Goal: Transaction & Acquisition: Purchase product/service

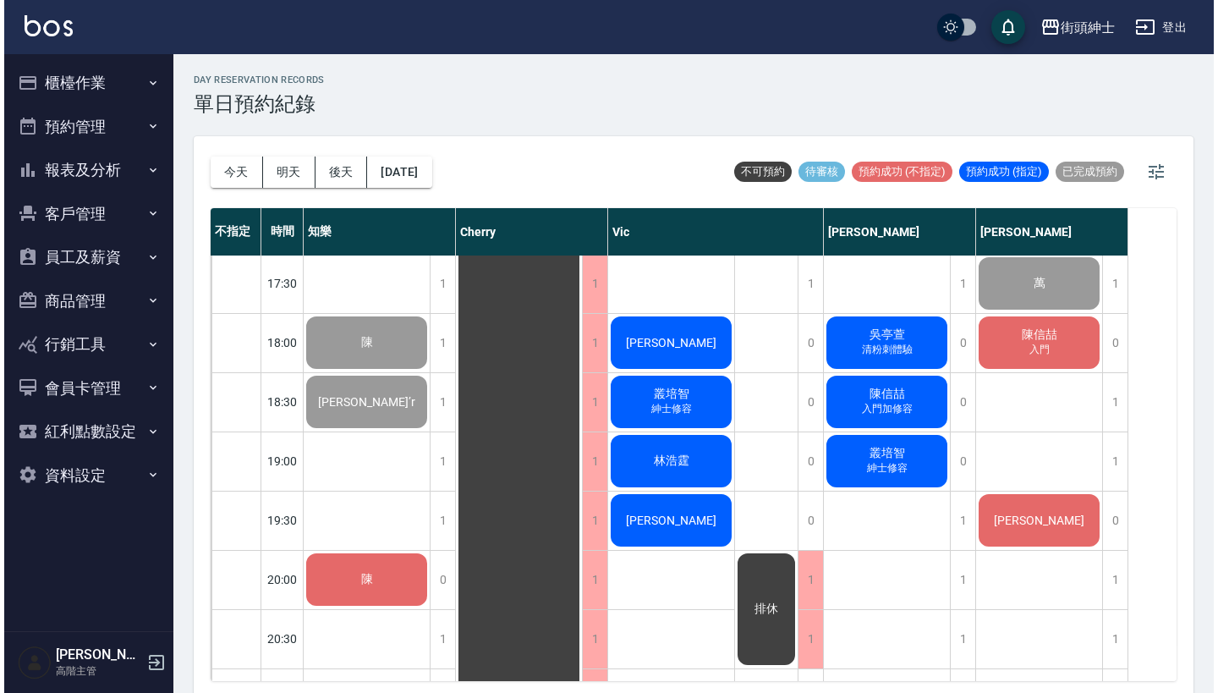
scroll to position [1011, 0]
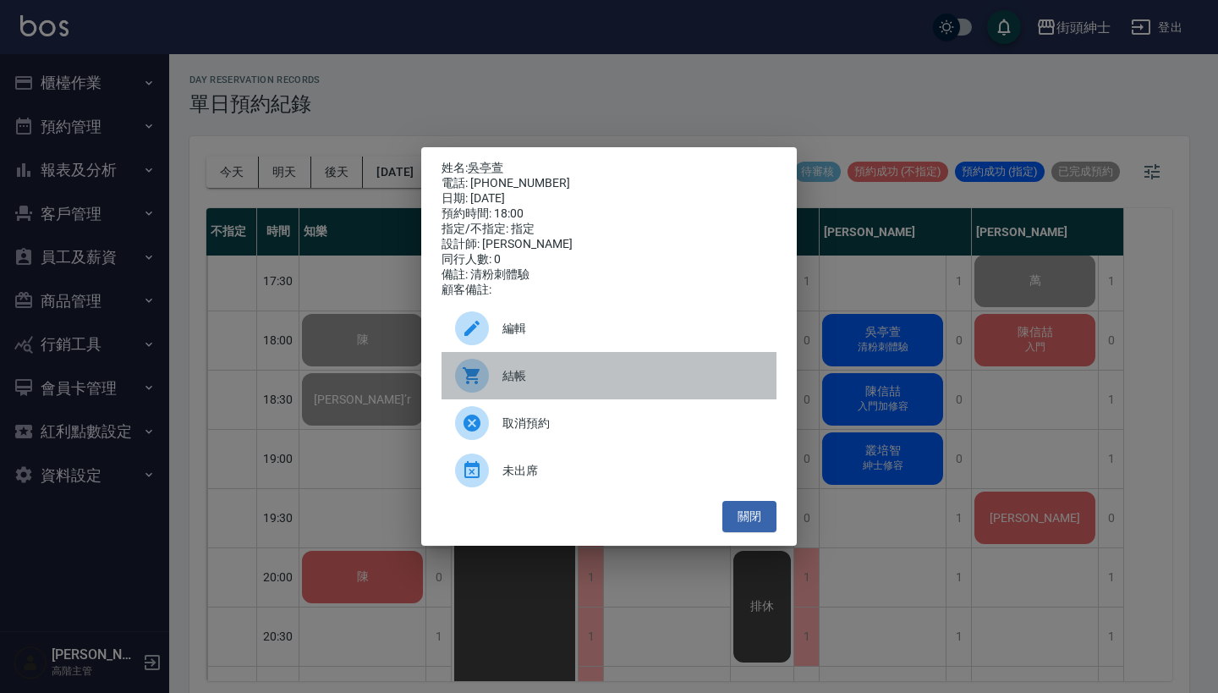
click at [584, 382] on span "結帳" at bounding box center [632, 376] width 261 height 18
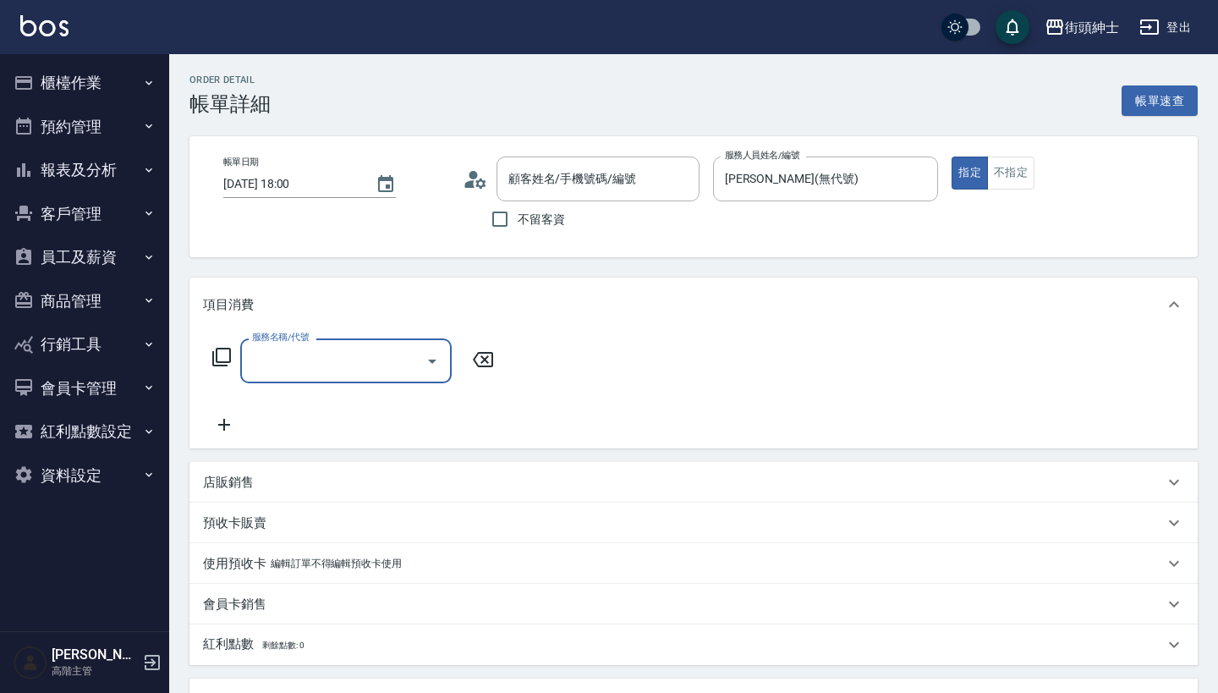
type input "吳亭萱/0979342614/null"
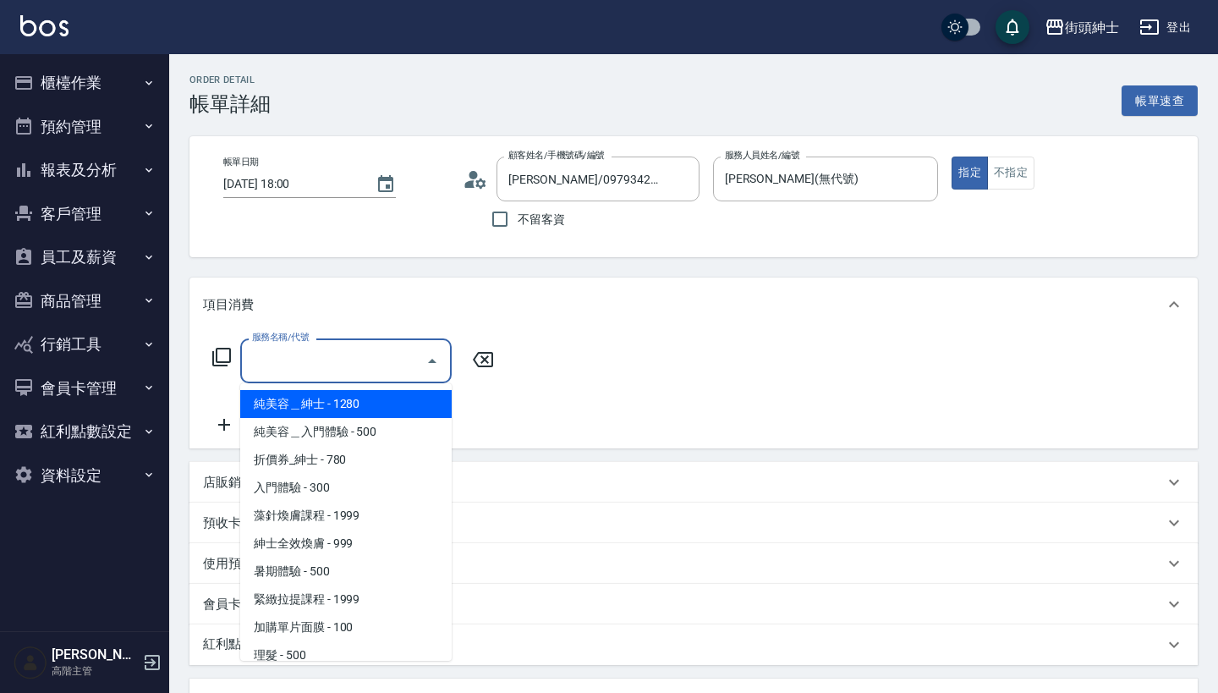
click at [313, 366] on input "服務名稱/代號" at bounding box center [333, 361] width 171 height 30
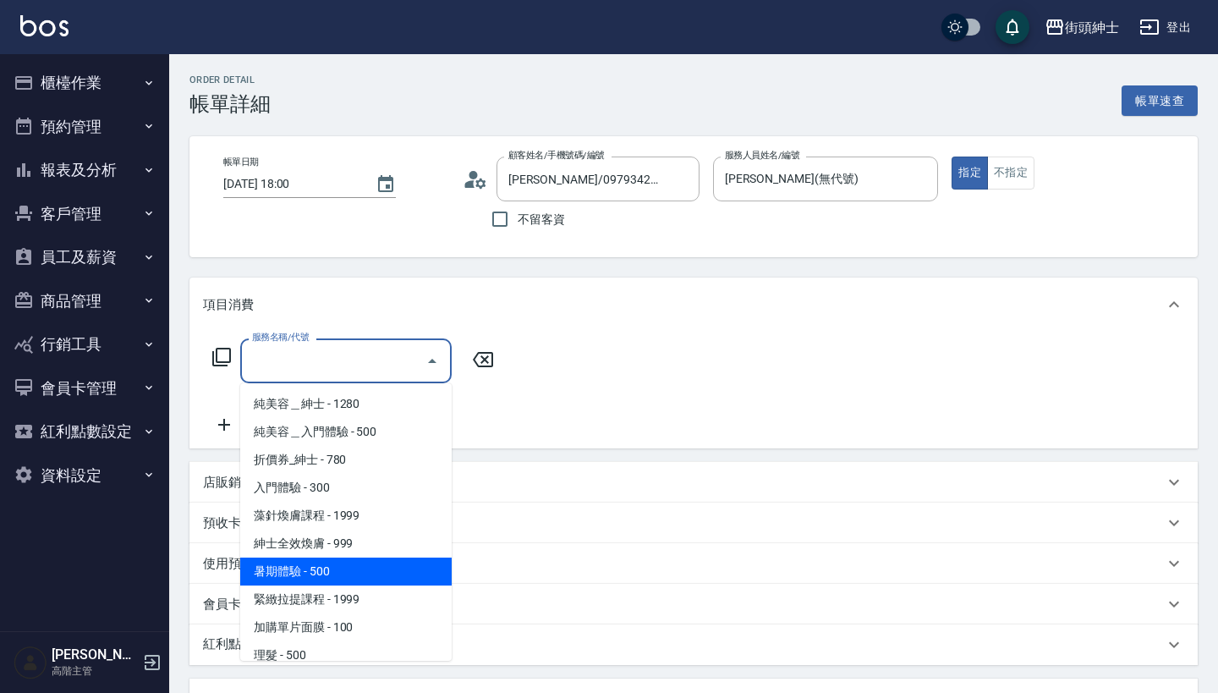
click at [387, 568] on span "暑期體驗 - 500" at bounding box center [345, 571] width 211 height 28
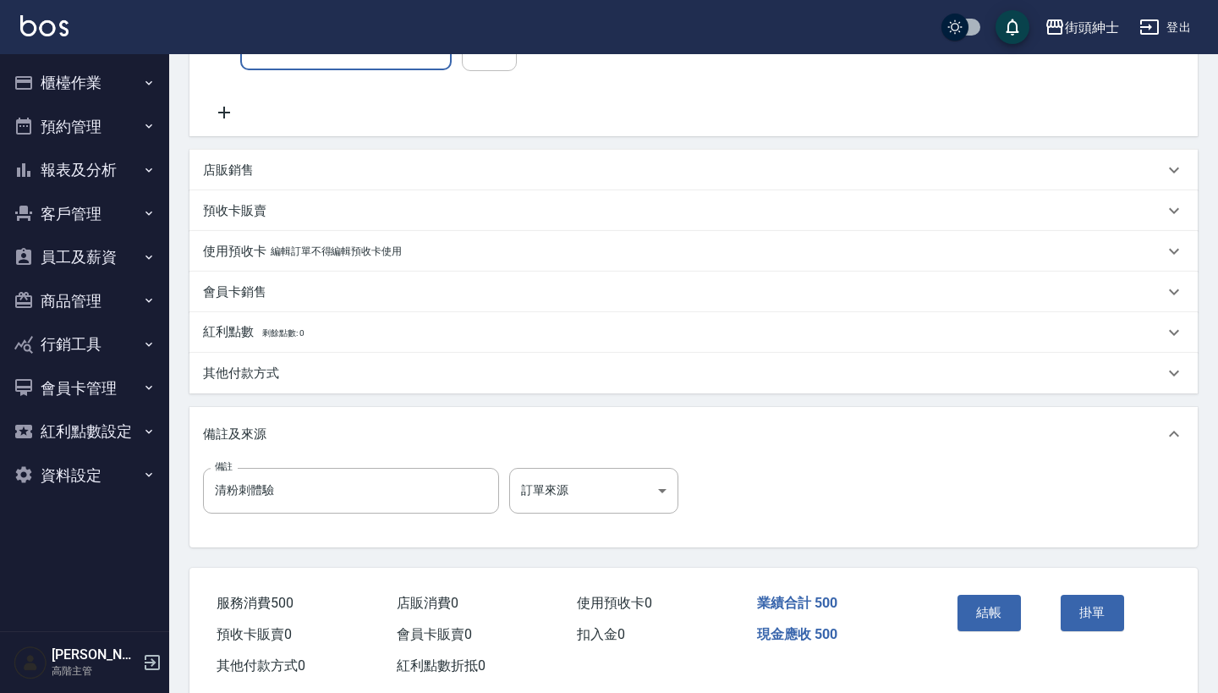
scroll to position [150, 0]
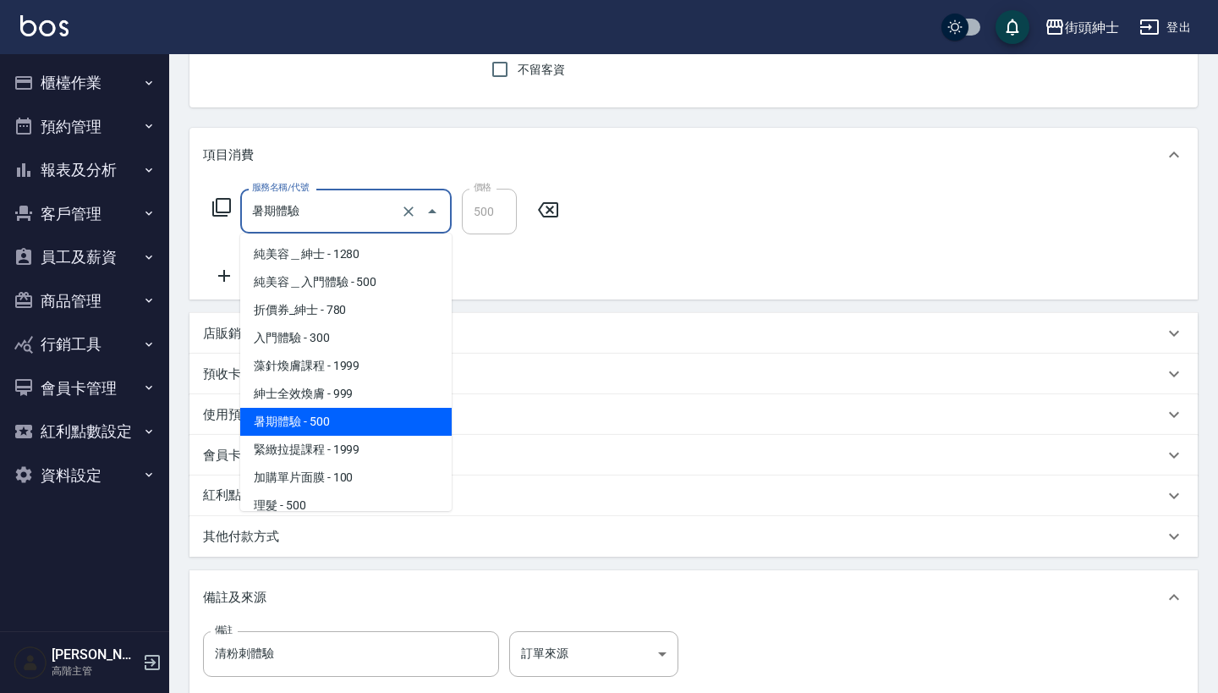
click at [361, 208] on input "暑期體驗" at bounding box center [322, 211] width 149 height 30
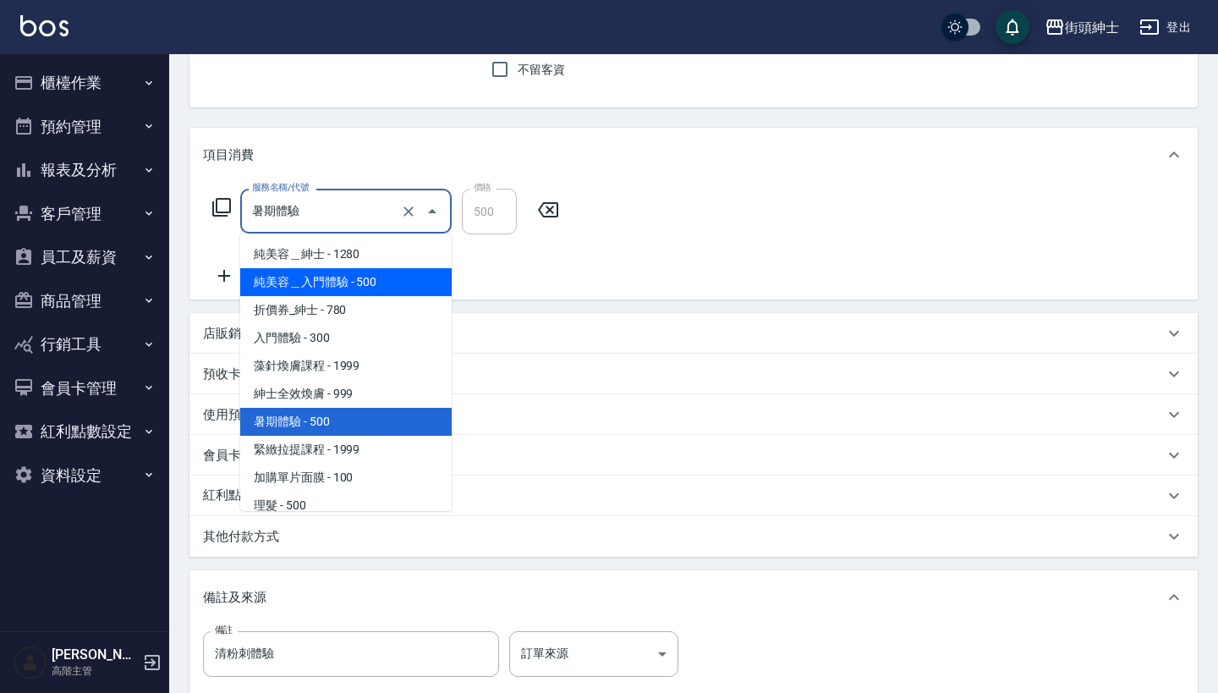
click at [392, 280] on span "純美容＿入門體驗 - 500" at bounding box center [345, 282] width 211 height 28
type input "純美容＿入門體驗"
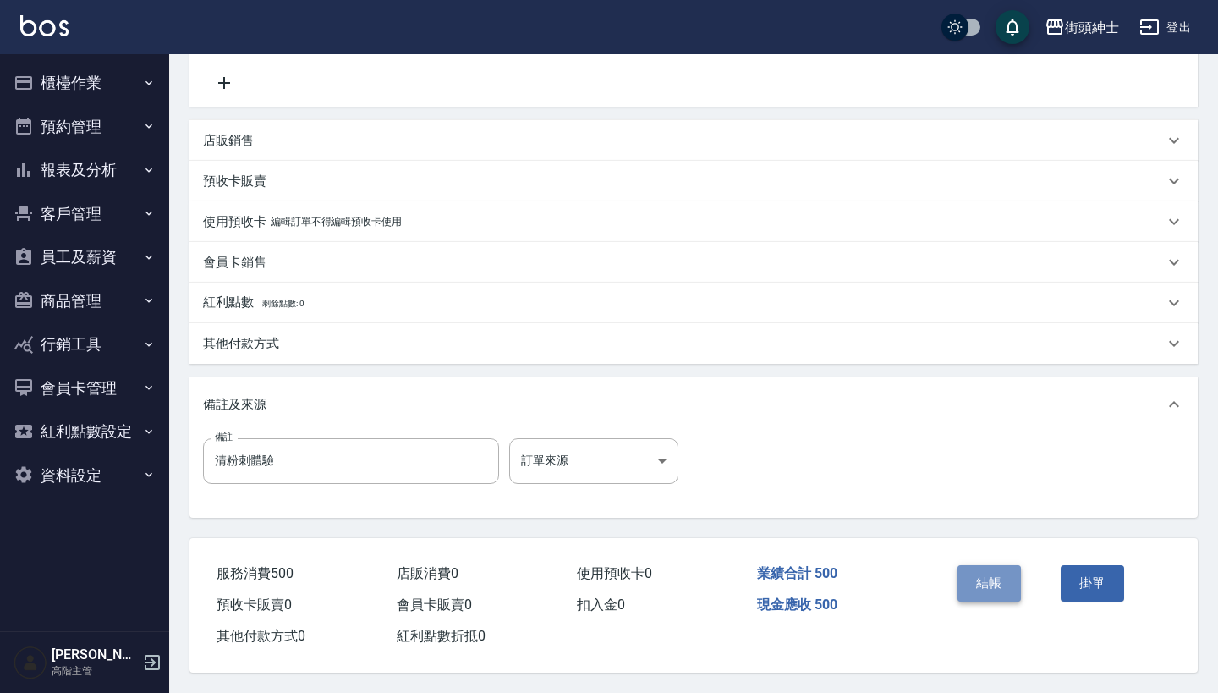
click at [967, 565] on button "結帳" at bounding box center [989, 583] width 63 height 36
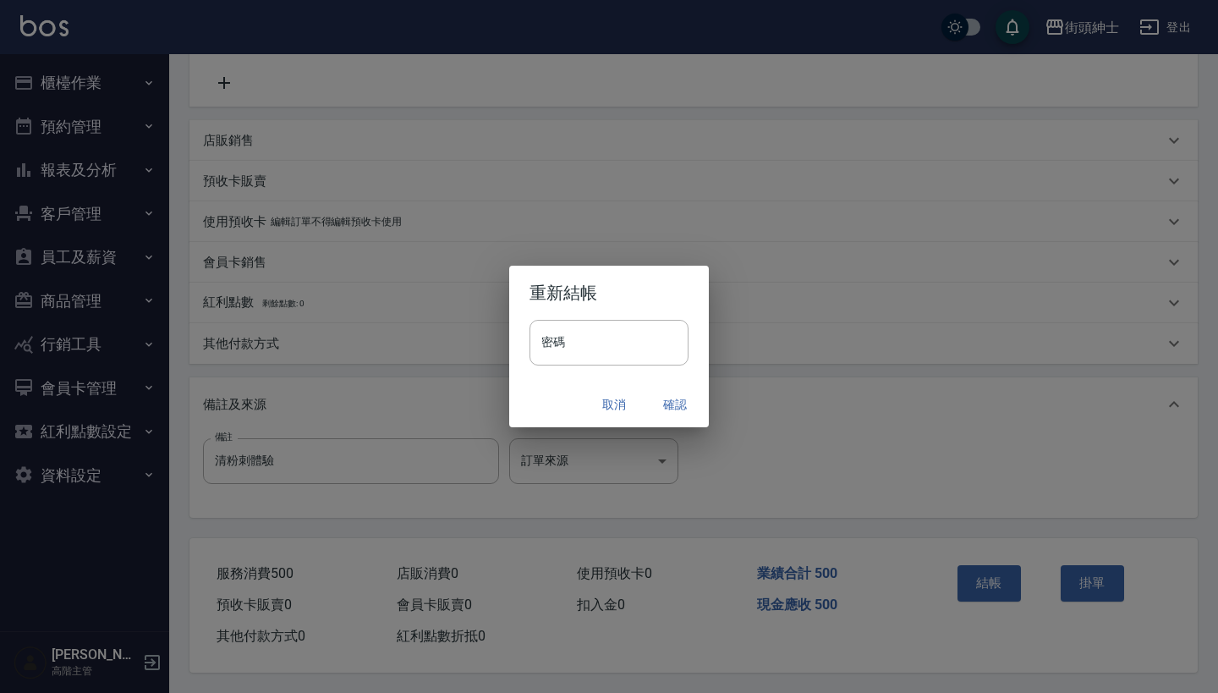
click at [675, 398] on button "確認" at bounding box center [675, 404] width 54 height 31
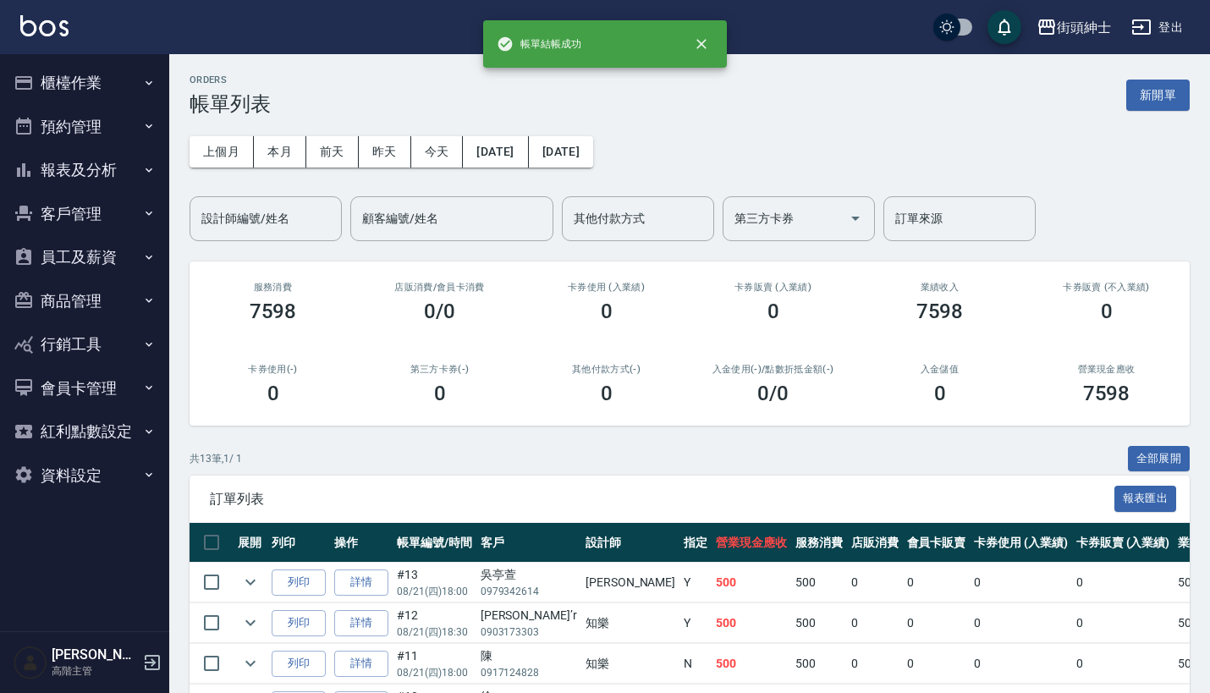
click at [104, 116] on button "預約管理" at bounding box center [85, 127] width 156 height 44
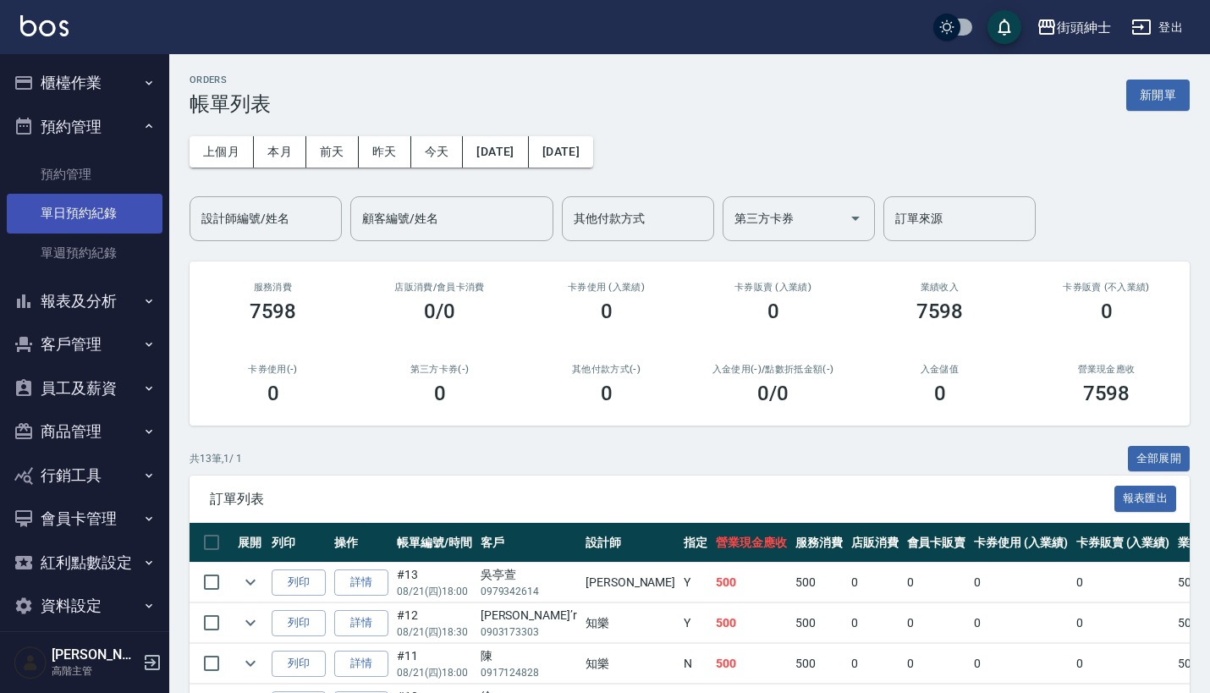
click at [114, 226] on link "單日預約紀錄" at bounding box center [85, 213] width 156 height 39
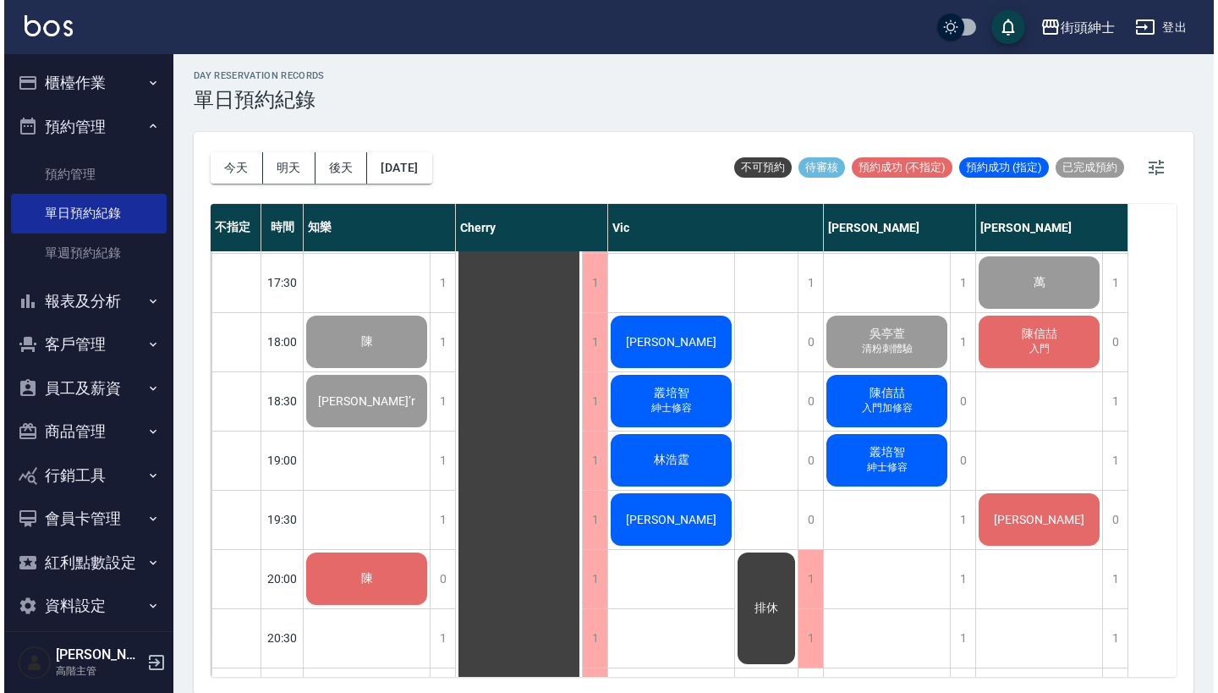
scroll to position [1004, 0]
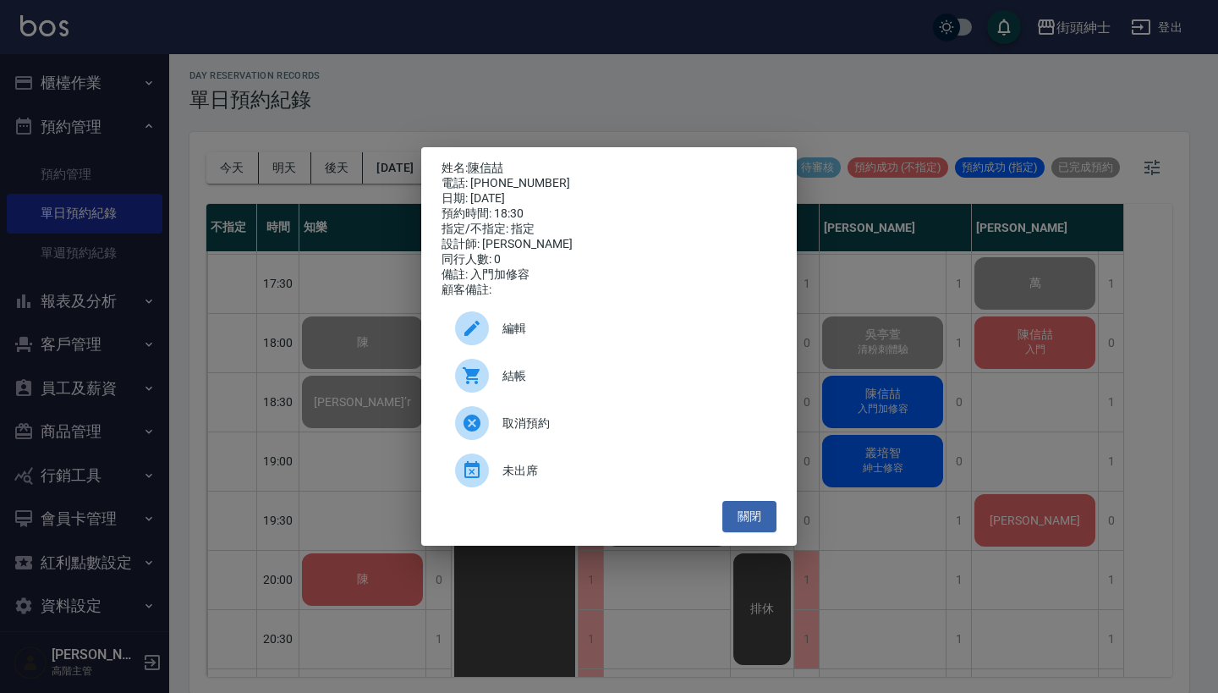
click at [567, 381] on span "結帳" at bounding box center [632, 376] width 261 height 18
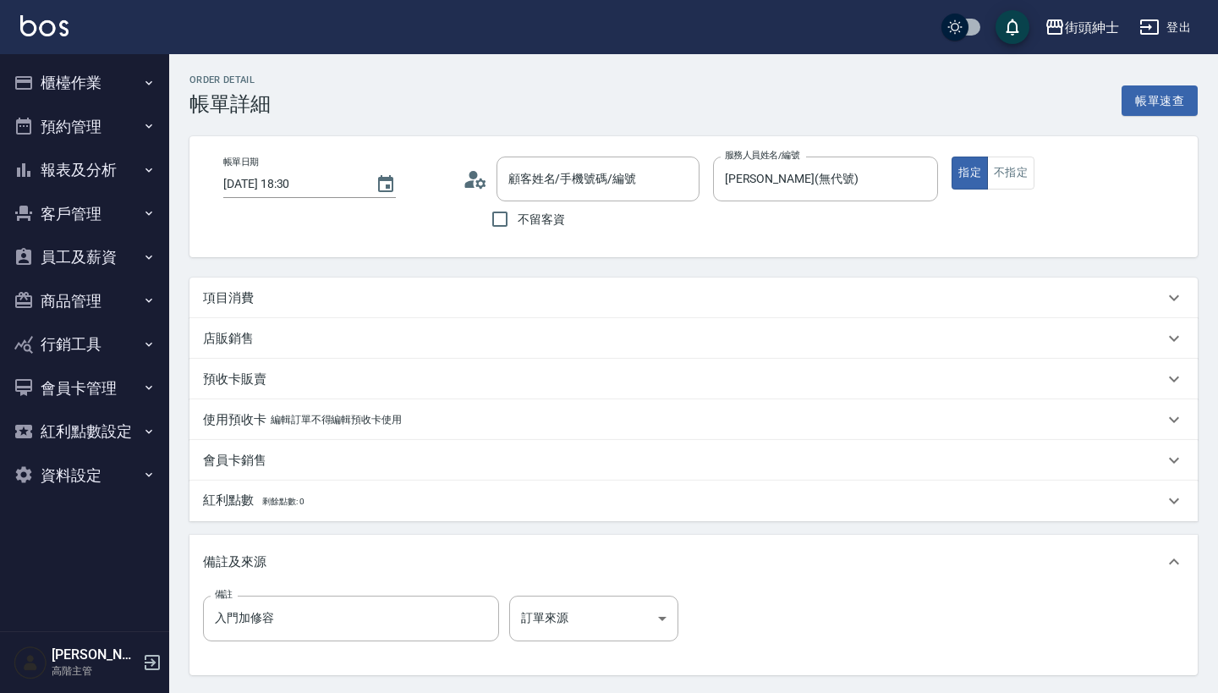
click at [411, 292] on div "項目消費" at bounding box center [683, 298] width 961 height 18
type input "陳信喆/0909212164/null"
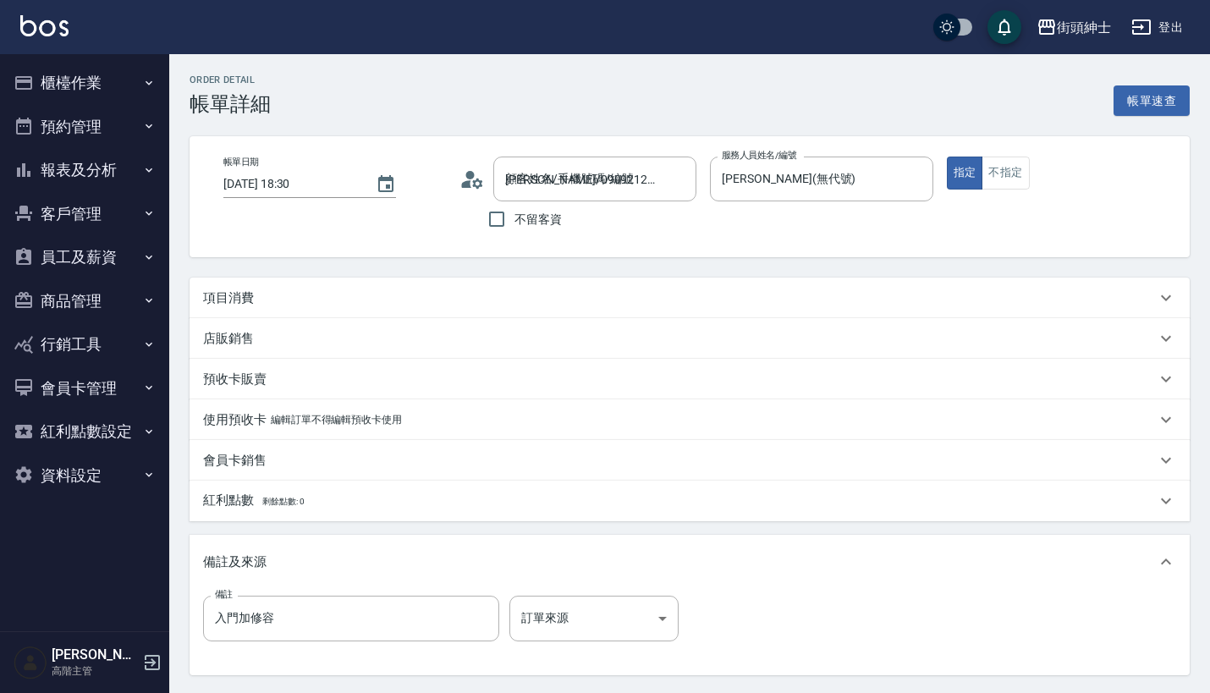
scroll to position [2, 0]
click at [340, 354] on input "服務名稱/代號" at bounding box center [333, 346] width 171 height 30
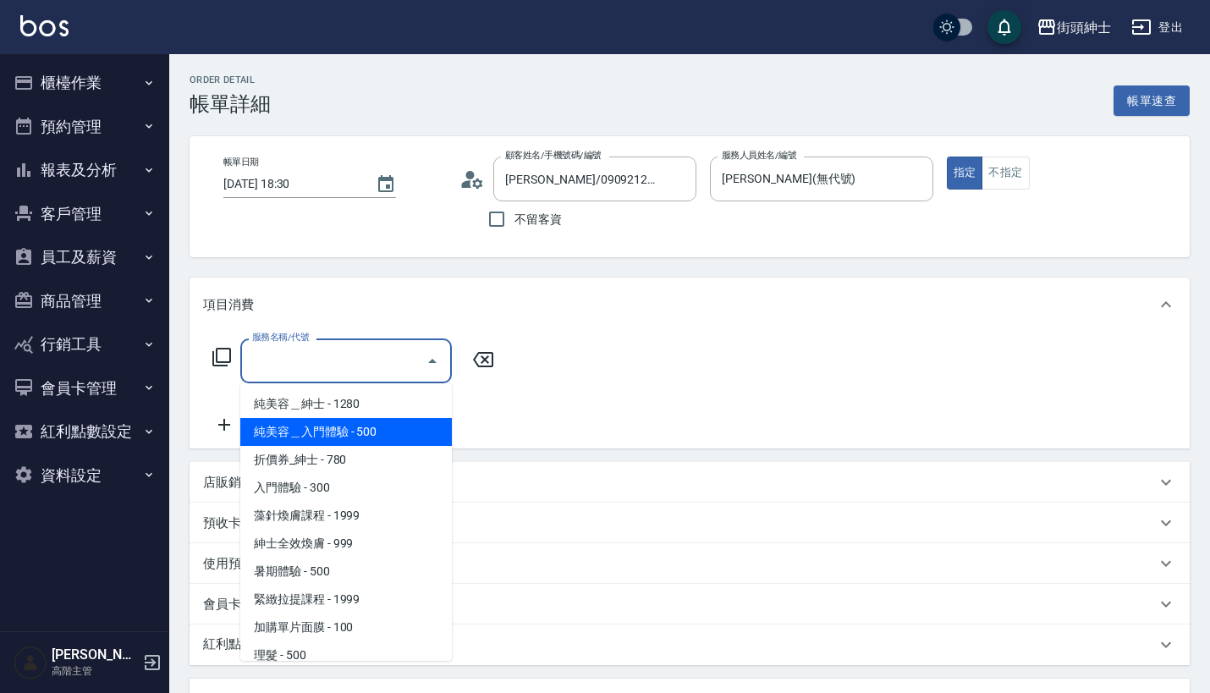
scroll to position [0, 0]
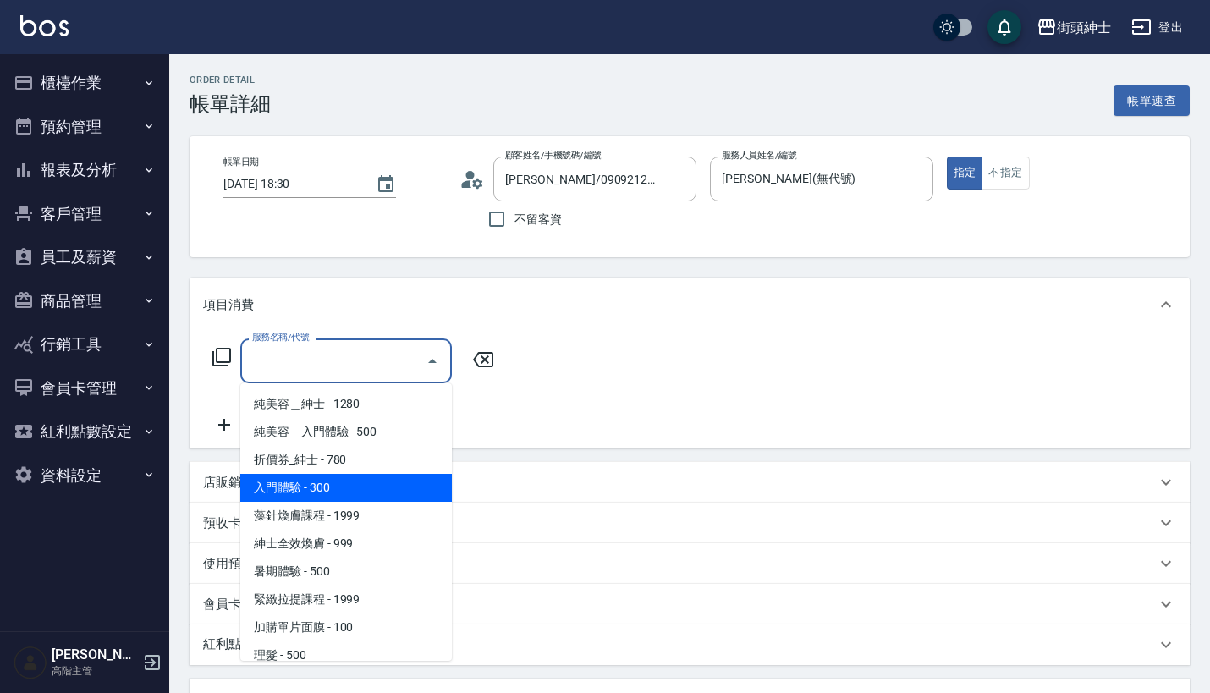
click at [375, 479] on span "入門體驗 - 300" at bounding box center [345, 488] width 211 height 28
type input "入門體驗"
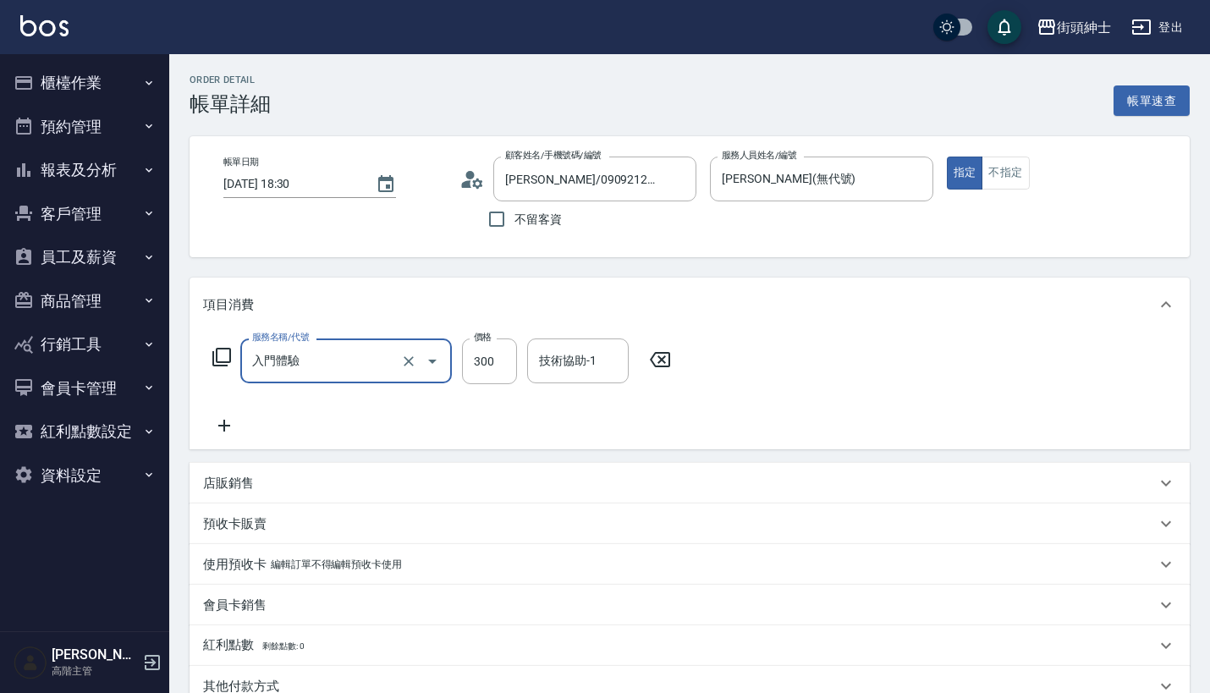
click at [224, 420] on icon at bounding box center [224, 426] width 12 height 12
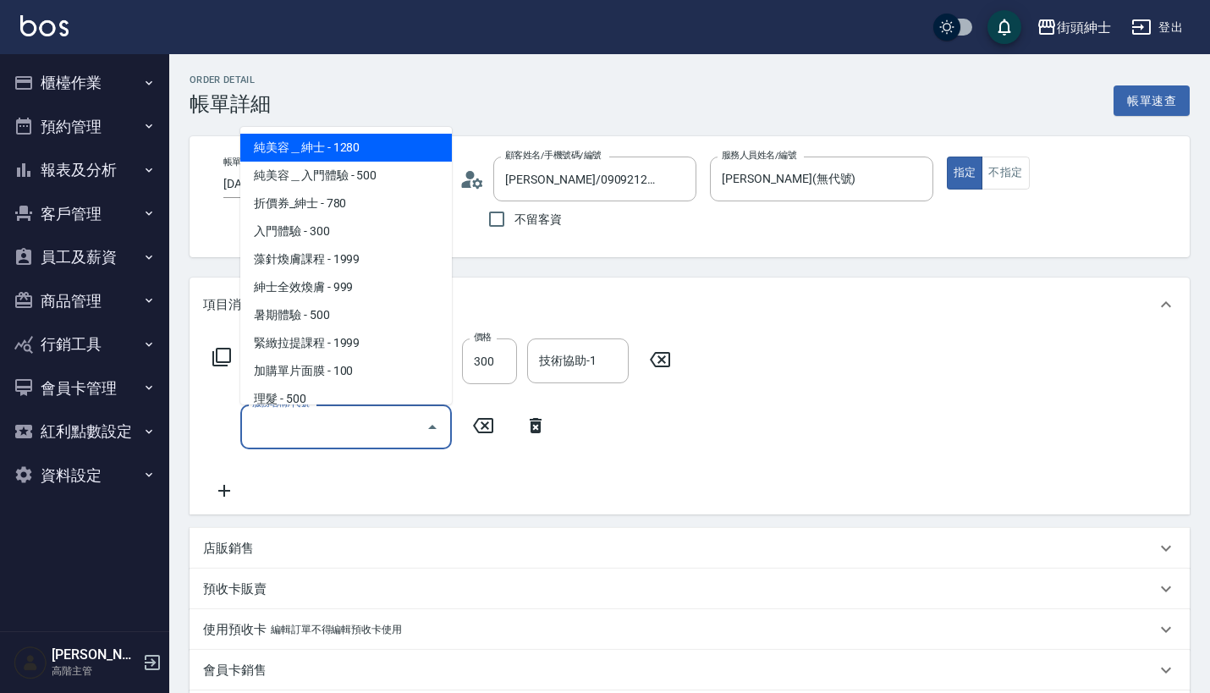
click at [304, 420] on input "服務名稱/代號" at bounding box center [333, 427] width 171 height 30
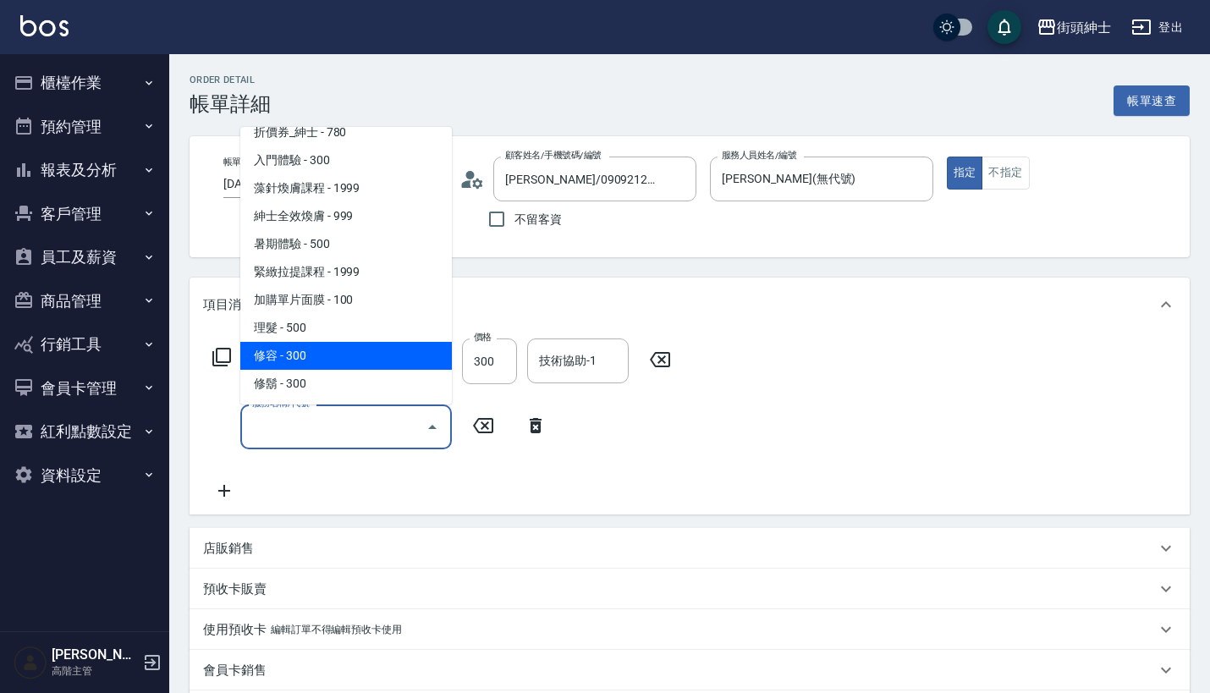
scroll to position [71, 0]
click at [316, 360] on span "修容 - 300" at bounding box center [345, 356] width 211 height 28
type input "修容(A03)"
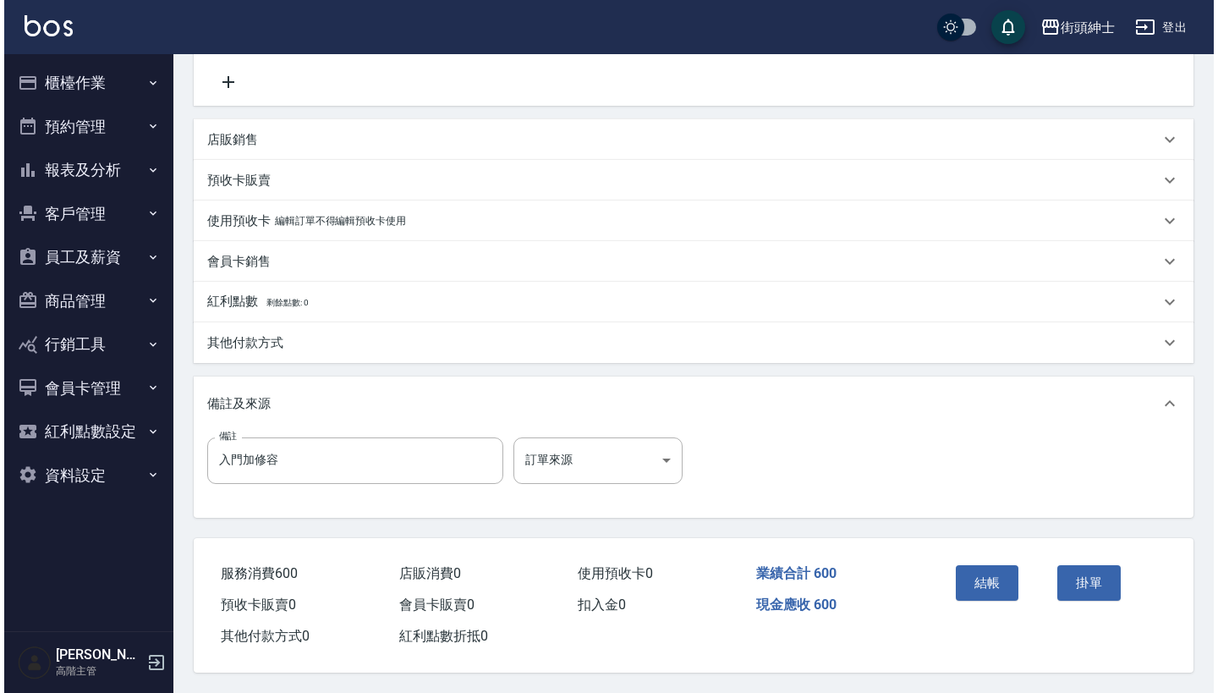
scroll to position [416, 0]
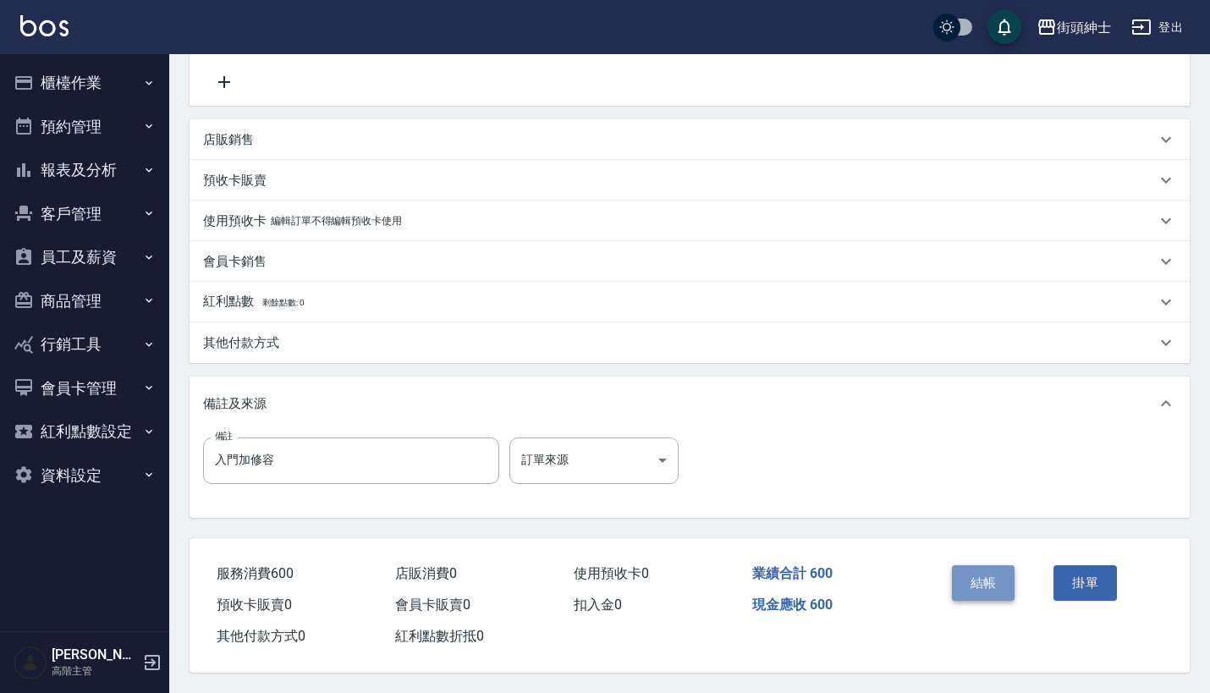
click at [982, 565] on button "結帳" at bounding box center [983, 583] width 63 height 36
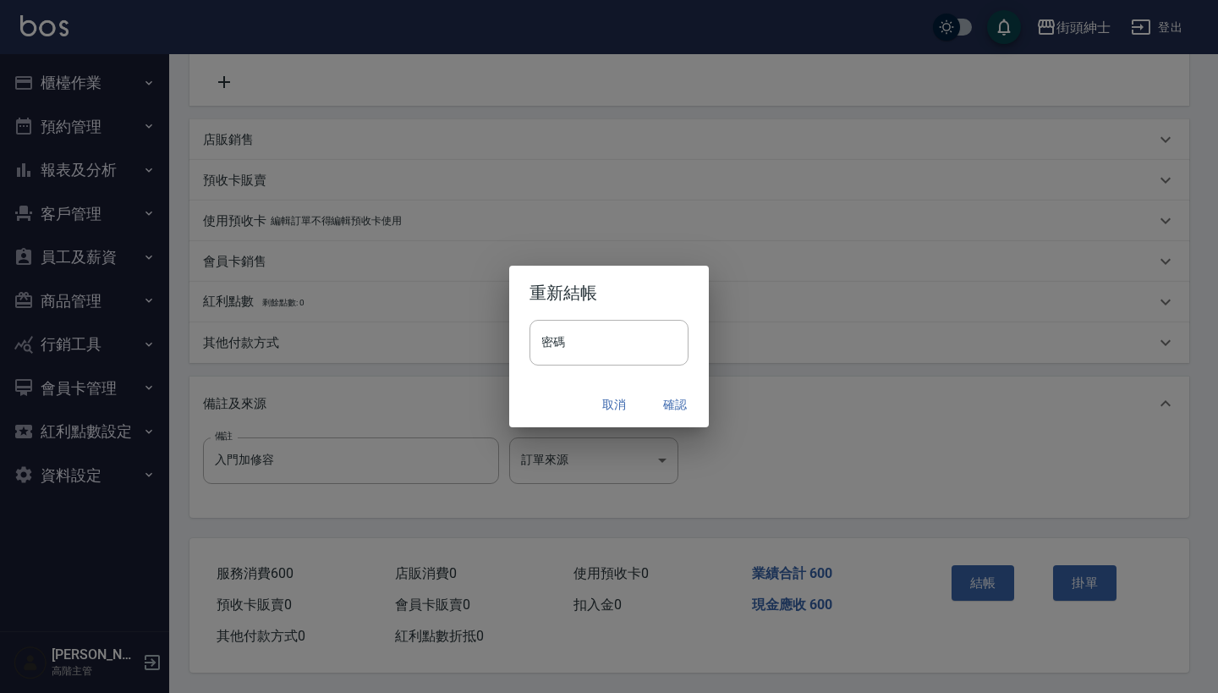
click at [669, 399] on button "確認" at bounding box center [675, 404] width 54 height 31
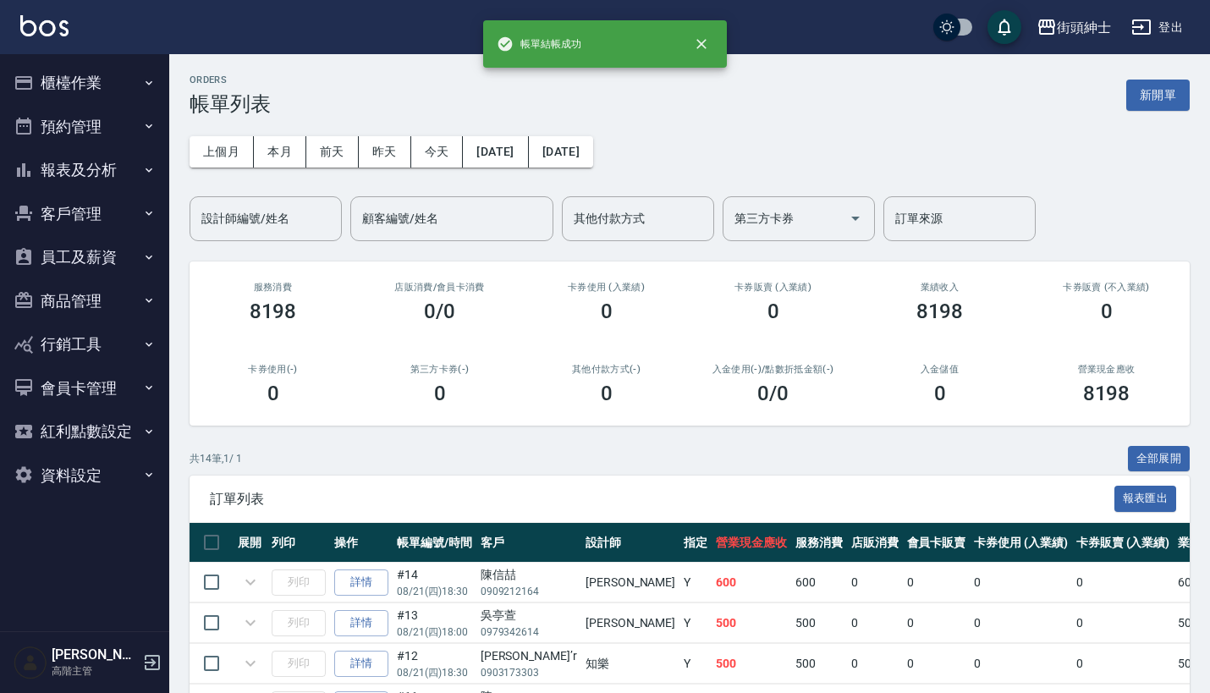
click at [63, 118] on button "預約管理" at bounding box center [85, 127] width 156 height 44
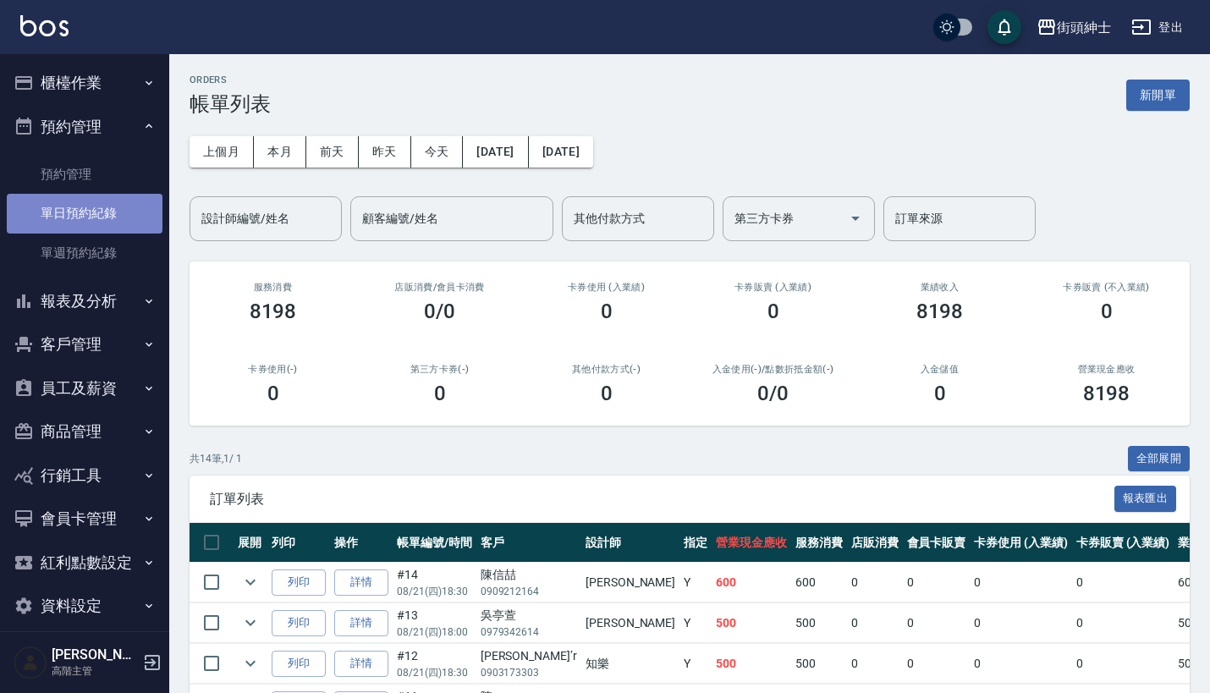
click at [96, 199] on link "單日預約紀錄" at bounding box center [85, 213] width 156 height 39
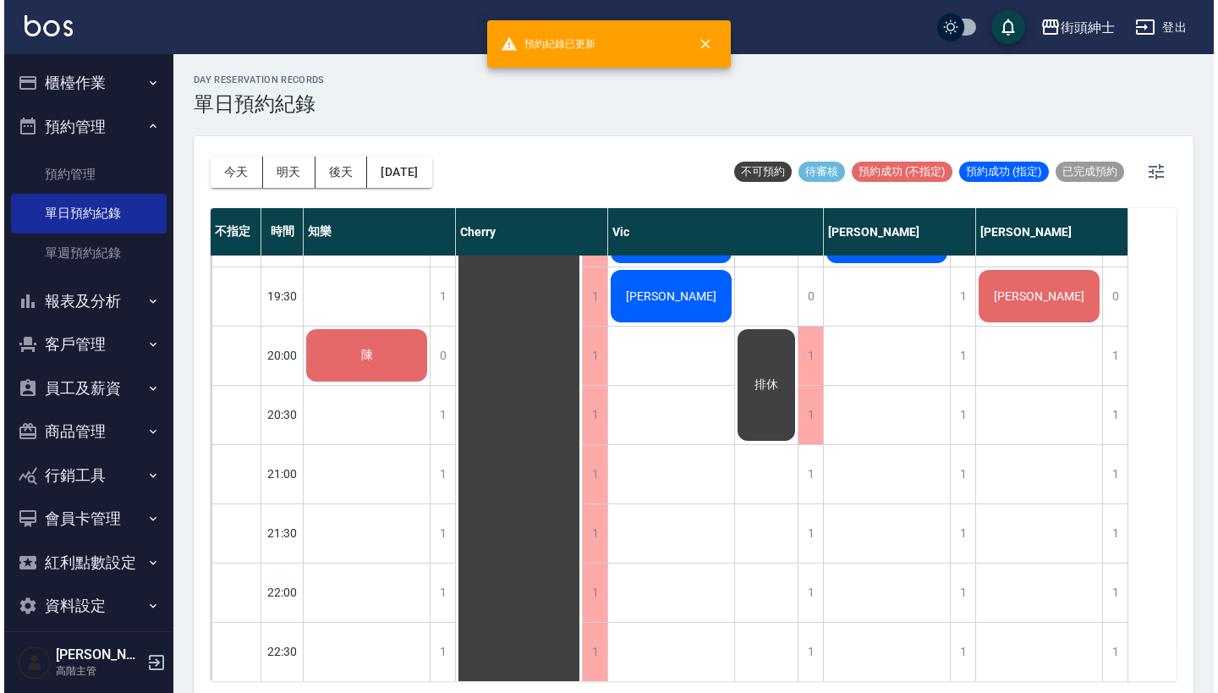
scroll to position [886, 0]
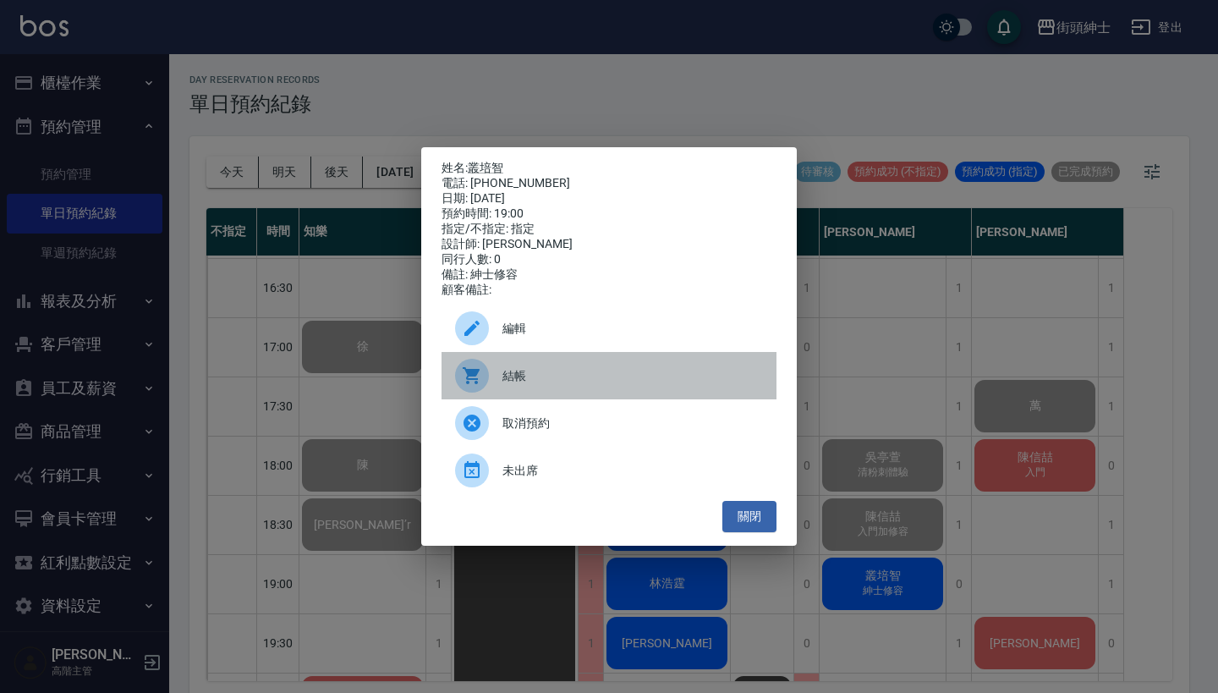
click at [551, 365] on div "結帳" at bounding box center [609, 375] width 335 height 47
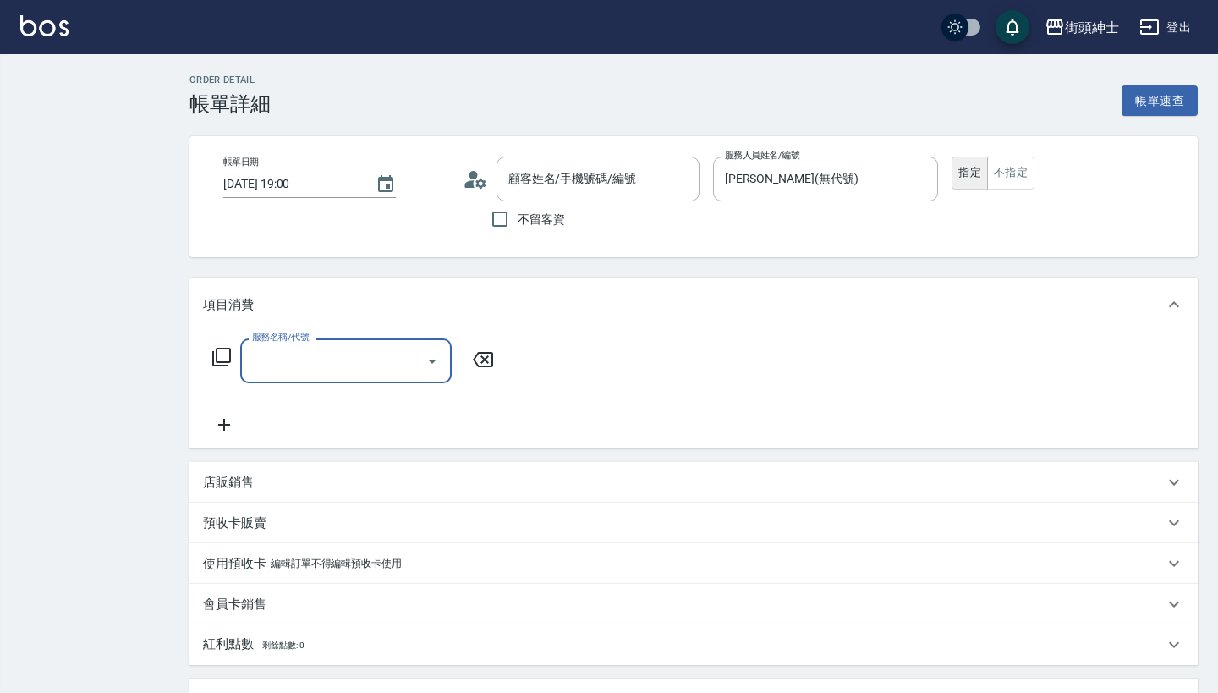
type input "叢培智/0906565958/null"
click at [317, 360] on input "服務名稱/代號" at bounding box center [333, 361] width 171 height 30
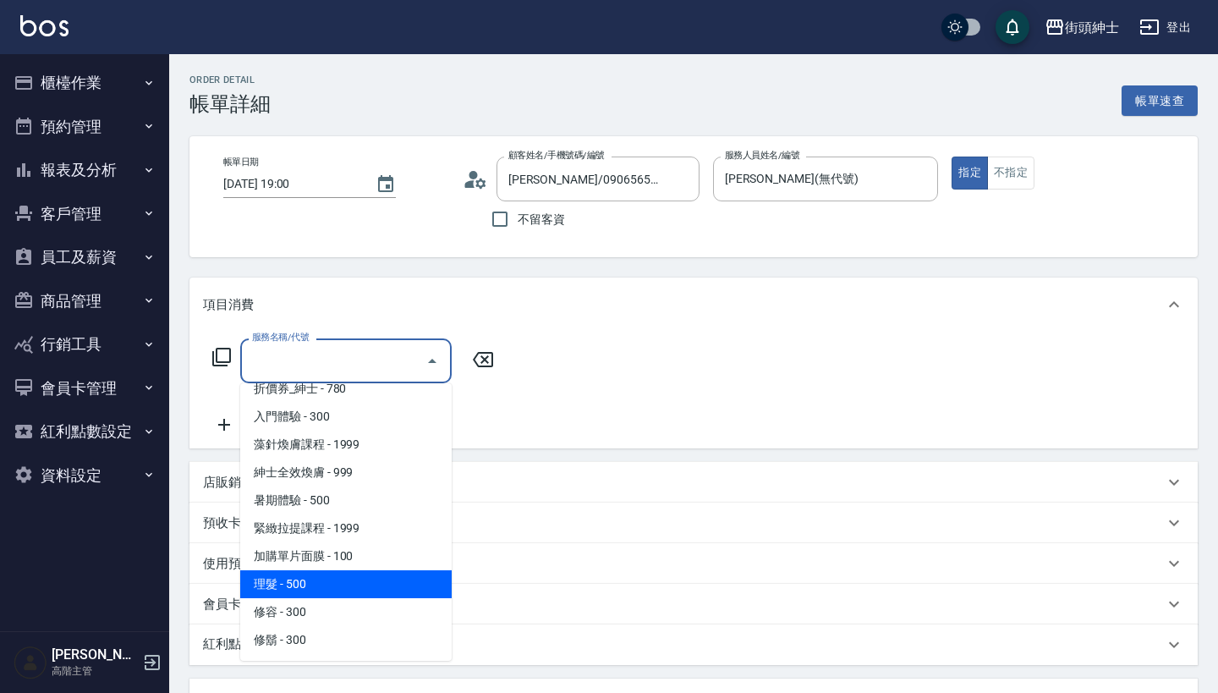
scroll to position [71, 0]
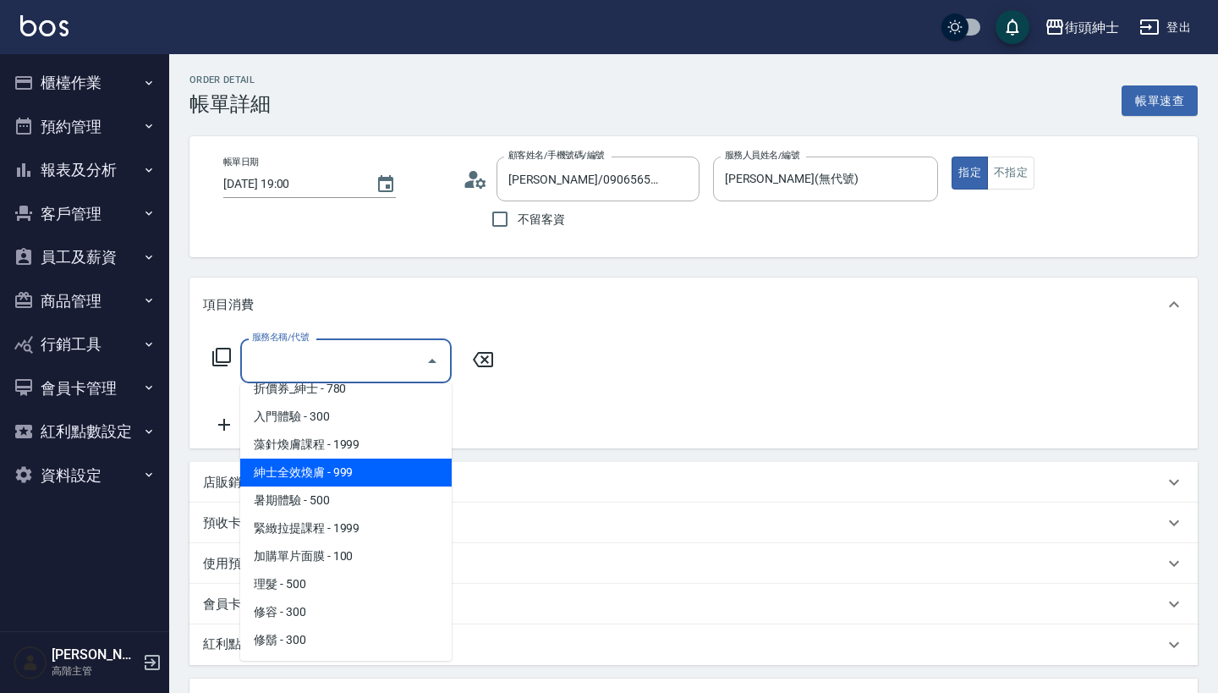
click at [343, 480] on span "紳士全效煥膚 - 999" at bounding box center [345, 472] width 211 height 28
type input "紳士全效煥膚"
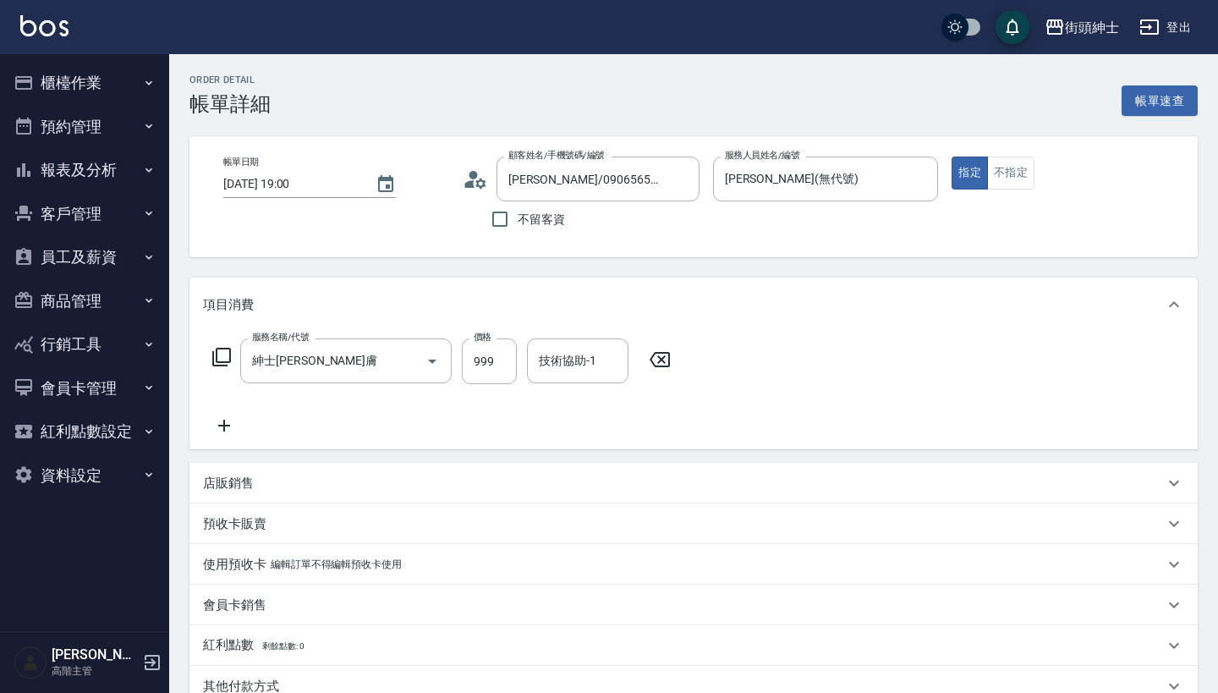
click at [211, 421] on icon at bounding box center [224, 425] width 42 height 20
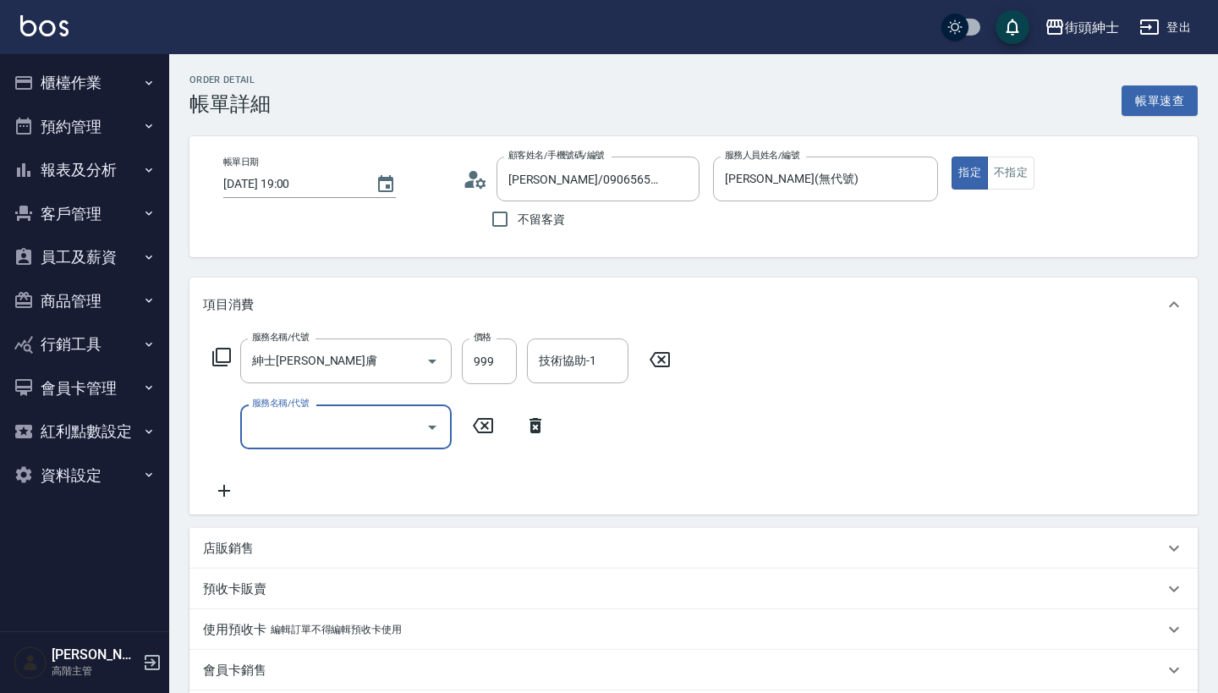
click at [293, 420] on input "服務名稱/代號" at bounding box center [333, 427] width 171 height 30
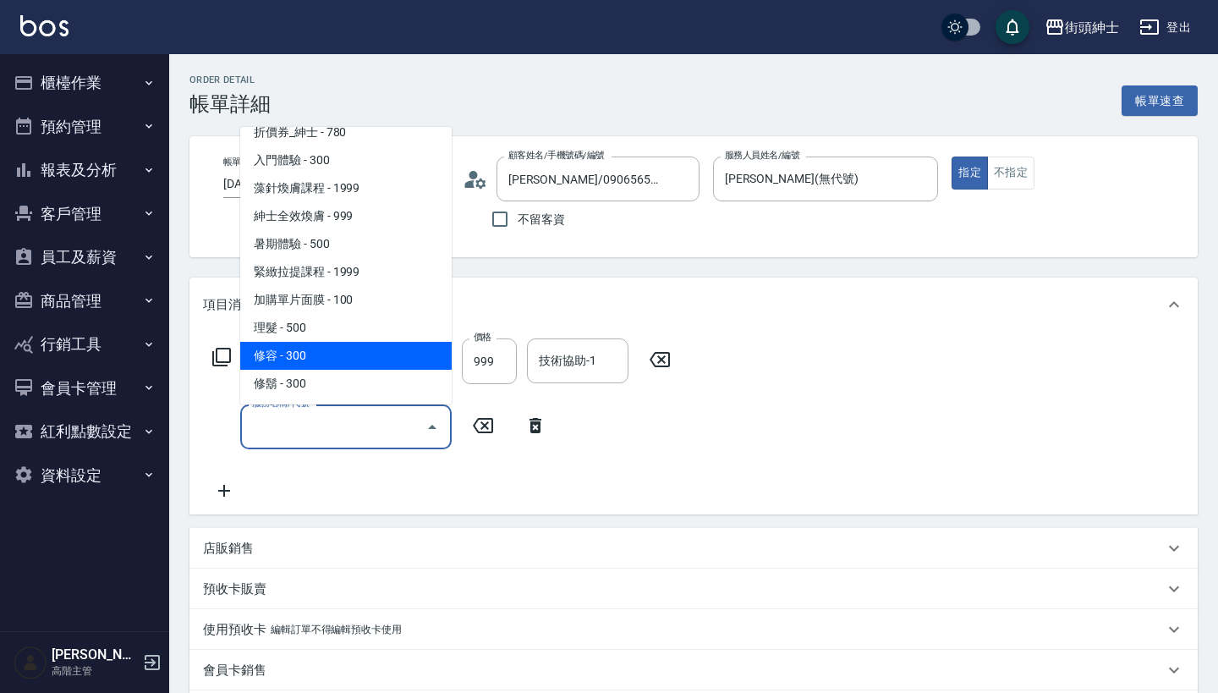
click at [350, 356] on span "修容 - 300" at bounding box center [345, 356] width 211 height 28
type input "修容(A03)"
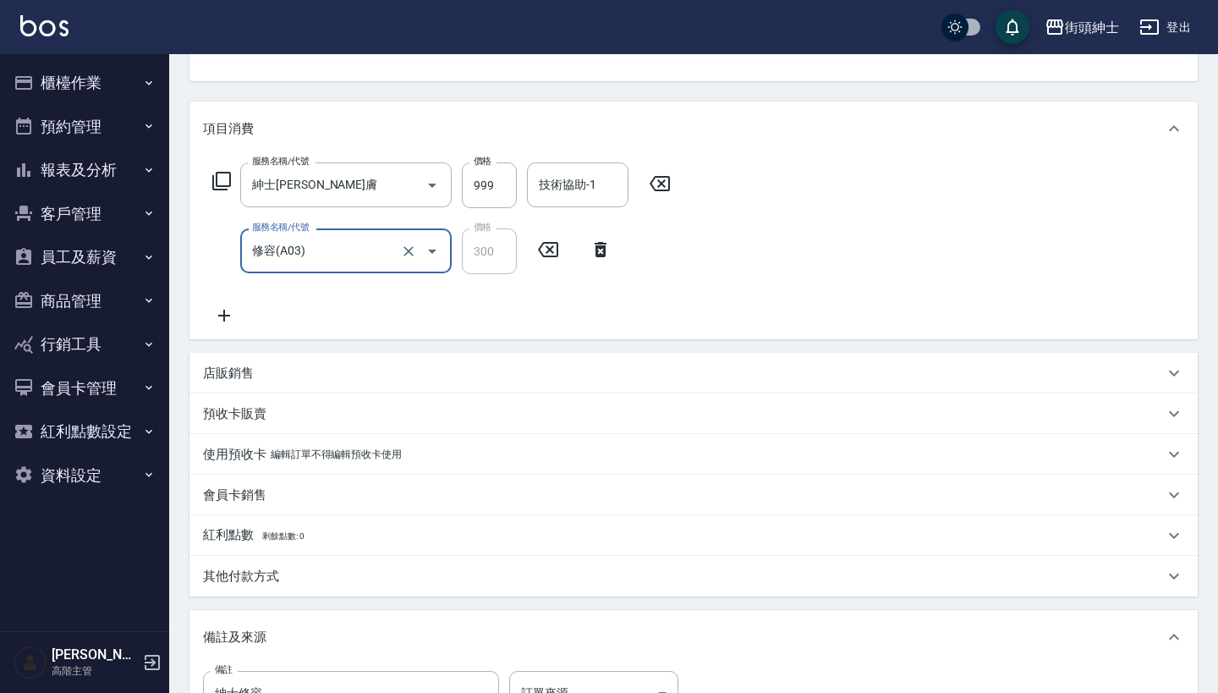
scroll to position [411, 0]
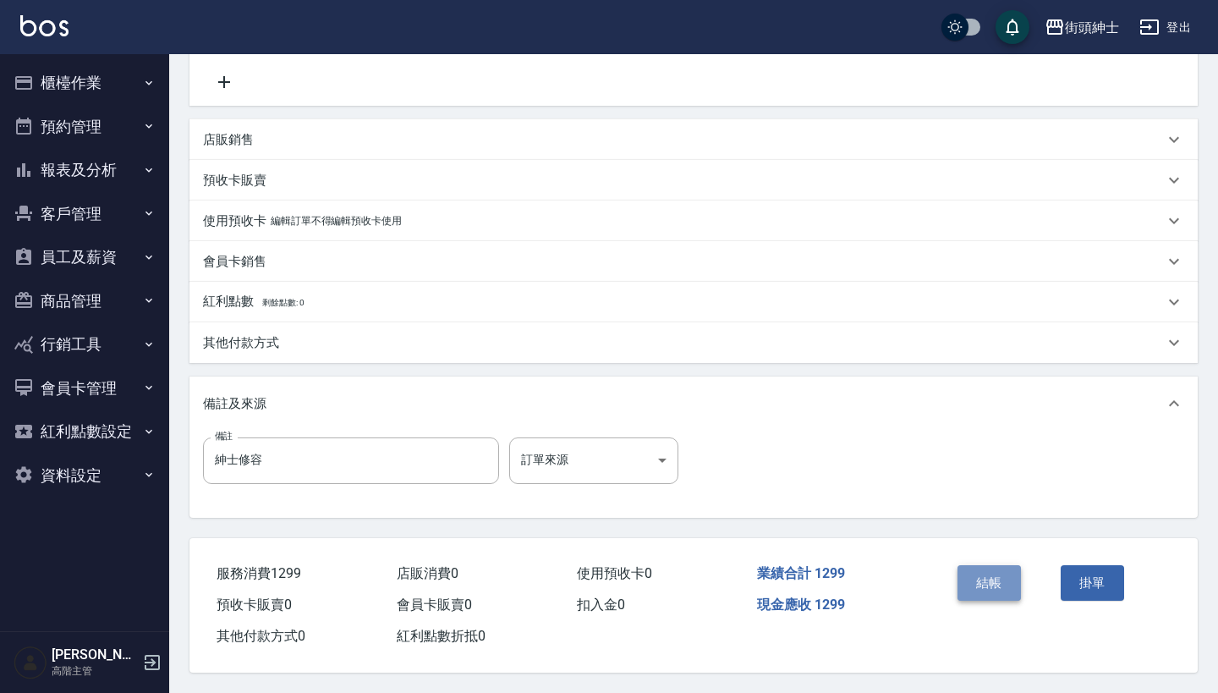
click at [982, 590] on button "結帳" at bounding box center [989, 583] width 63 height 36
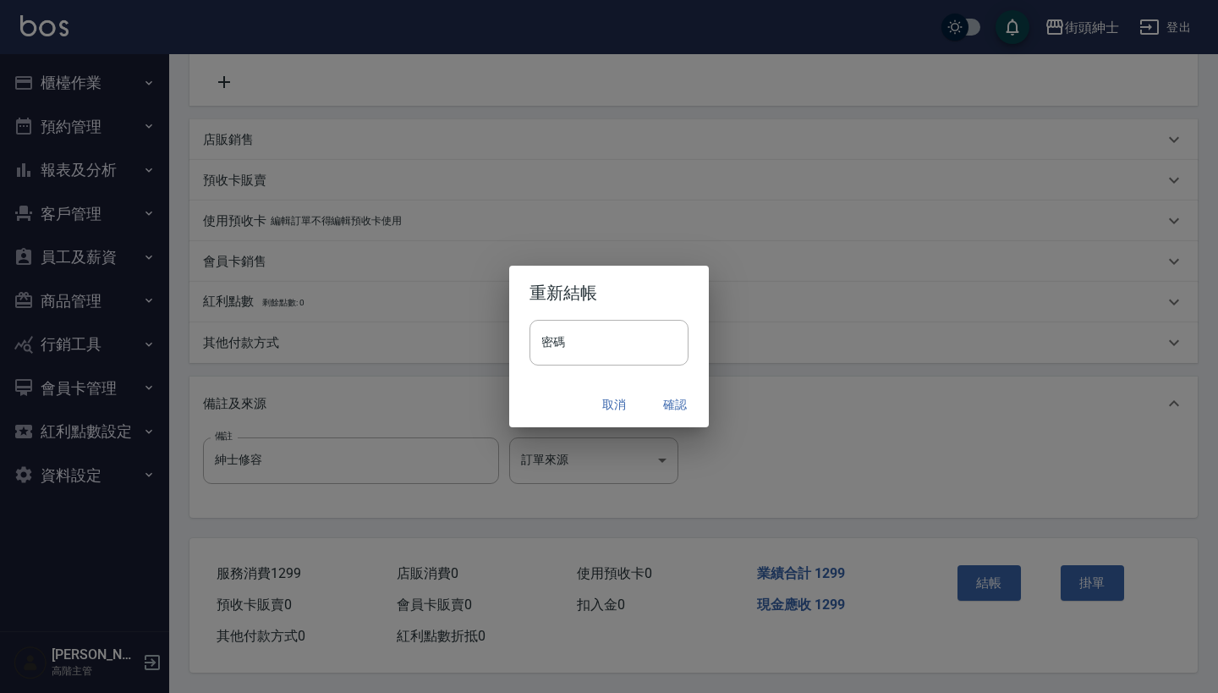
click at [668, 399] on button "確認" at bounding box center [675, 404] width 54 height 31
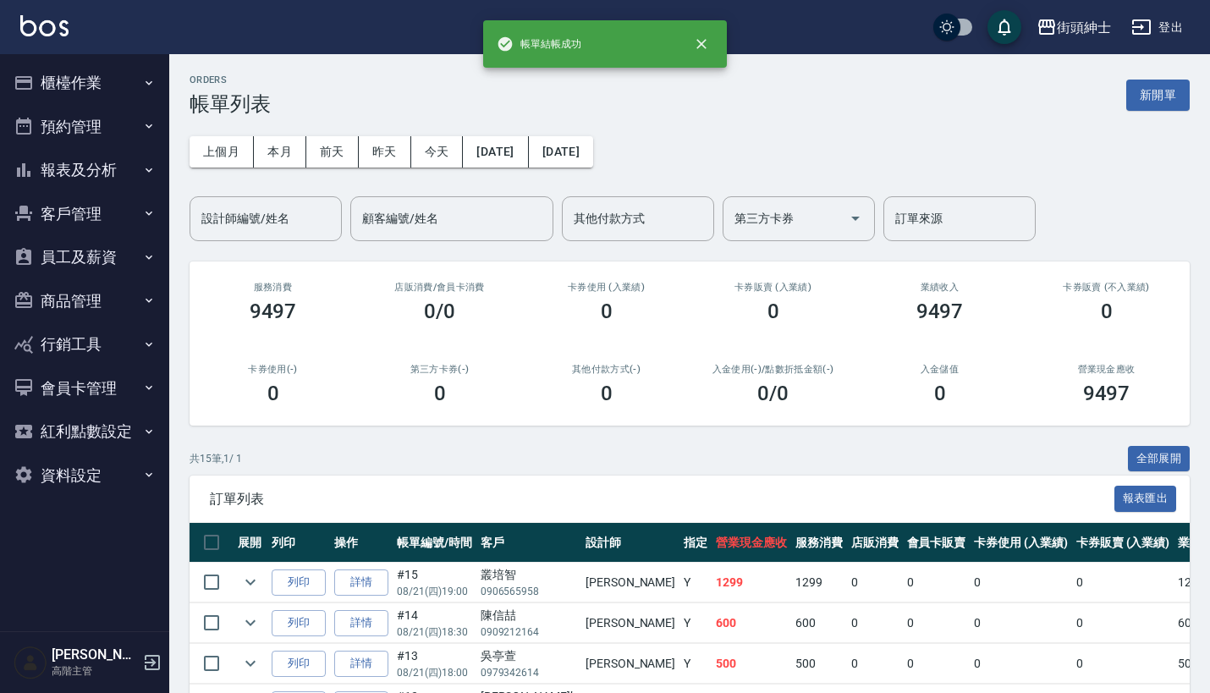
click at [102, 95] on button "櫃檯作業" at bounding box center [85, 83] width 156 height 44
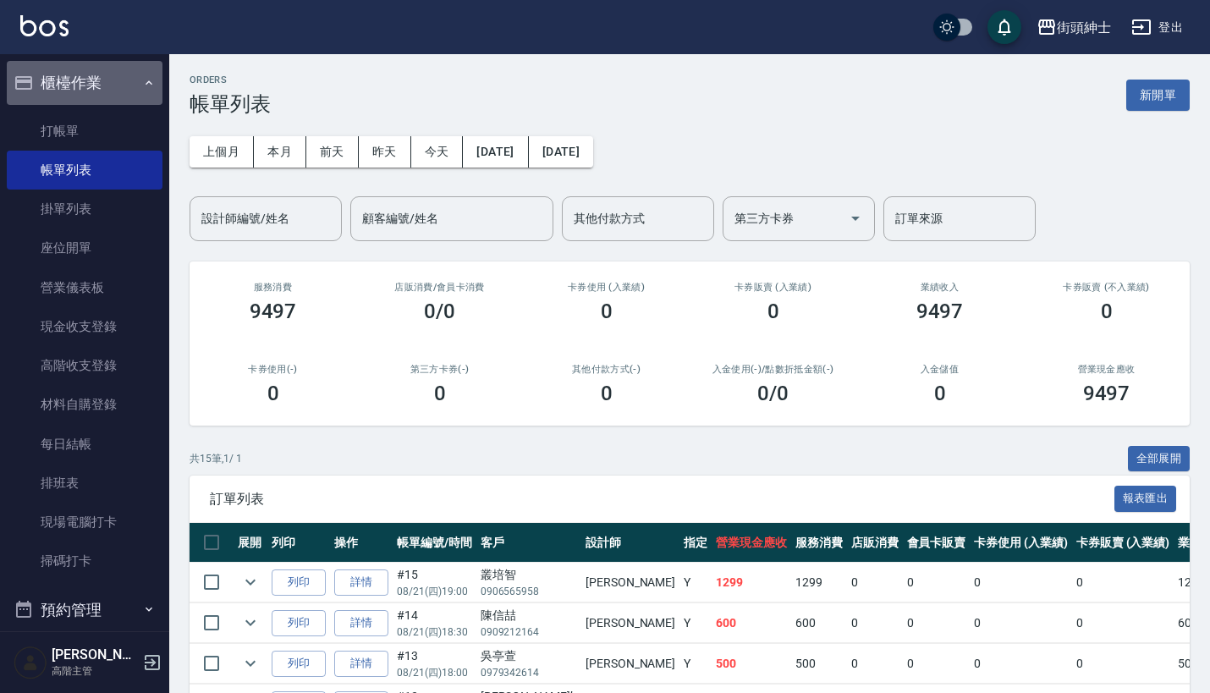
click at [107, 90] on button "櫃檯作業" at bounding box center [85, 83] width 156 height 44
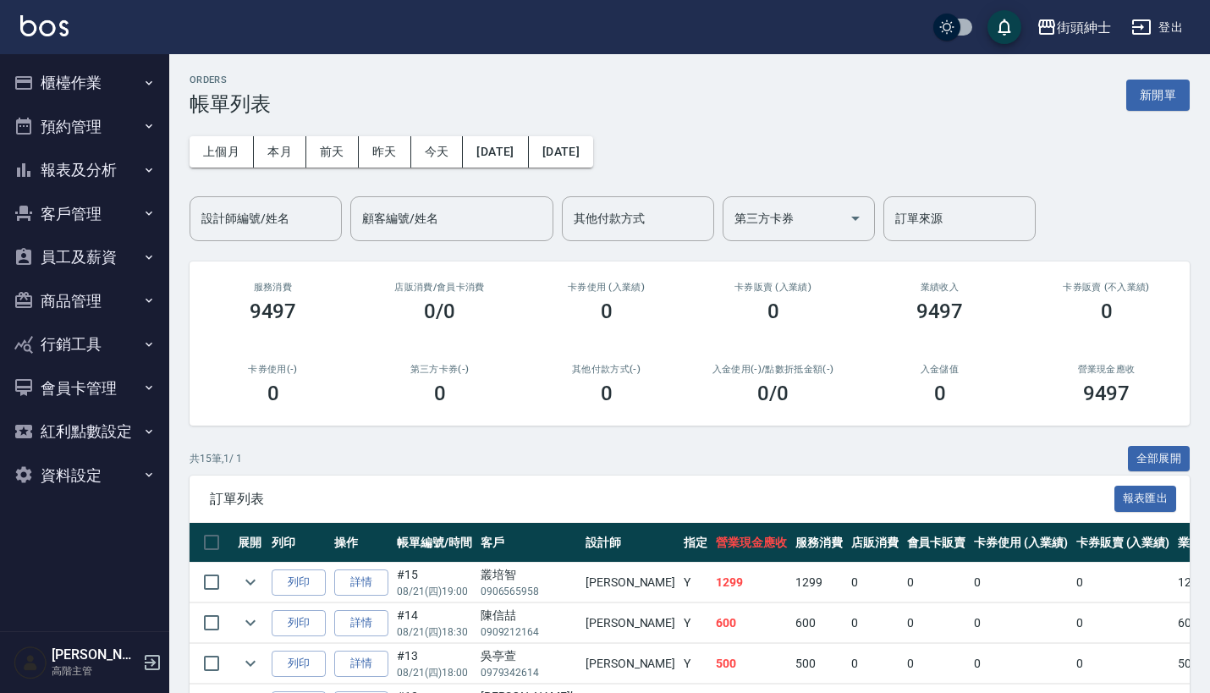
click at [130, 134] on button "預約管理" at bounding box center [85, 127] width 156 height 44
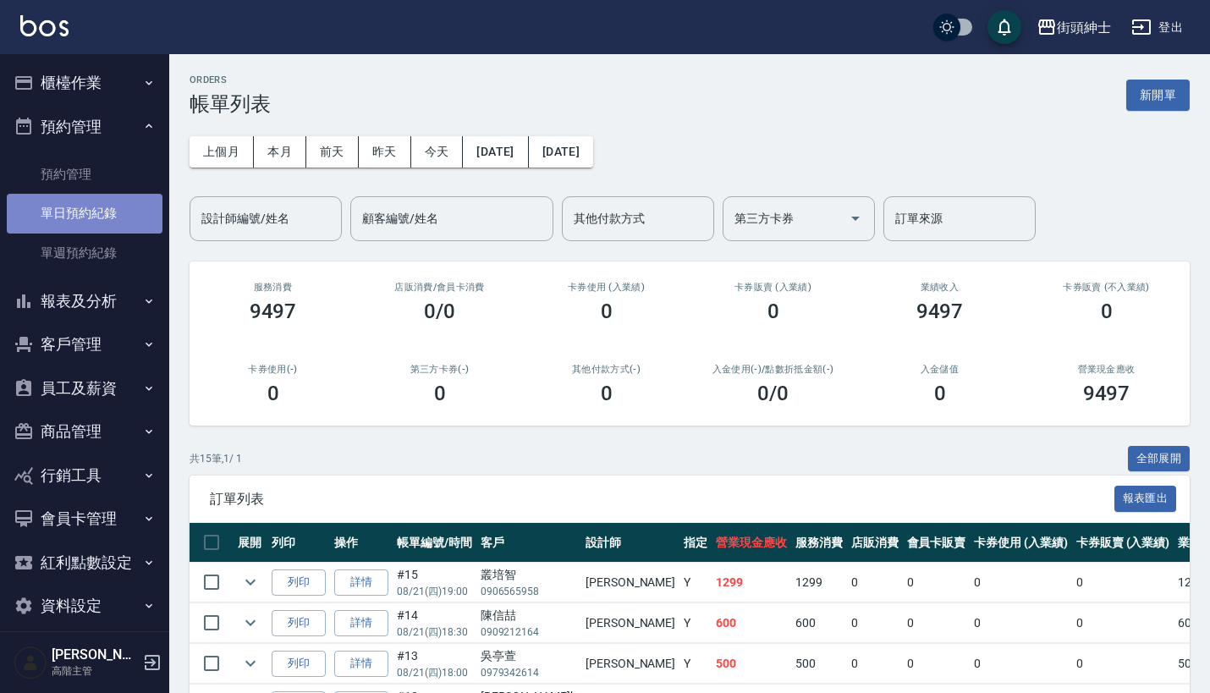
click at [129, 198] on link "單日預約紀錄" at bounding box center [85, 213] width 156 height 39
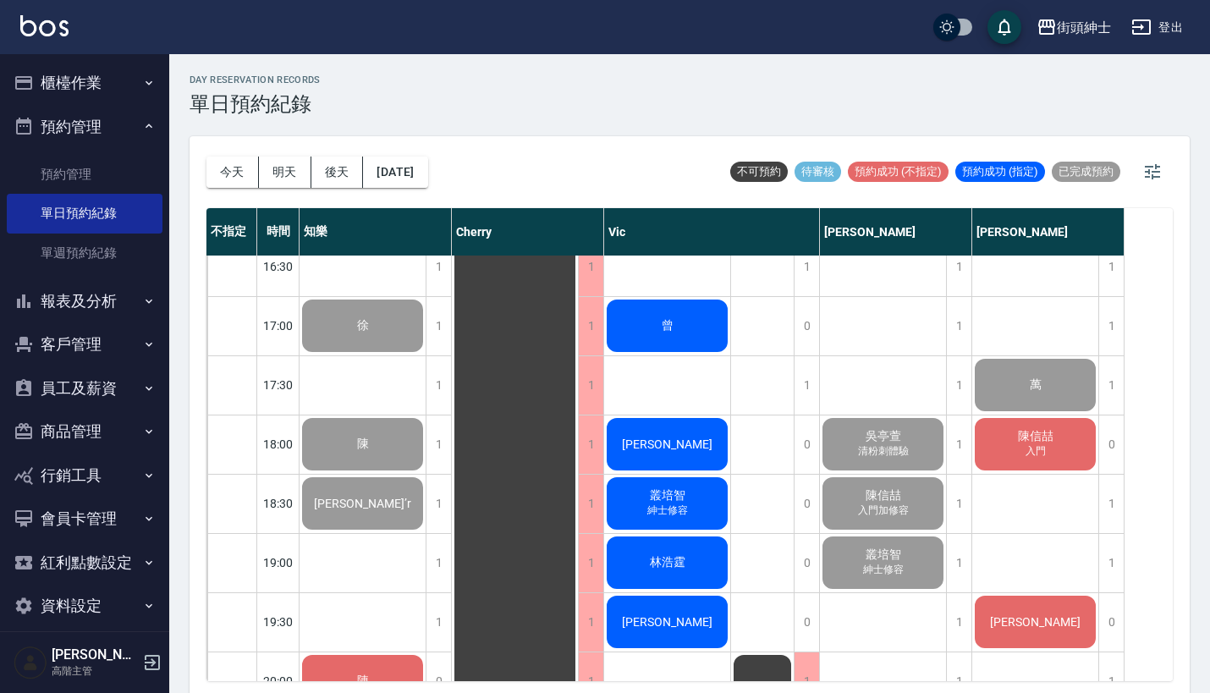
click at [113, 302] on button "報表及分析" at bounding box center [85, 301] width 156 height 44
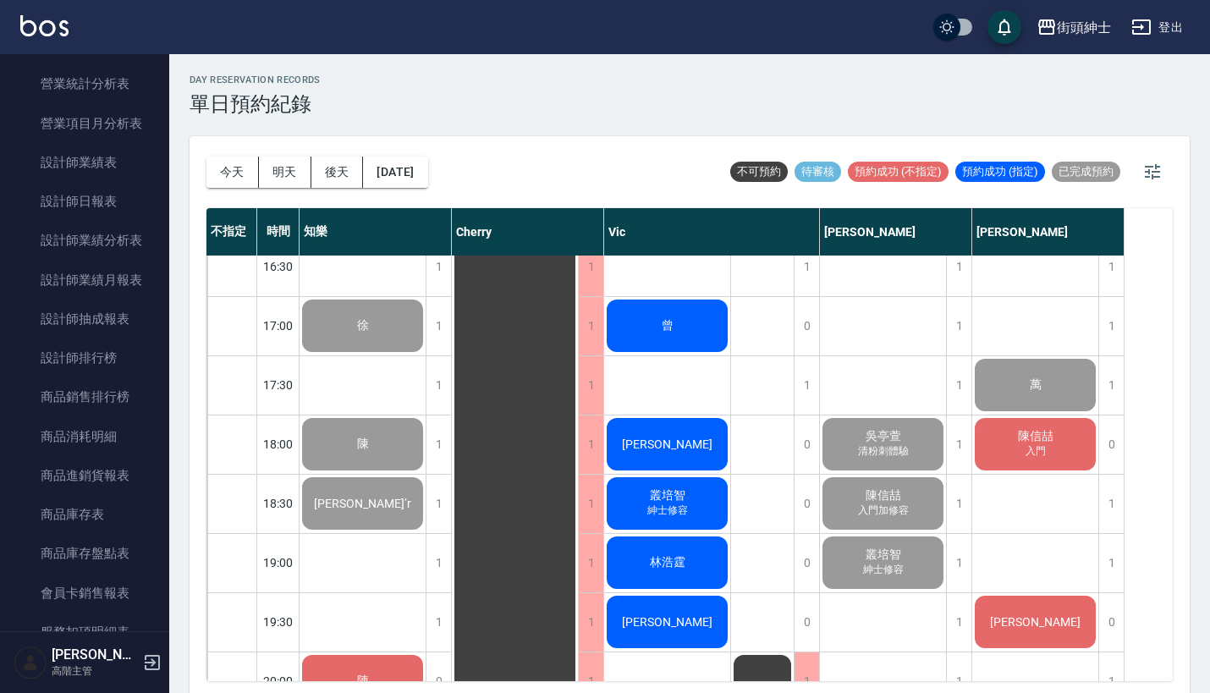
scroll to position [759, 0]
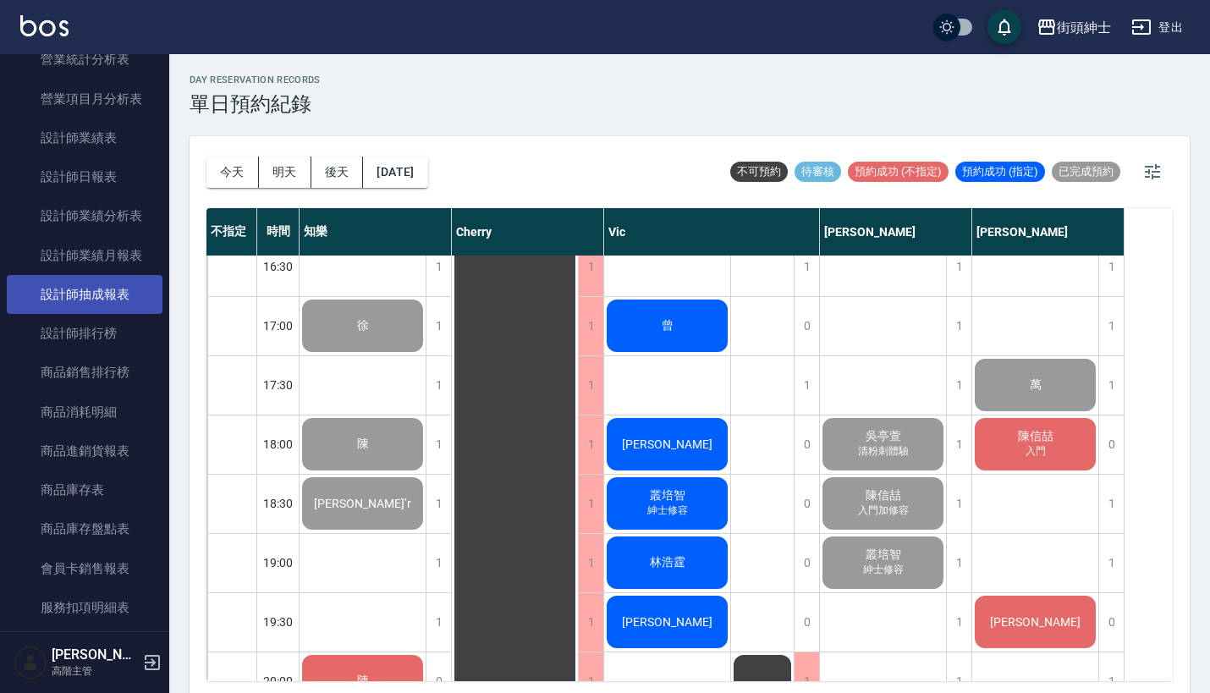
click at [114, 288] on link "設計師抽成報表" at bounding box center [85, 294] width 156 height 39
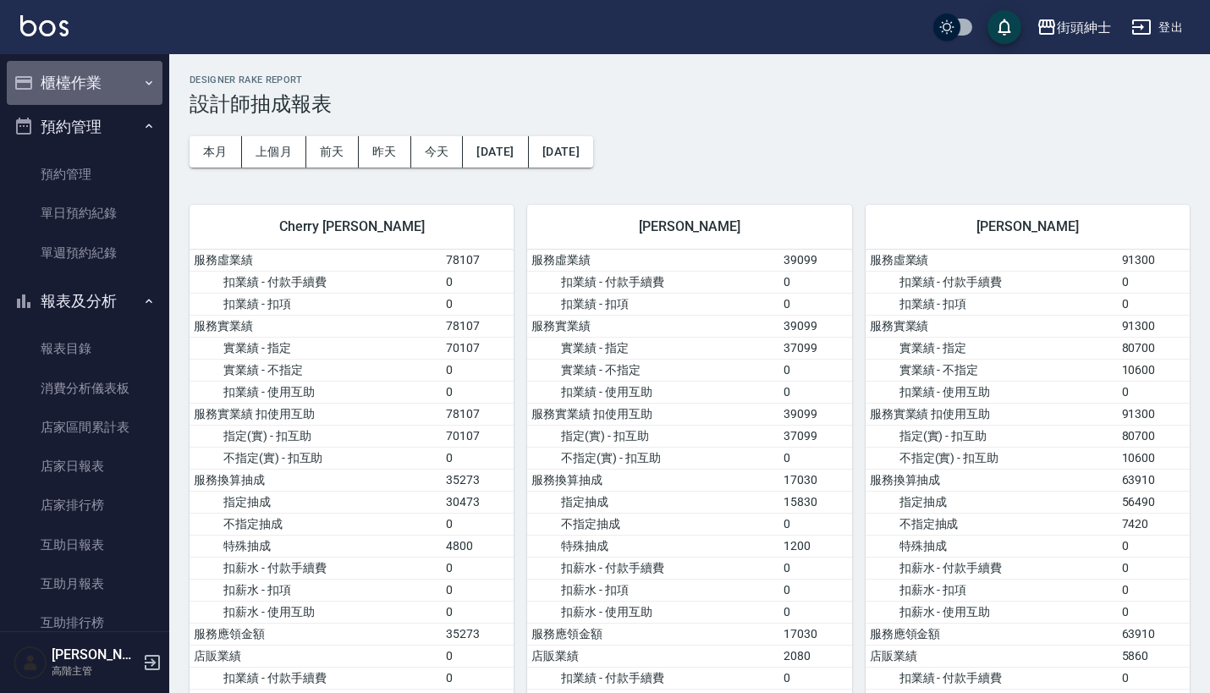
click at [103, 69] on button "櫃檯作業" at bounding box center [85, 83] width 156 height 44
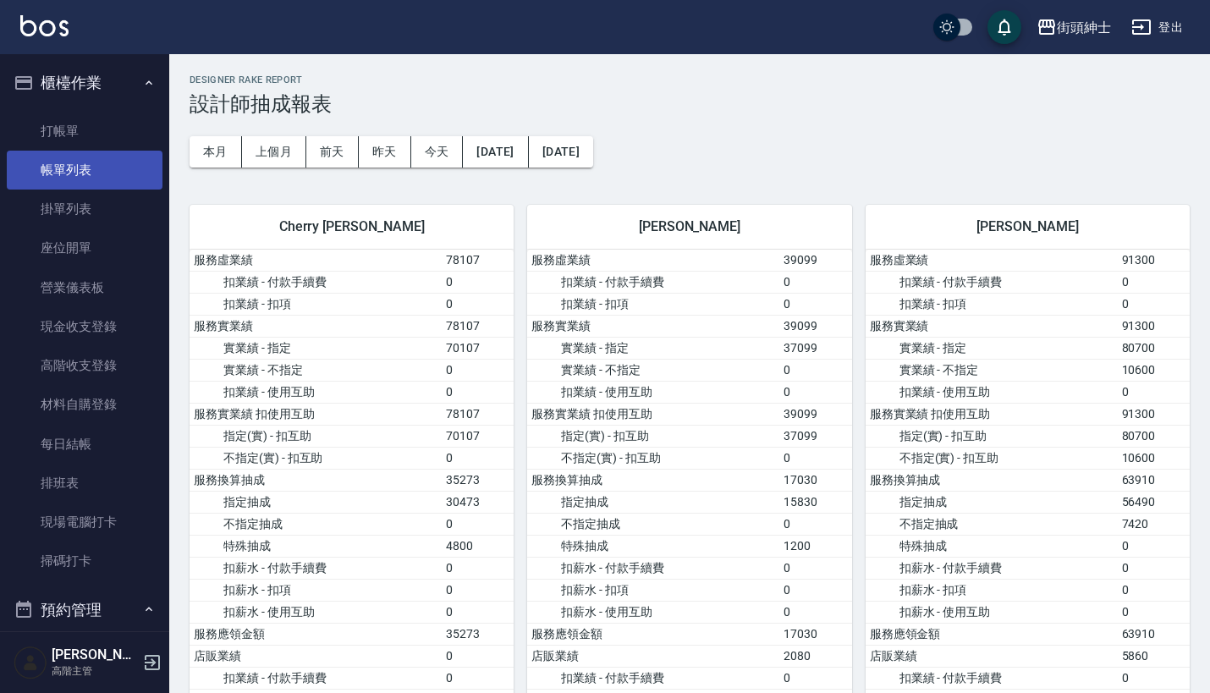
click at [96, 173] on link "帳單列表" at bounding box center [85, 170] width 156 height 39
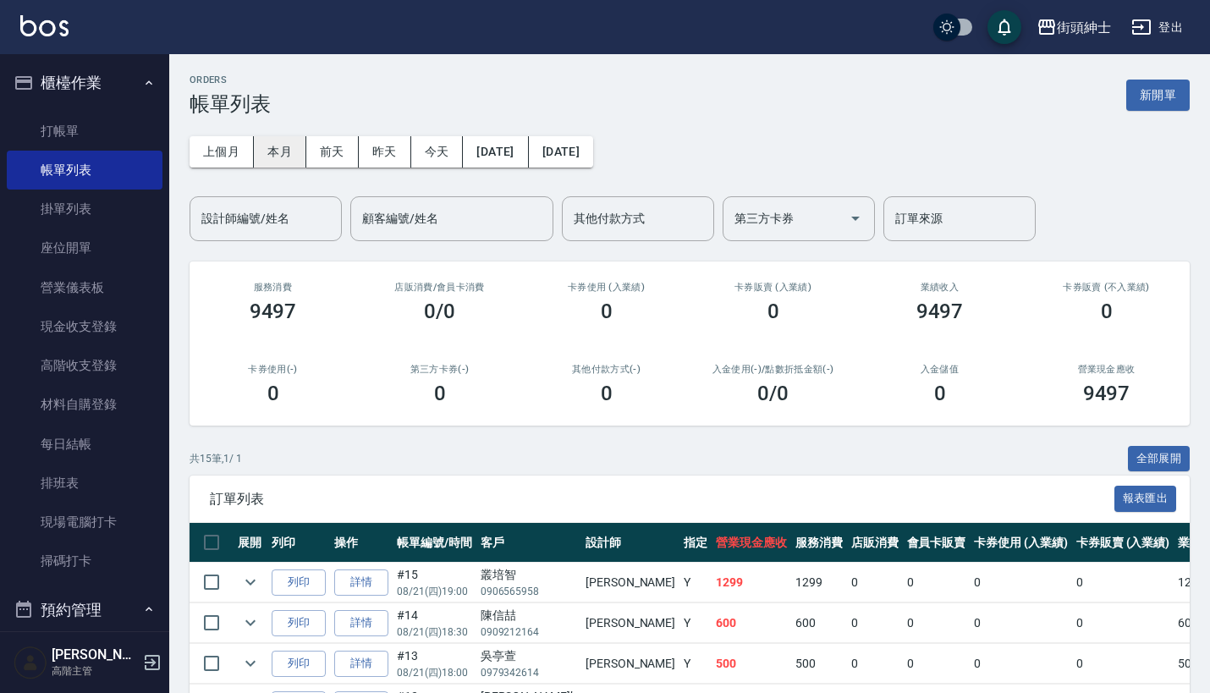
click at [280, 149] on button "本月" at bounding box center [280, 151] width 52 height 31
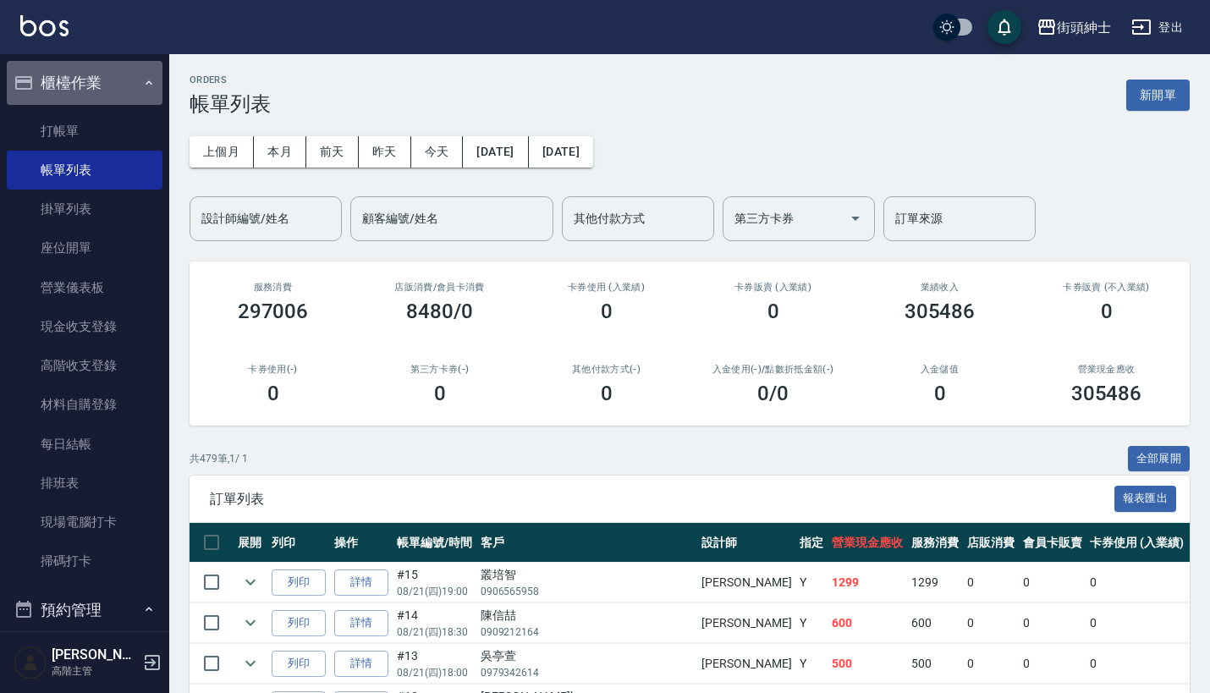
click at [124, 74] on button "櫃檯作業" at bounding box center [85, 83] width 156 height 44
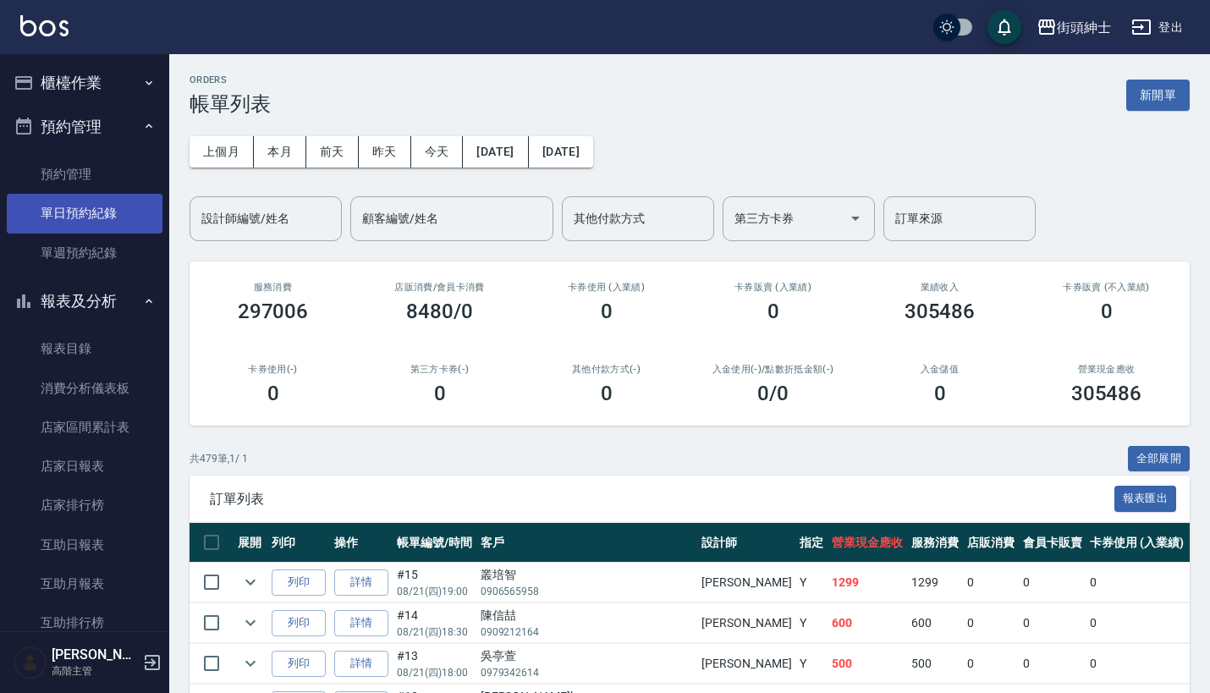
click at [78, 200] on link "單日預約紀錄" at bounding box center [85, 213] width 156 height 39
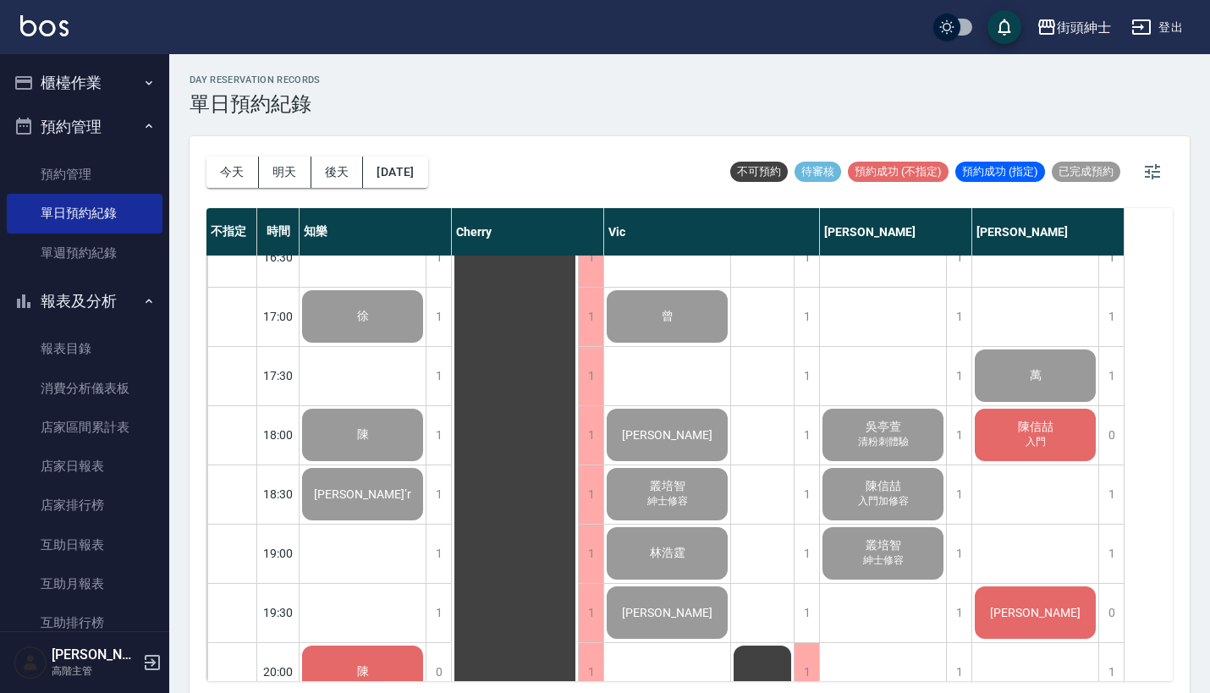
scroll to position [912, 0]
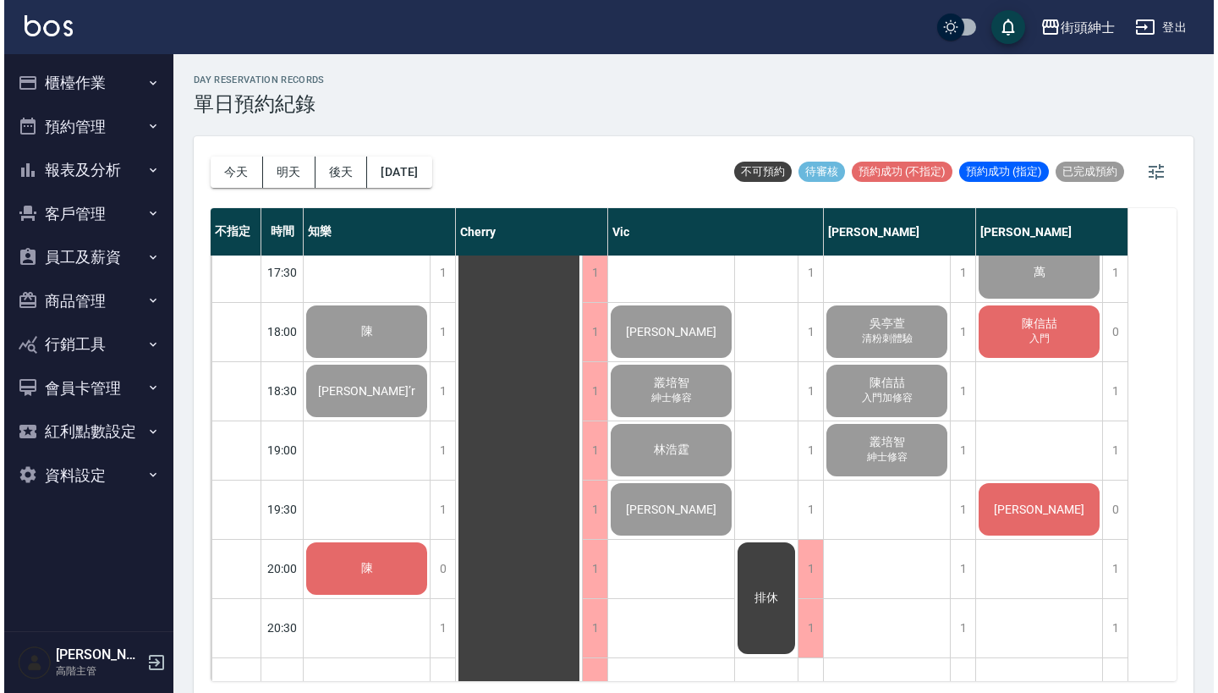
scroll to position [982, 0]
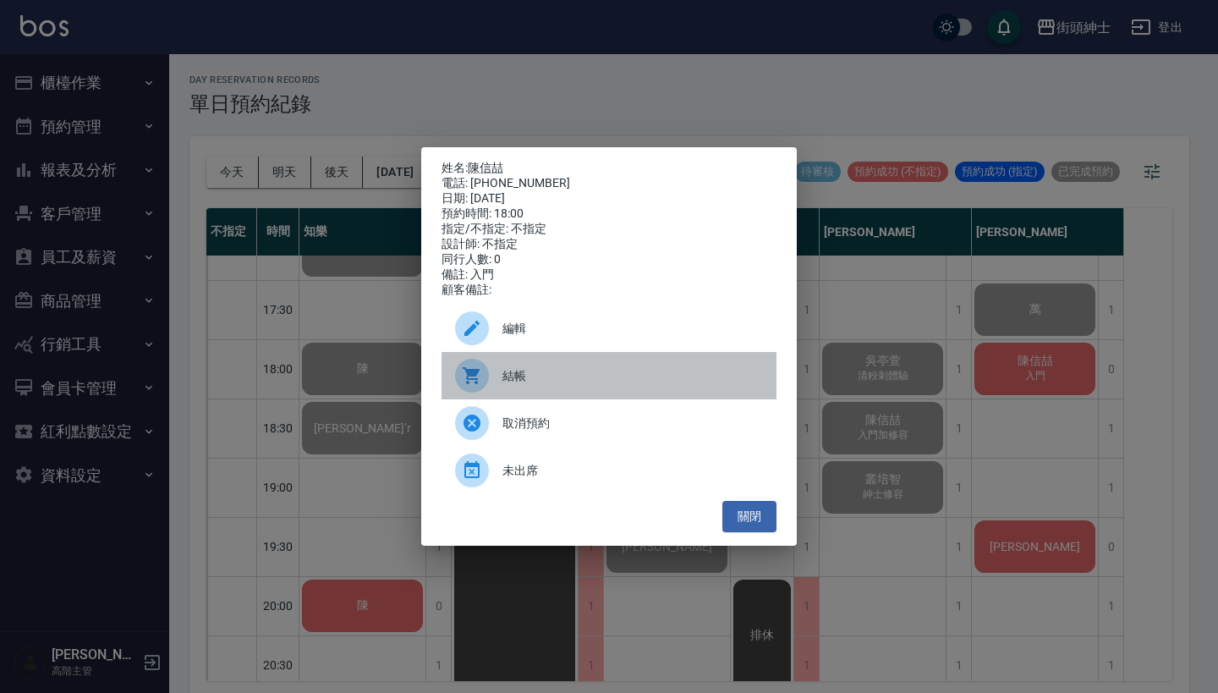
click at [574, 385] on span "結帳" at bounding box center [632, 376] width 261 height 18
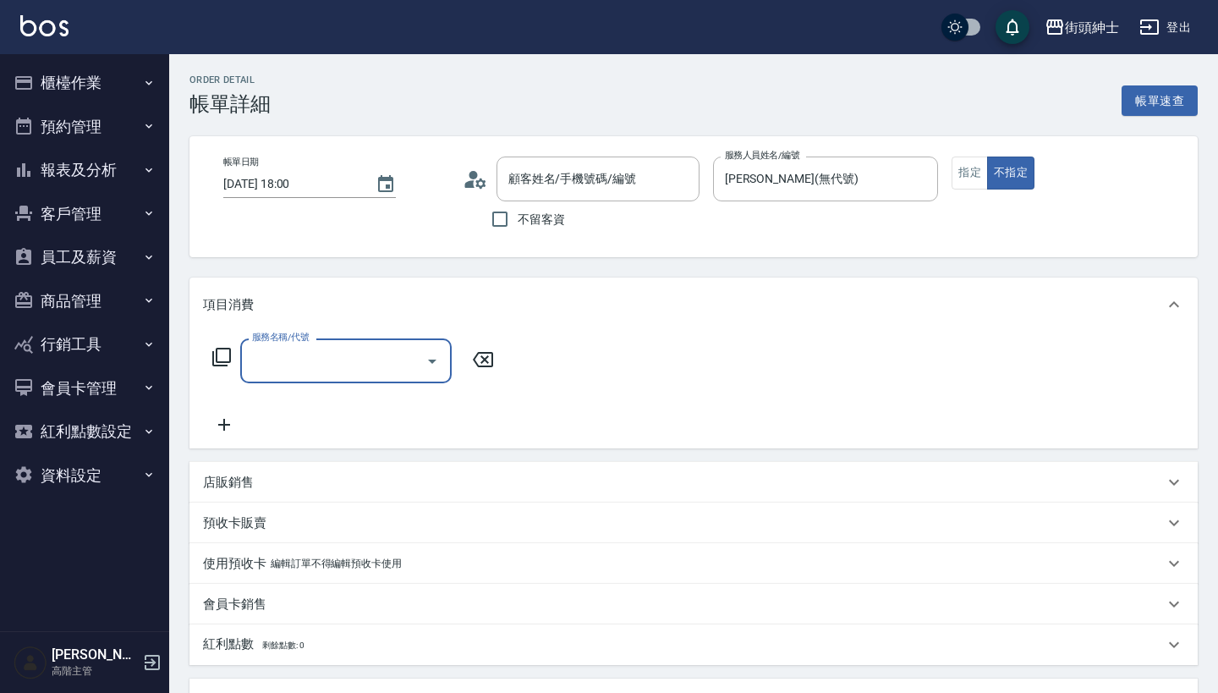
type input "[PERSON_NAME]/0909212164/null"
click at [350, 366] on input "服務名稱/代號" at bounding box center [333, 361] width 171 height 30
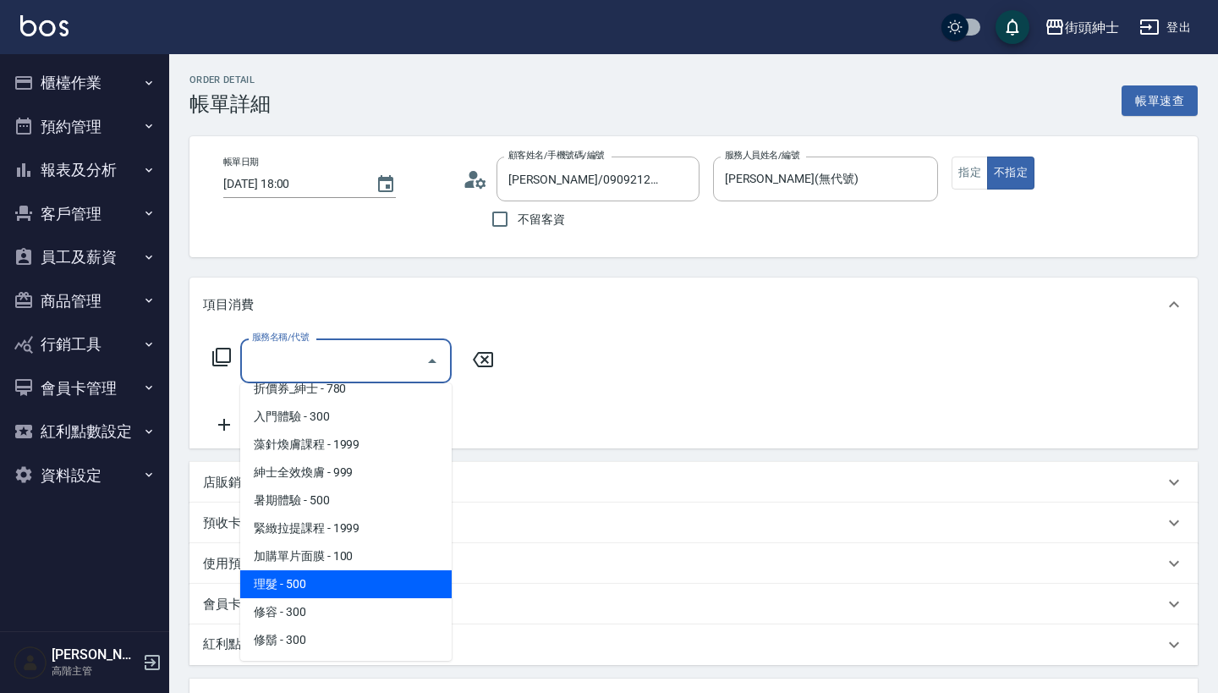
scroll to position [71, 0]
click at [340, 571] on span "理髮 - 500" at bounding box center [345, 584] width 211 height 28
type input "理髮(A02)"
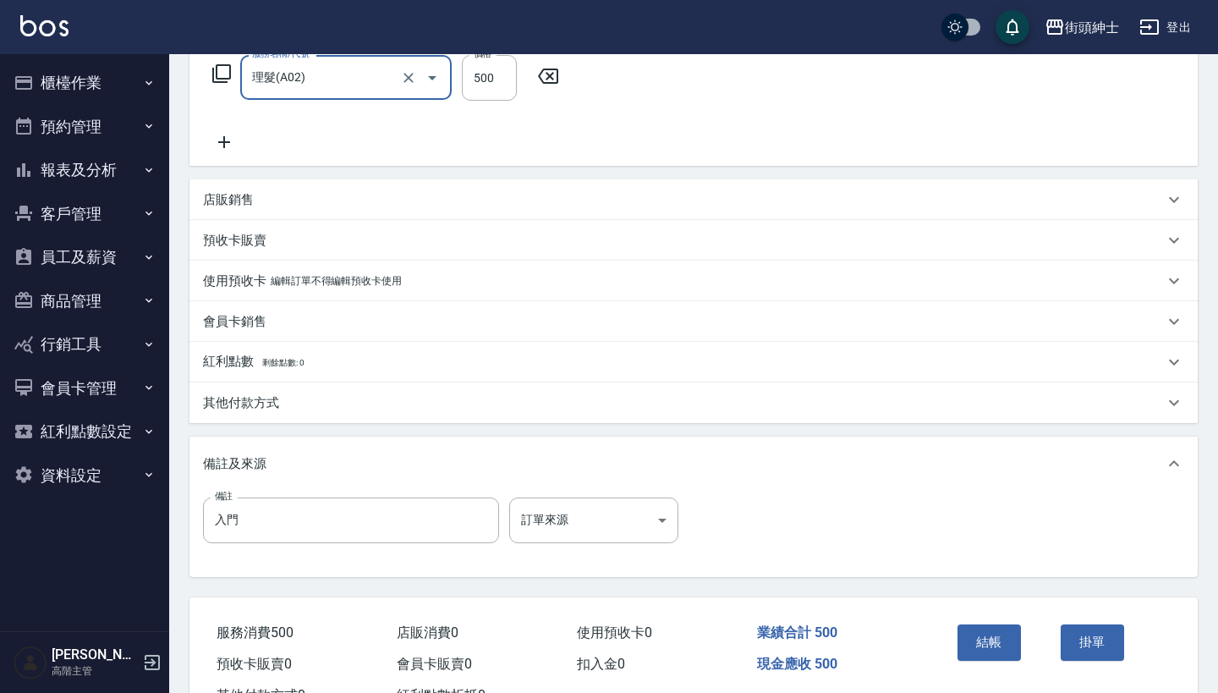
scroll to position [329, 0]
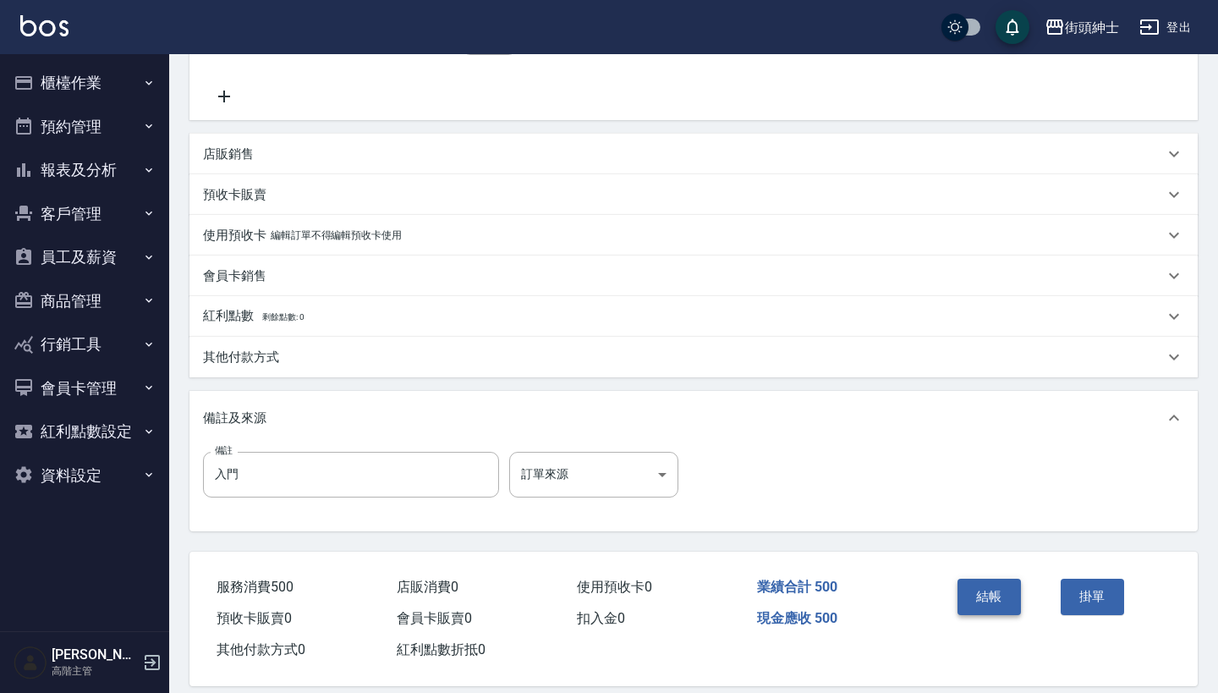
click at [985, 601] on button "結帳" at bounding box center [989, 597] width 63 height 36
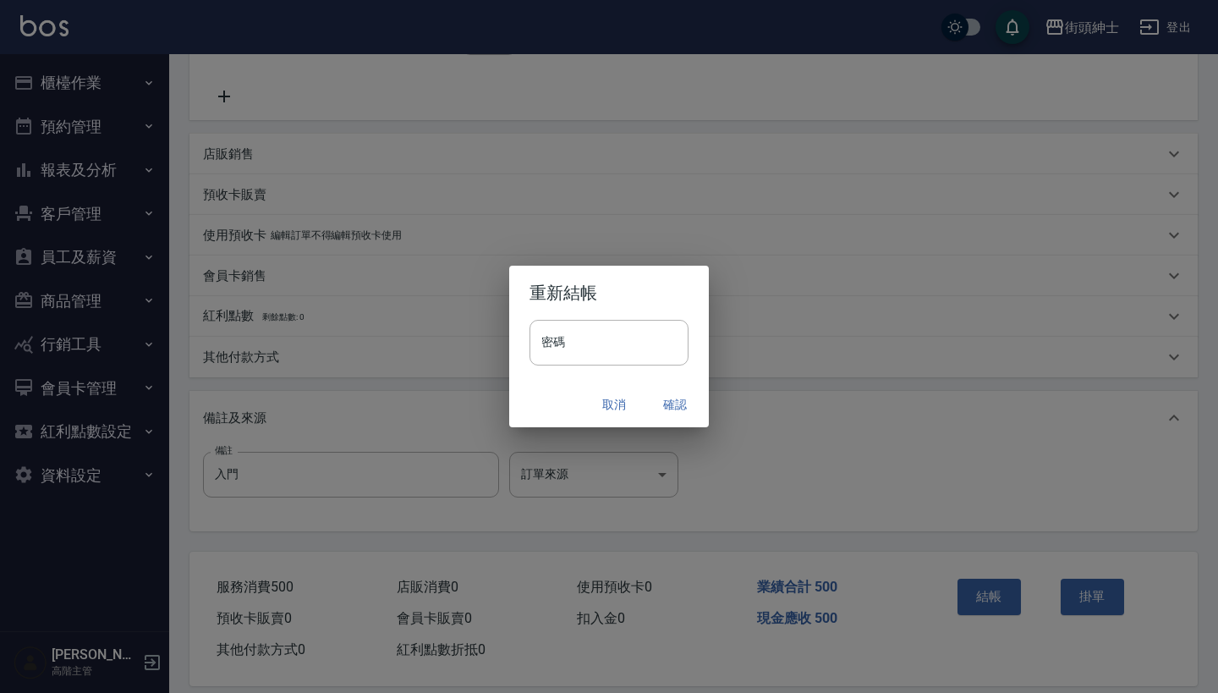
click at [672, 407] on button "確認" at bounding box center [675, 404] width 54 height 31
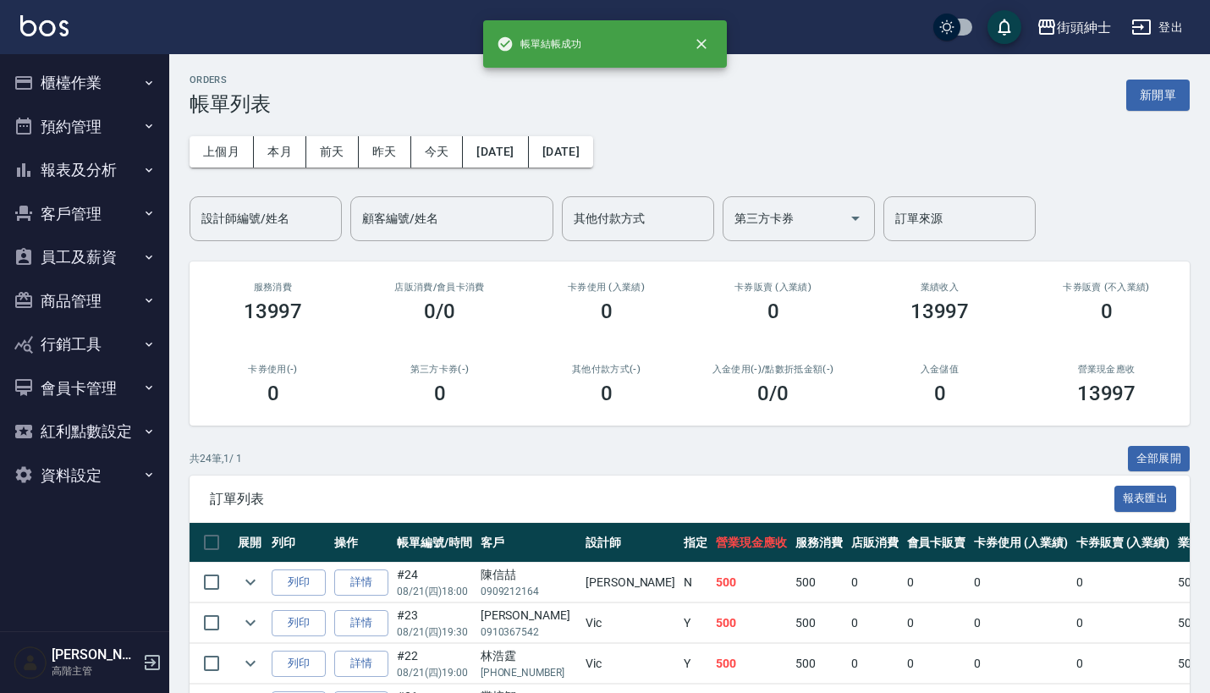
click at [119, 125] on button "預約管理" at bounding box center [85, 127] width 156 height 44
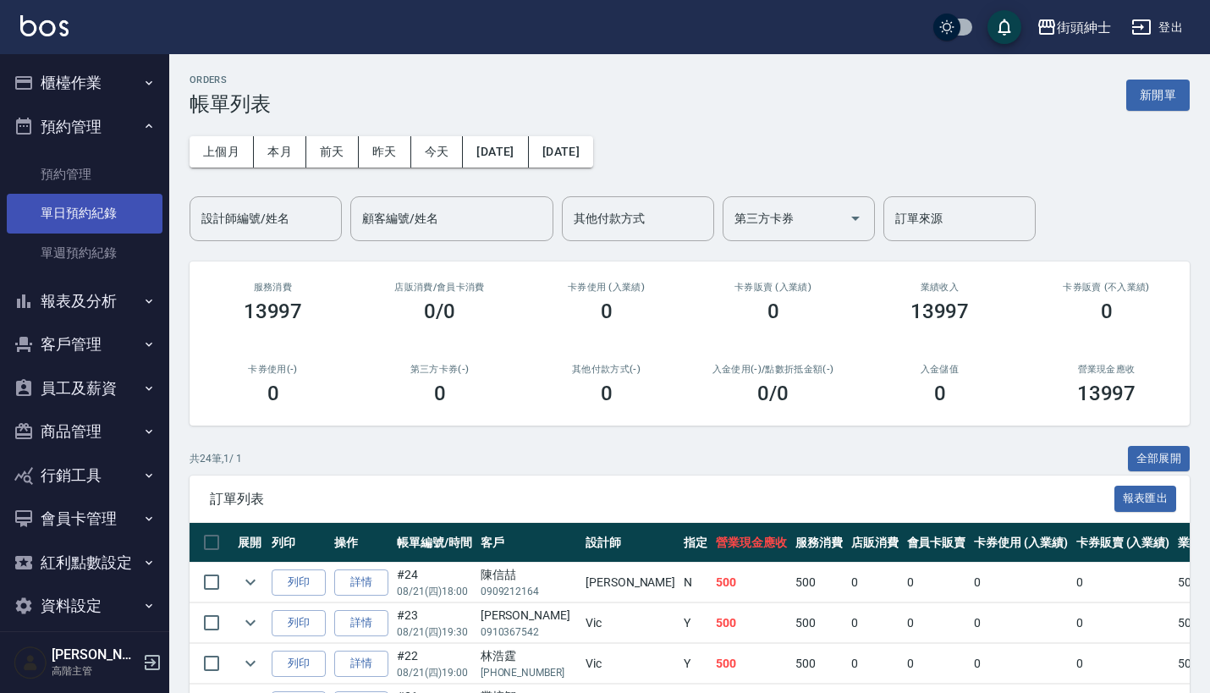
click at [123, 226] on link "單日預約紀錄" at bounding box center [85, 213] width 156 height 39
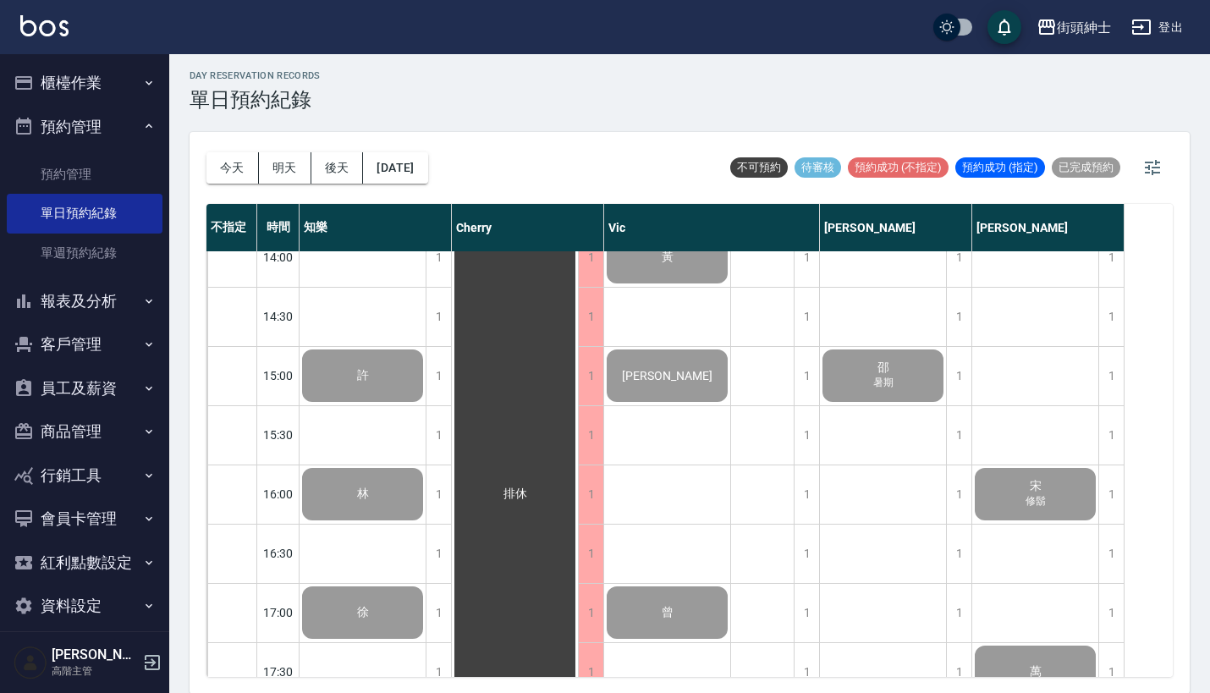
scroll to position [847, 0]
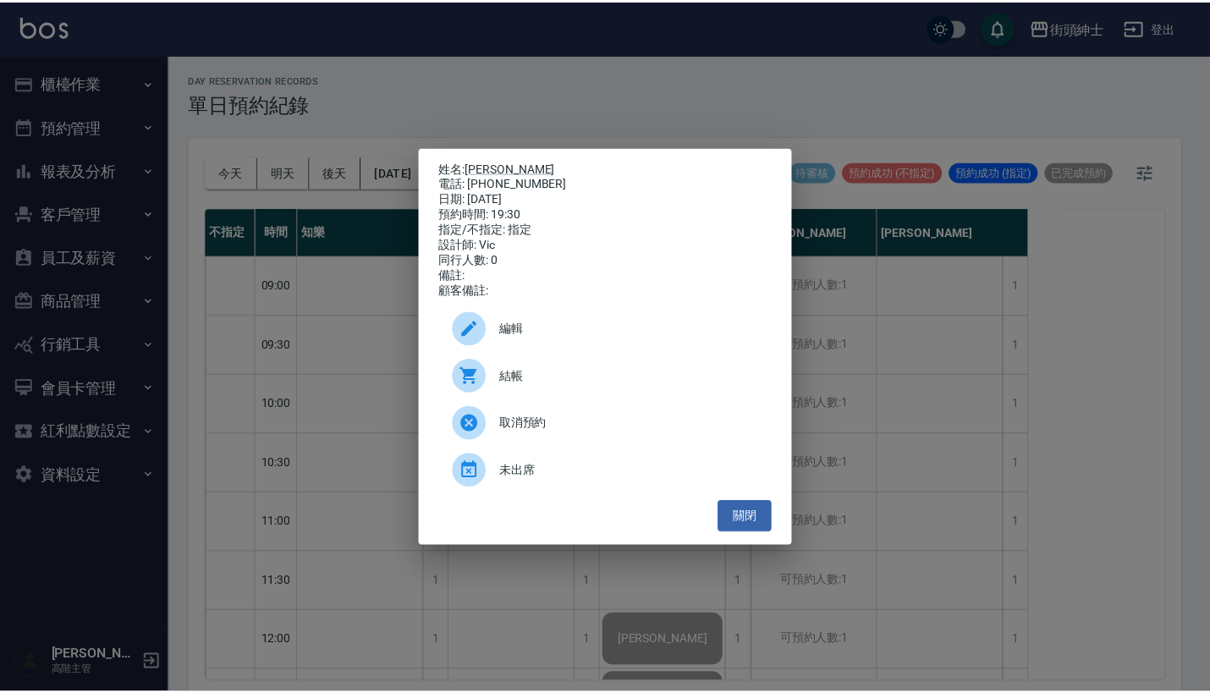
scroll to position [1125, 0]
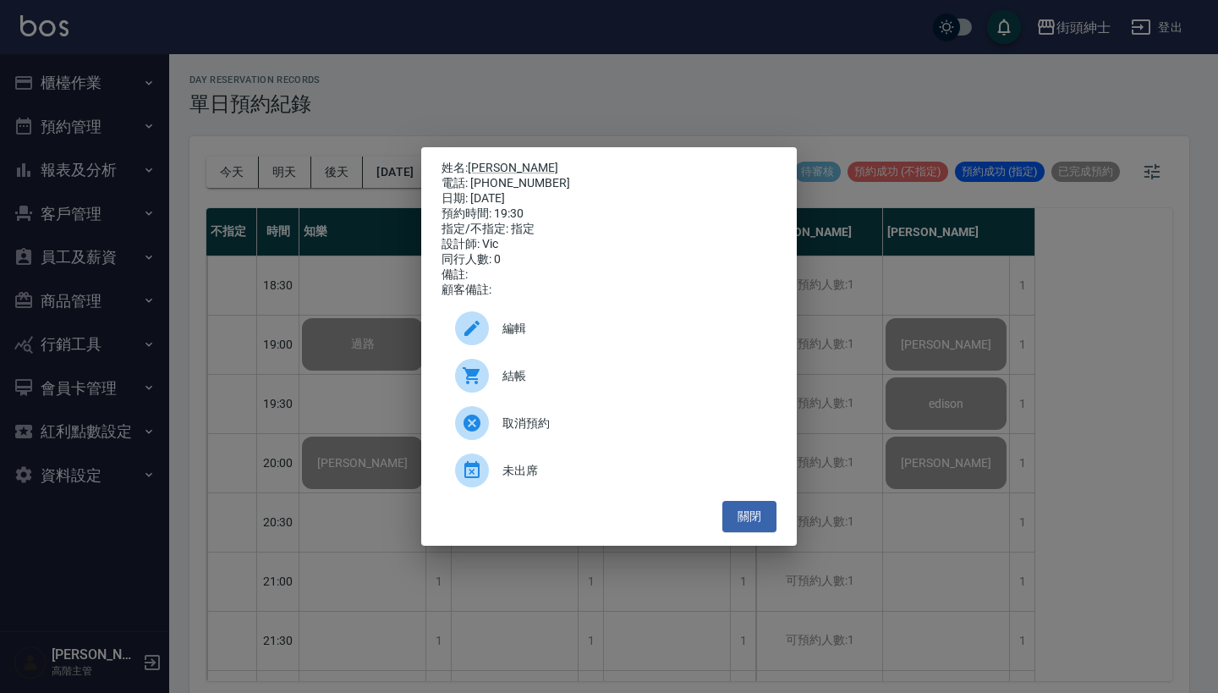
click at [674, 102] on div "姓名: William chao 電話: 0983607415 日期: 2025/08/20 預約時間: 19:30 指定/不指定: 指定 設計師: Vic …" at bounding box center [609, 346] width 1218 height 693
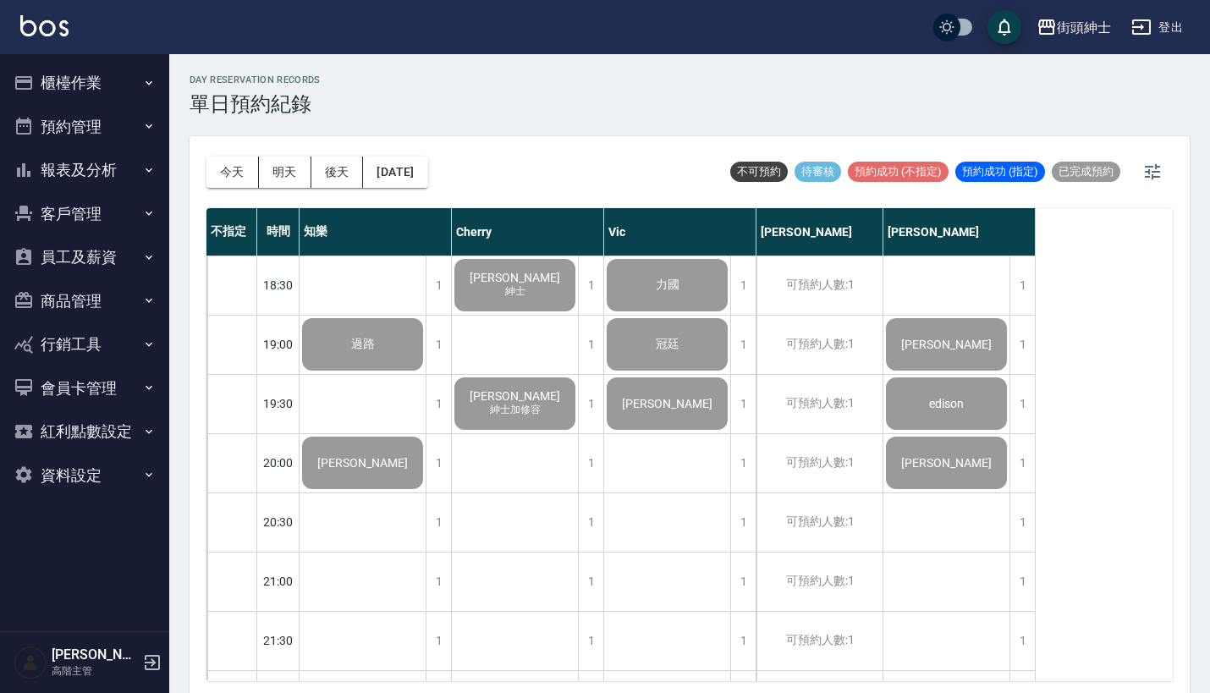
click at [122, 140] on button "預約管理" at bounding box center [85, 127] width 156 height 44
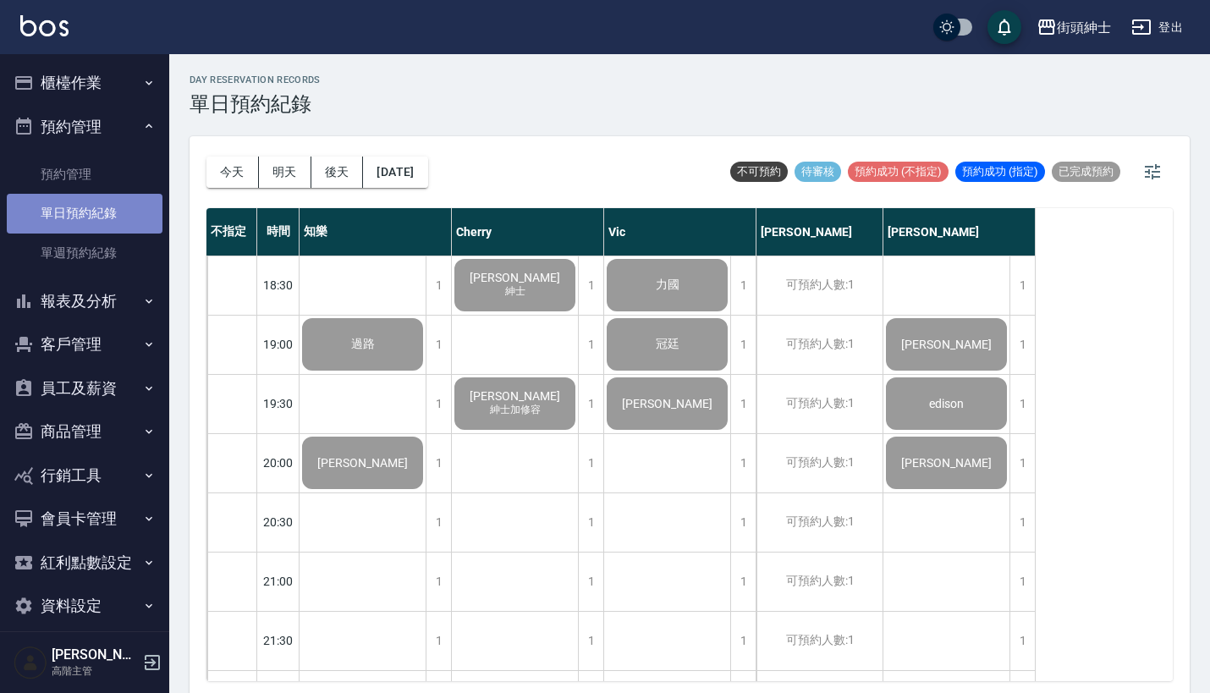
click at [114, 217] on link "單日預約紀錄" at bounding box center [85, 213] width 156 height 39
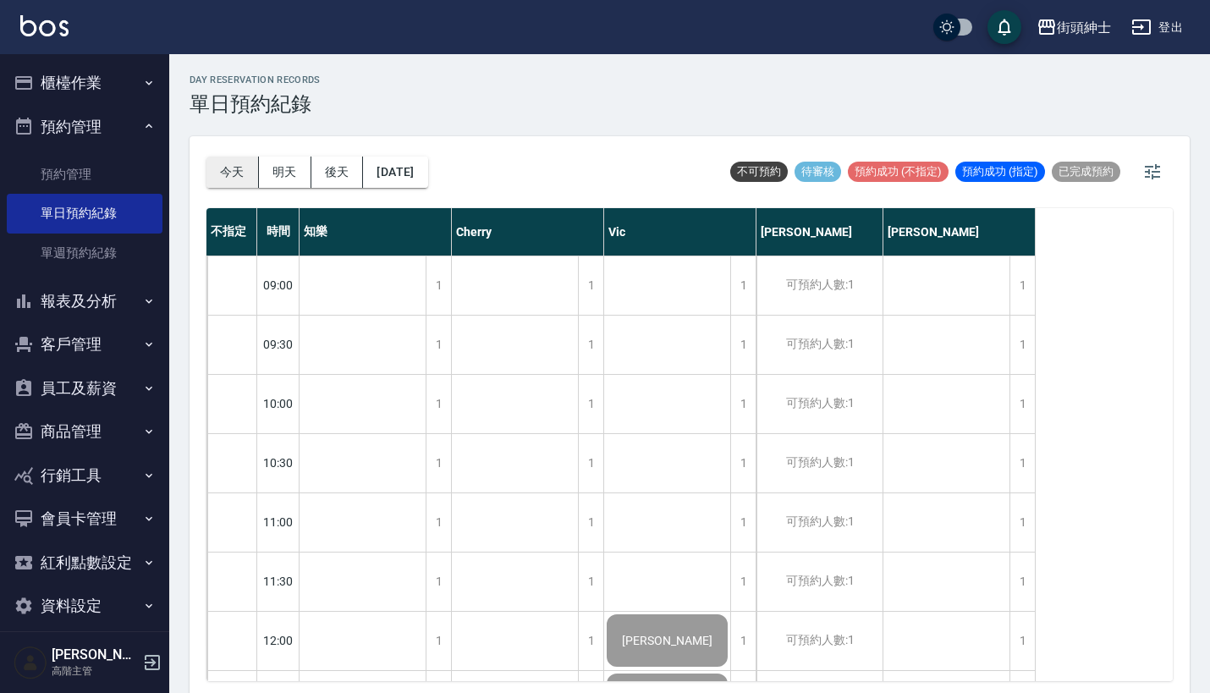
click at [233, 176] on button "今天" at bounding box center [232, 171] width 52 height 31
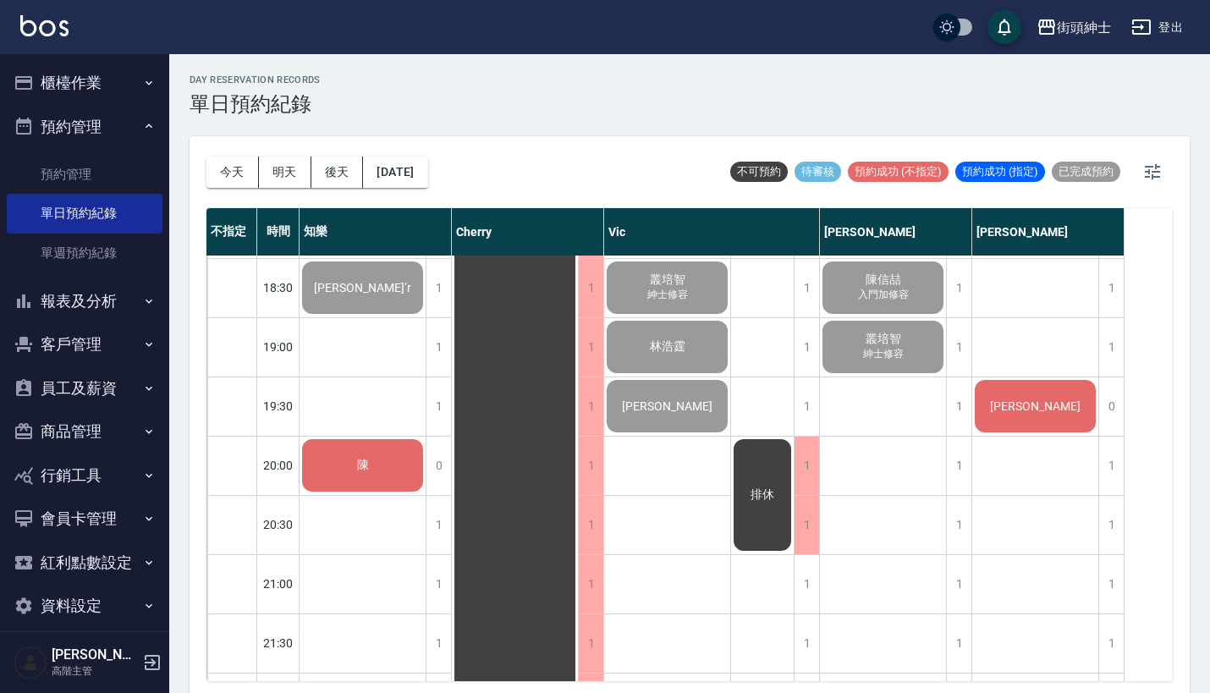
scroll to position [1122, 0]
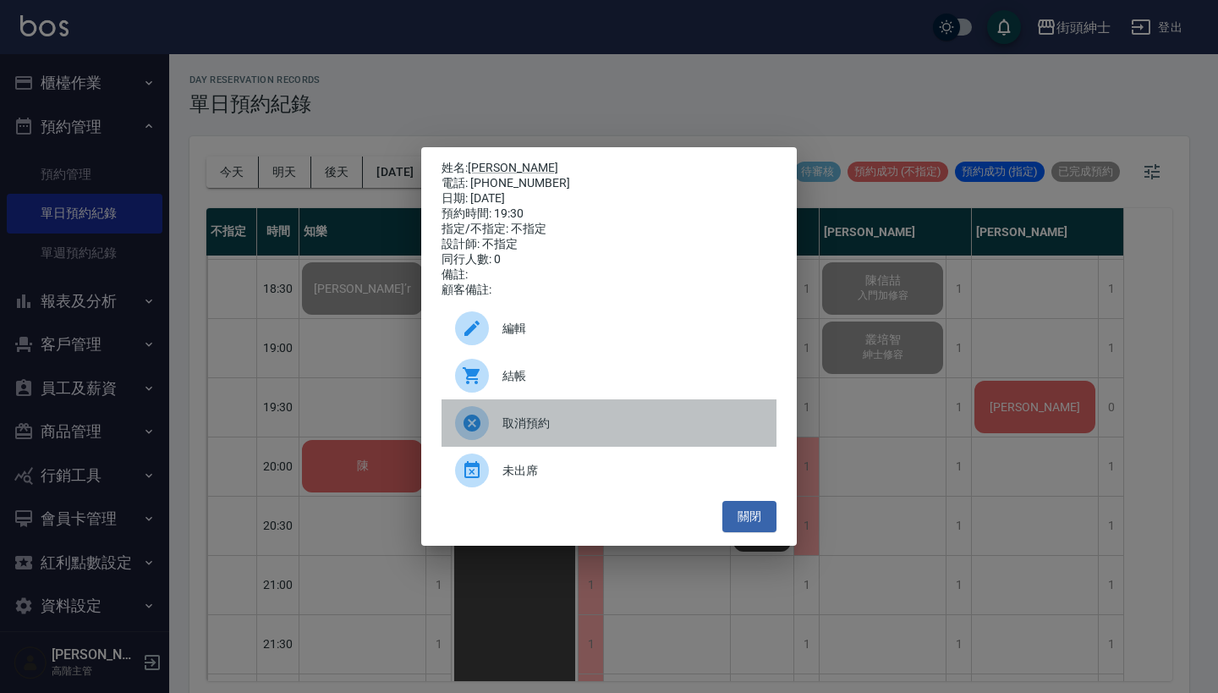
click at [666, 410] on div "取消預約" at bounding box center [609, 422] width 335 height 47
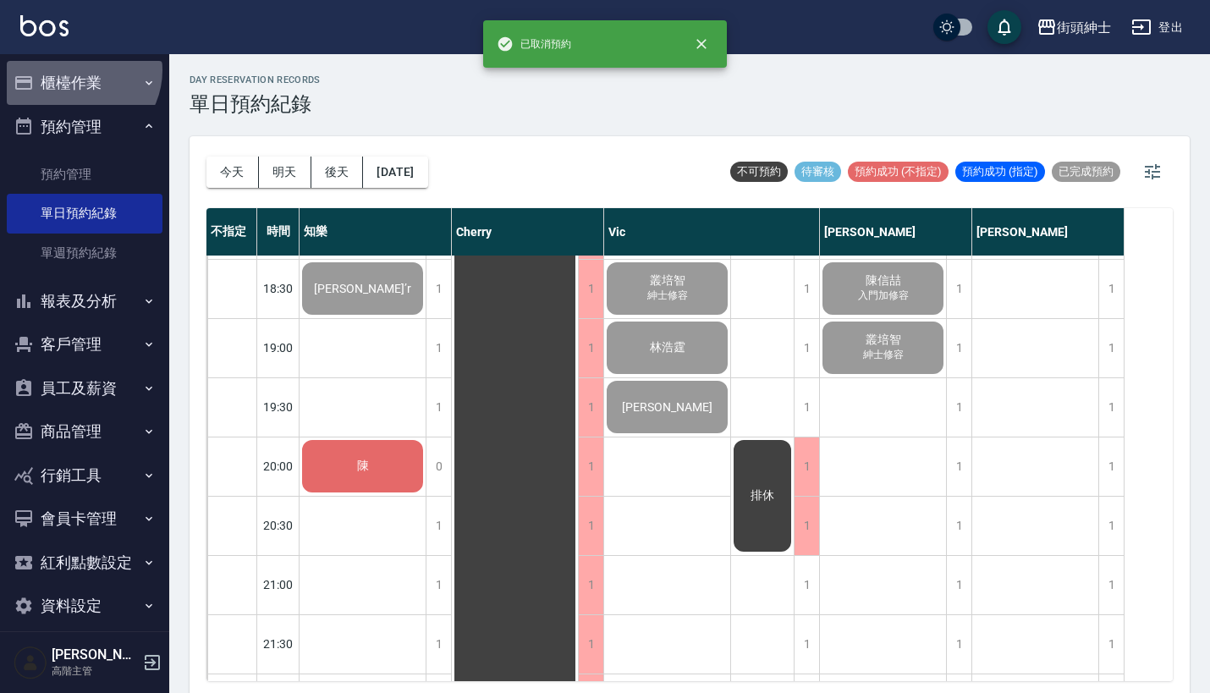
click at [78, 70] on button "櫃檯作業" at bounding box center [85, 83] width 156 height 44
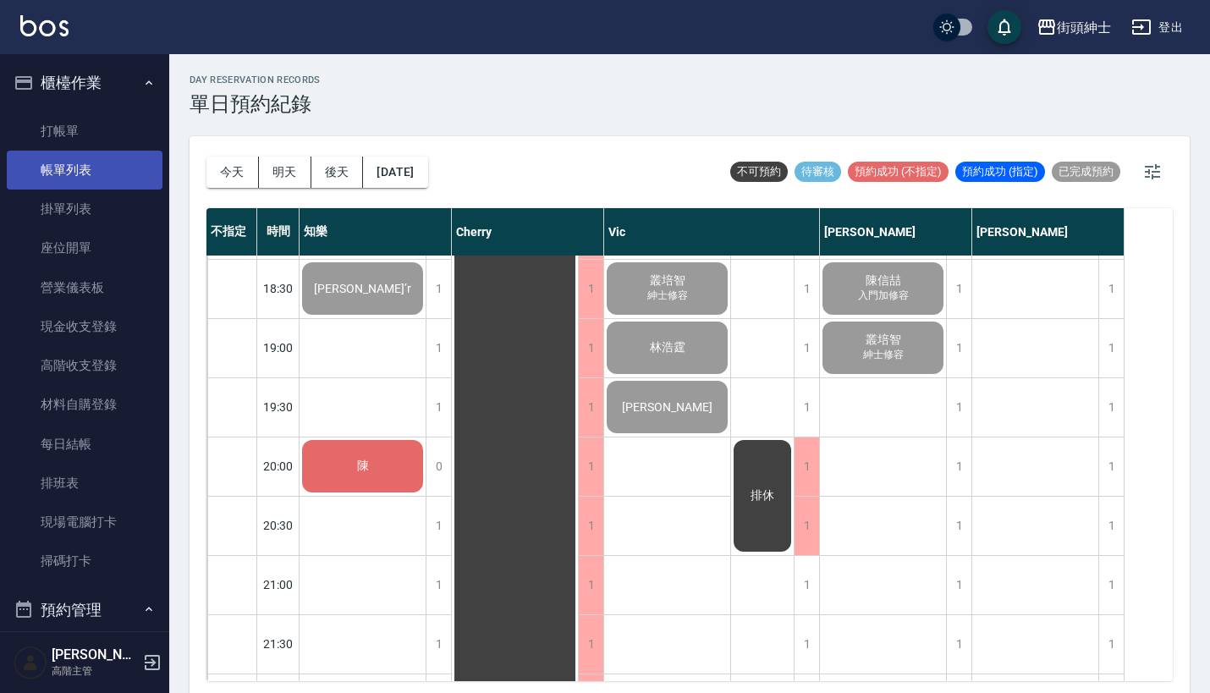
click at [89, 172] on link "帳單列表" at bounding box center [85, 170] width 156 height 39
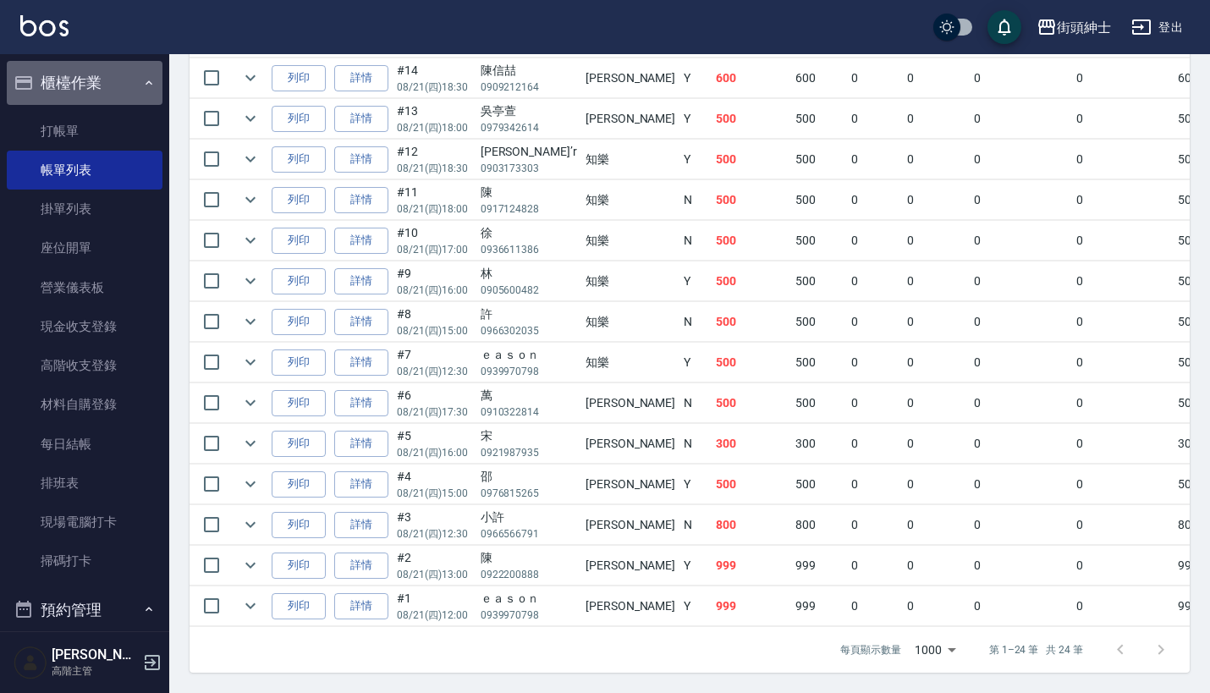
click at [121, 76] on button "櫃檯作業" at bounding box center [85, 83] width 156 height 44
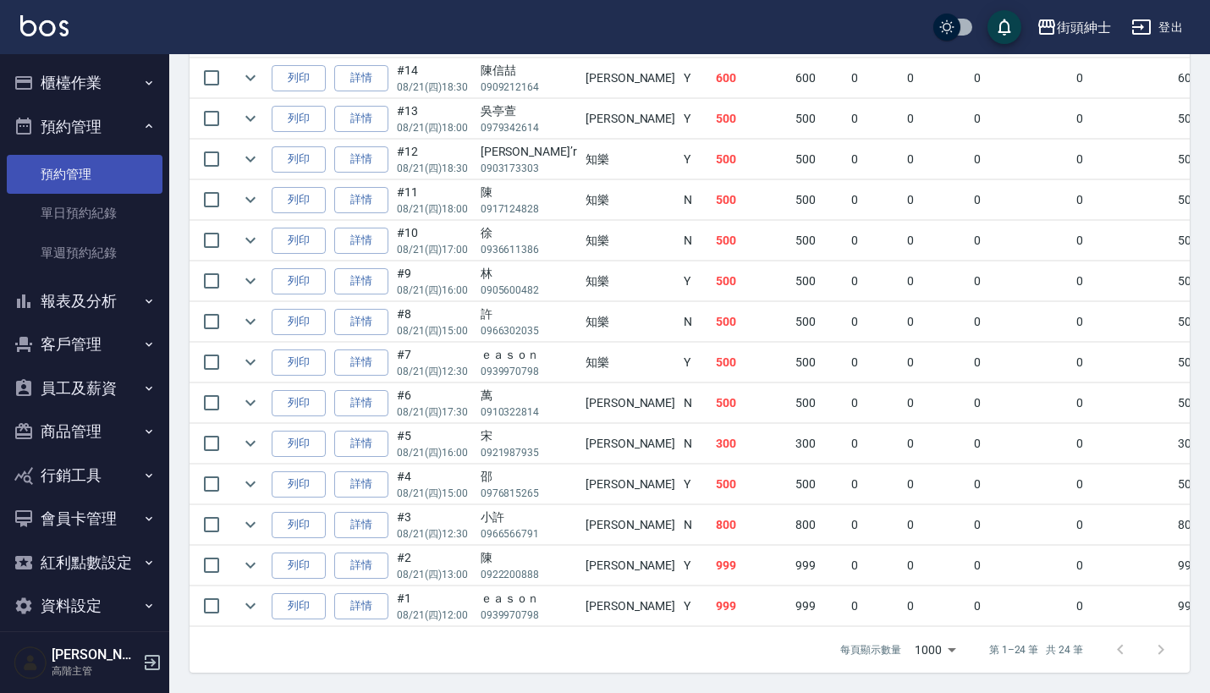
click at [124, 173] on link "預約管理" at bounding box center [85, 174] width 156 height 39
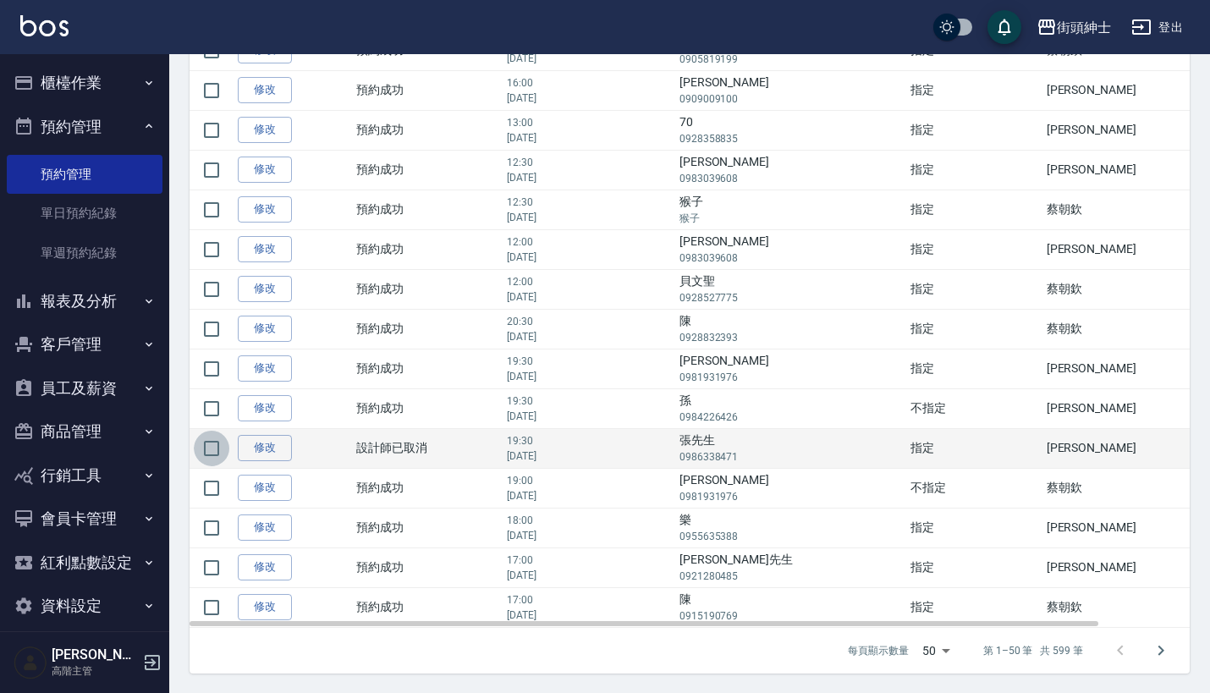
click at [206, 449] on input "checkbox" at bounding box center [212, 449] width 36 height 36
checkbox input "true"
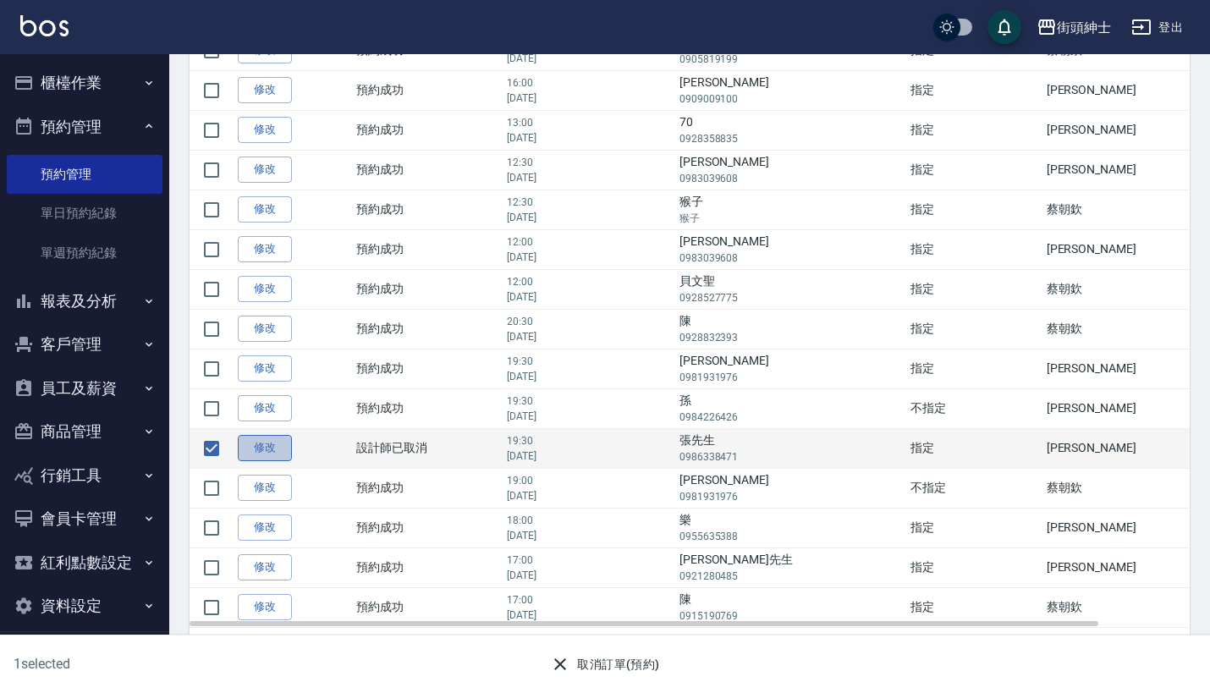
click at [276, 452] on link "修改" at bounding box center [265, 448] width 54 height 26
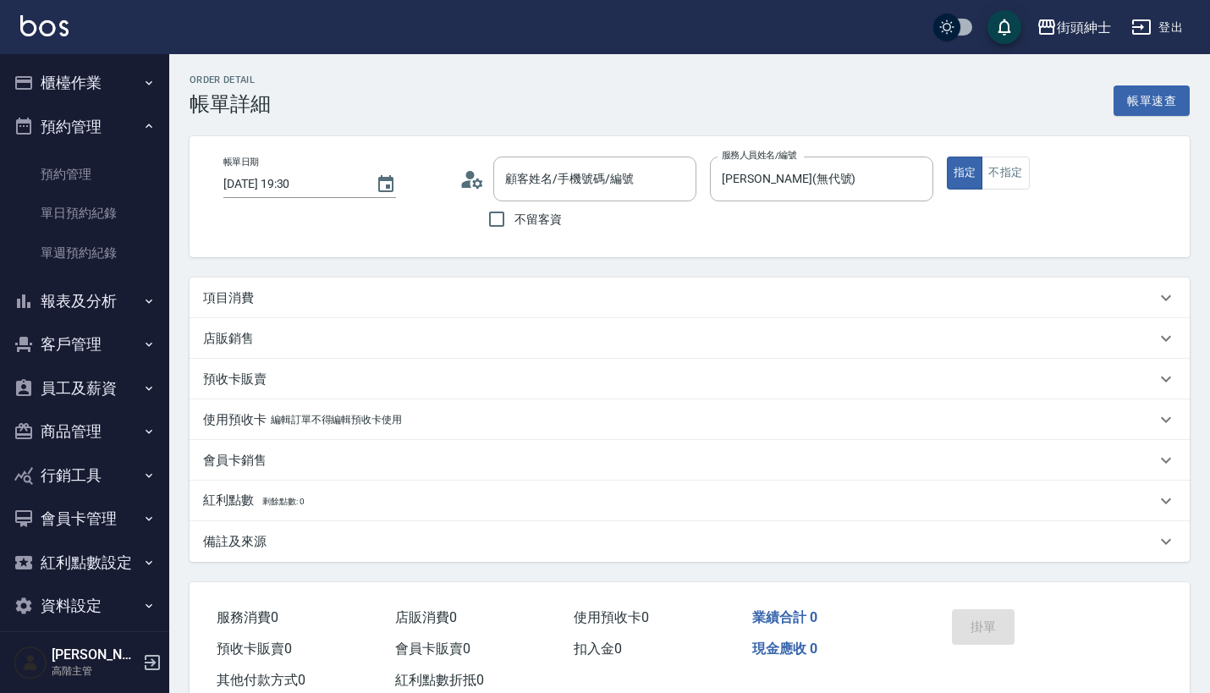
type input "2025/08/22 19:30"
type input "eric(無代號)"
type input "張先生/0986338471/null"
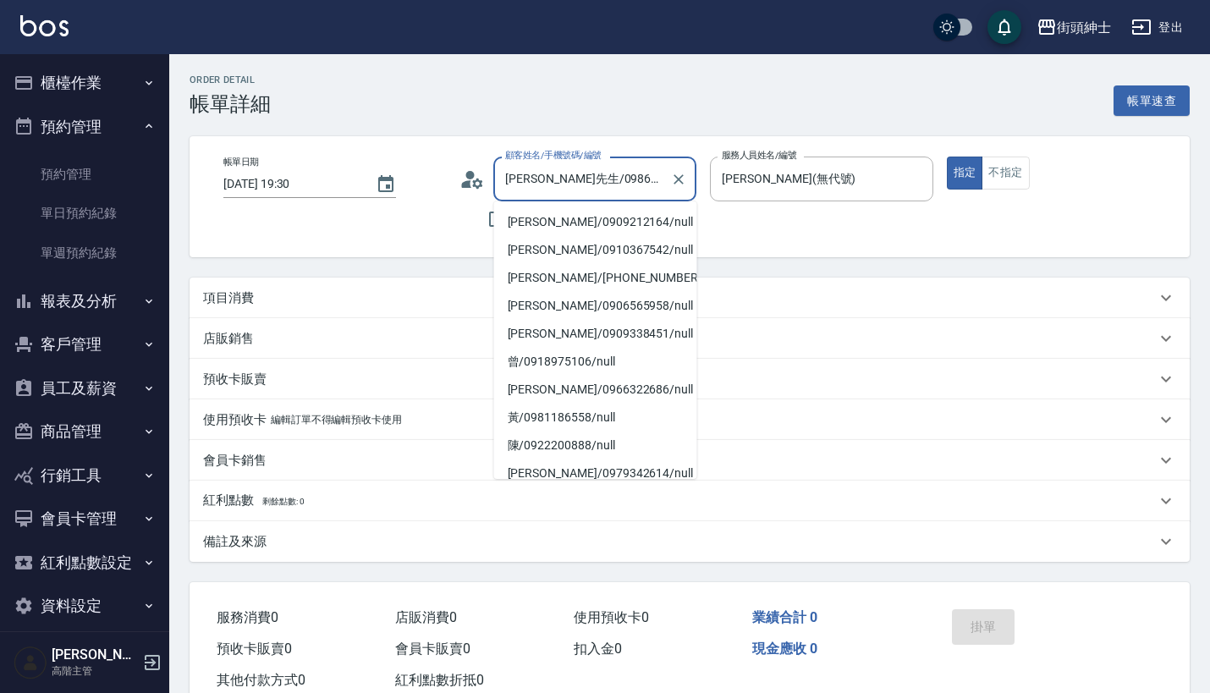
drag, startPoint x: 607, startPoint y: 178, endPoint x: 447, endPoint y: 173, distance: 159.9
click at [447, 173] on div "帳單日期 2025/08/22 19:30 顧客姓名/手機號碼/編號 張先生/0986338471/null 顧客姓名/手機號碼/編號 不留客資 服務人員姓名…" at bounding box center [689, 196] width 959 height 80
drag, startPoint x: 614, startPoint y: 178, endPoint x: 418, endPoint y: 178, distance: 196.2
click at [421, 178] on div "帳單日期 2025/08/22 19:30 顧客姓名/手機號碼/編號 張先生/0986338471/null 顧客姓名/手機號碼/編號 不留客資 服務人員姓名…" at bounding box center [689, 196] width 959 height 80
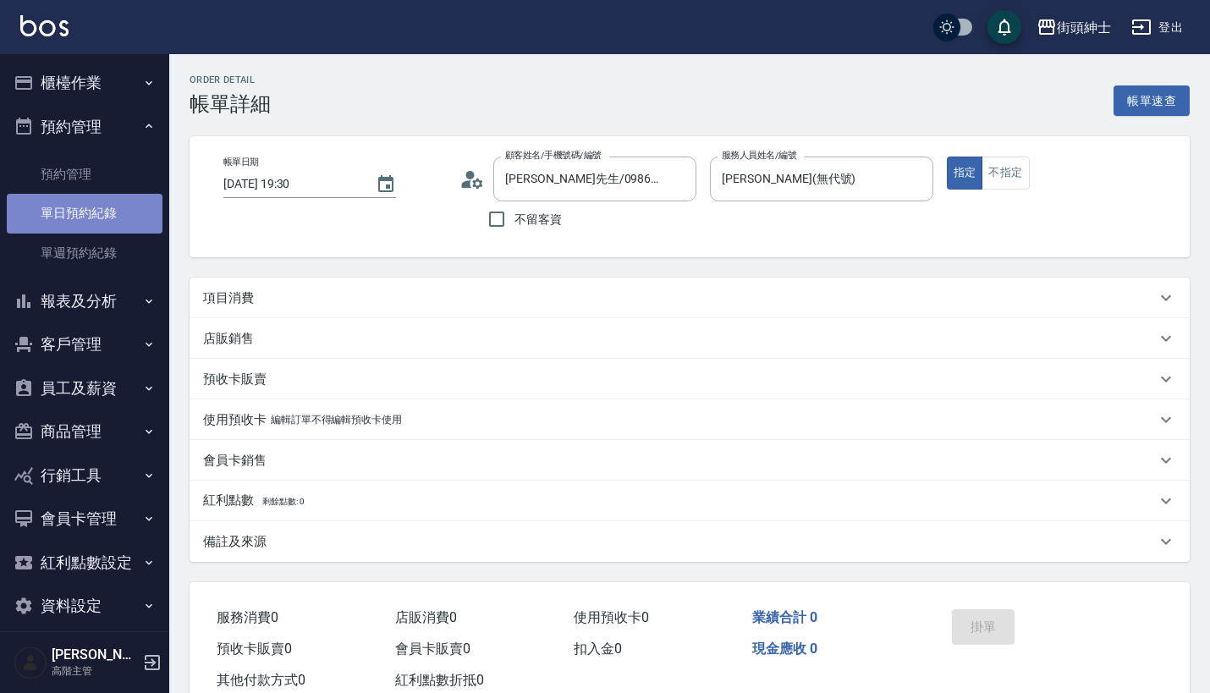
click at [110, 204] on link "單日預約紀錄" at bounding box center [85, 213] width 156 height 39
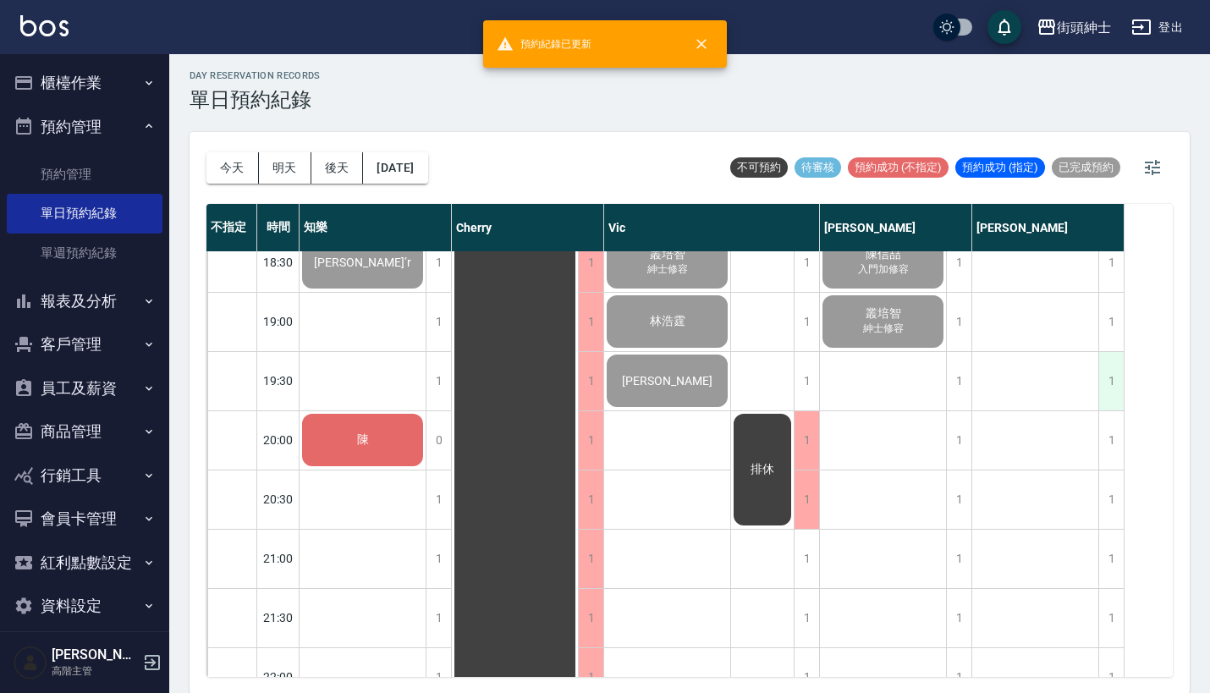
click at [1106, 371] on div "1" at bounding box center [1110, 381] width 25 height 58
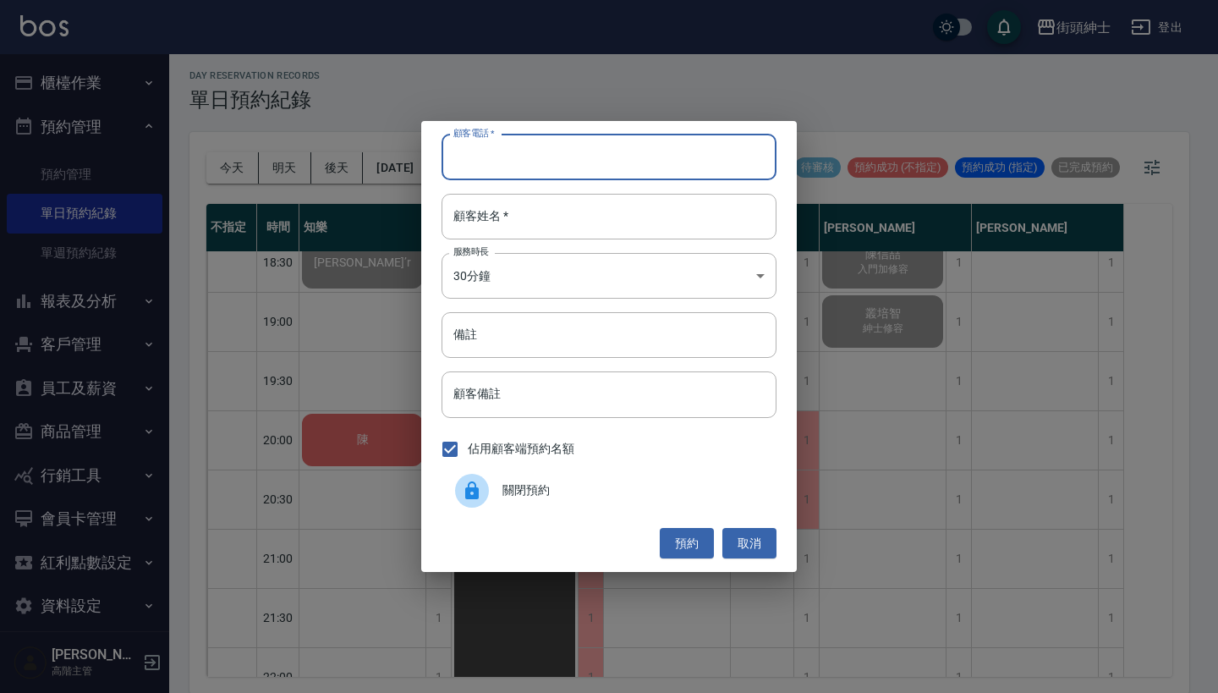
paste input "張先生/0986338471/"
type input "張先生/0986338471/"
paste input "張先生/0986338471/"
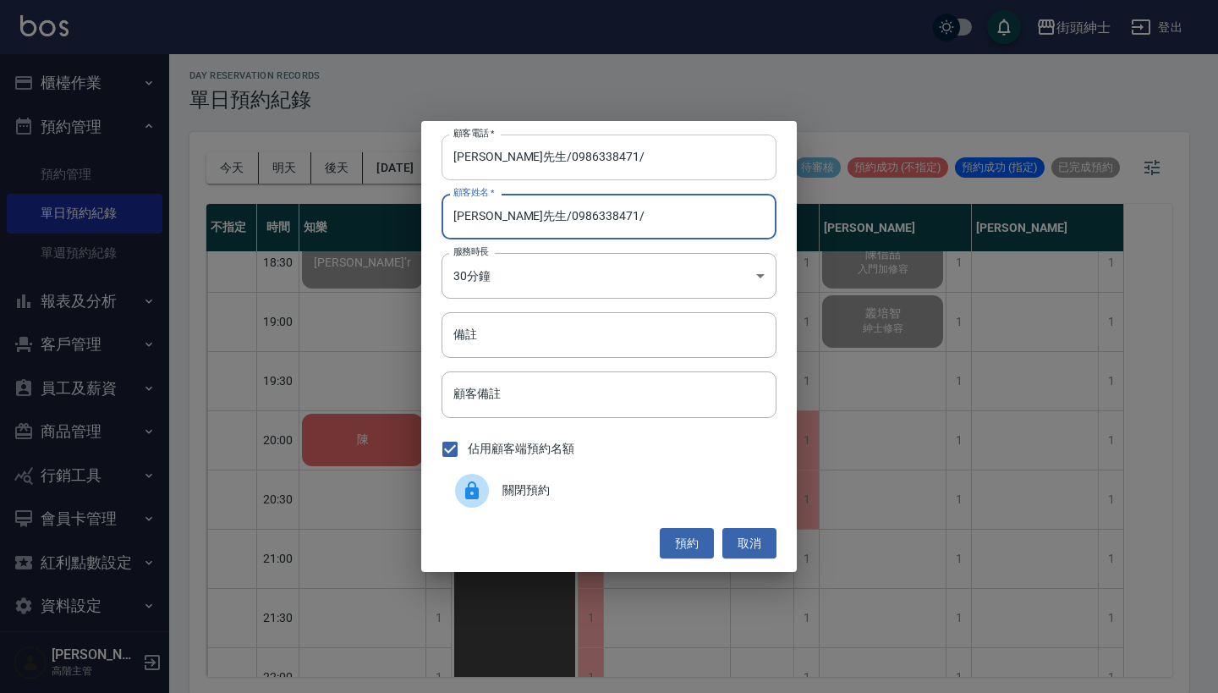
type input "張先生/0986338471/"
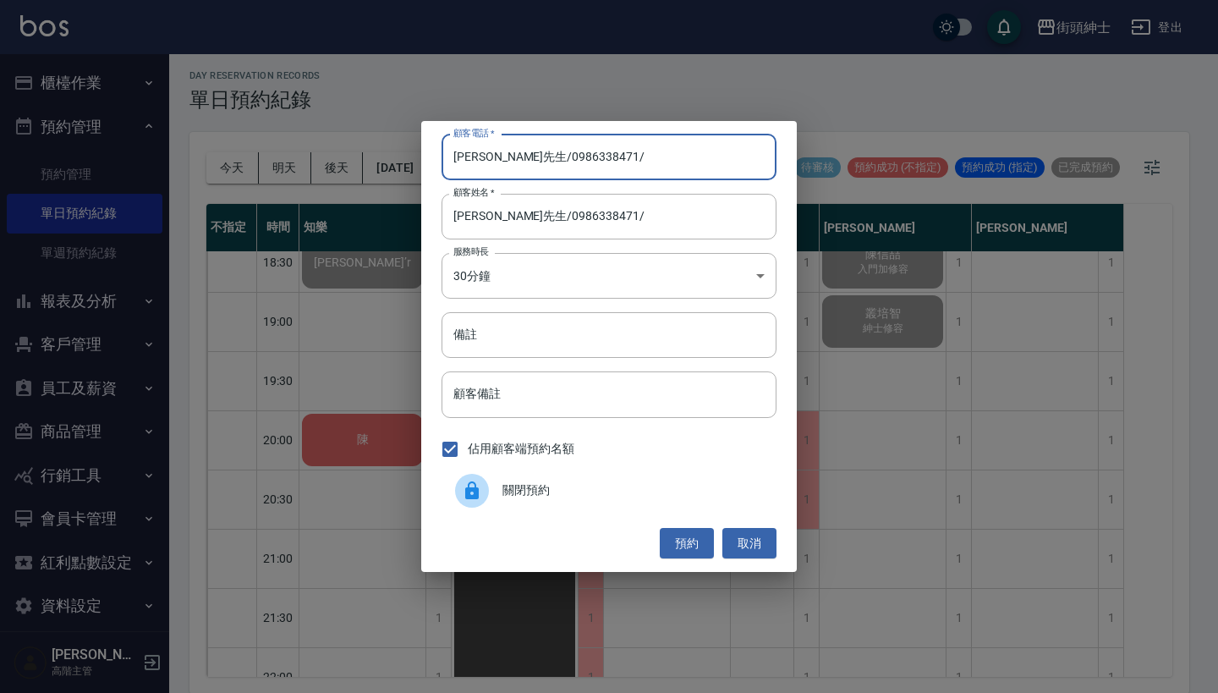
drag, startPoint x: 491, startPoint y: 161, endPoint x: 400, endPoint y: 151, distance: 91.9
click at [403, 151] on div "顧客電話   * 張先生/0986338471/ 顧客電話   * 顧客姓名   * 張先生/0986338471/ 顧客姓名   * 服務時長 30分鐘 1…" at bounding box center [609, 346] width 1218 height 693
click at [560, 156] on input "0986338471/" at bounding box center [609, 157] width 335 height 46
type input "0986338471"
click at [615, 230] on input "張先生/0986338471/" at bounding box center [609, 217] width 335 height 46
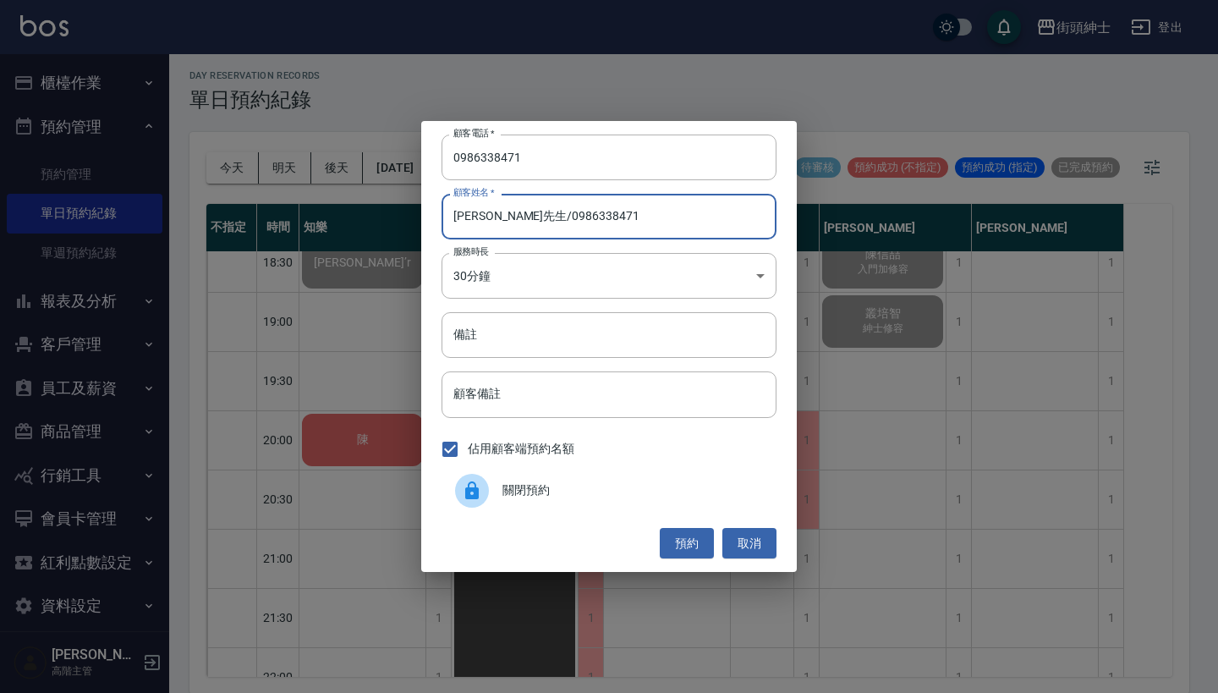
drag, startPoint x: 480, startPoint y: 215, endPoint x: 401, endPoint y: 215, distance: 79.5
click at [401, 215] on div "顧客電話   * 0986338471 顧客電話   * 顧客姓名   * 張先生/0986338471 顧客姓名   * 服務時長 30分鐘 1 服務時長 …" at bounding box center [609, 346] width 1218 height 693
type input "0986338471"
drag, startPoint x: 563, startPoint y: 220, endPoint x: 316, endPoint y: 213, distance: 247.9
click at [320, 213] on div "顧客電話   * 0986338471 顧客電話   * 顧客姓名   * 0986338471 顧客姓名   * 服務時長 30分鐘 1 服務時長 備註 備…" at bounding box center [609, 346] width 1218 height 693
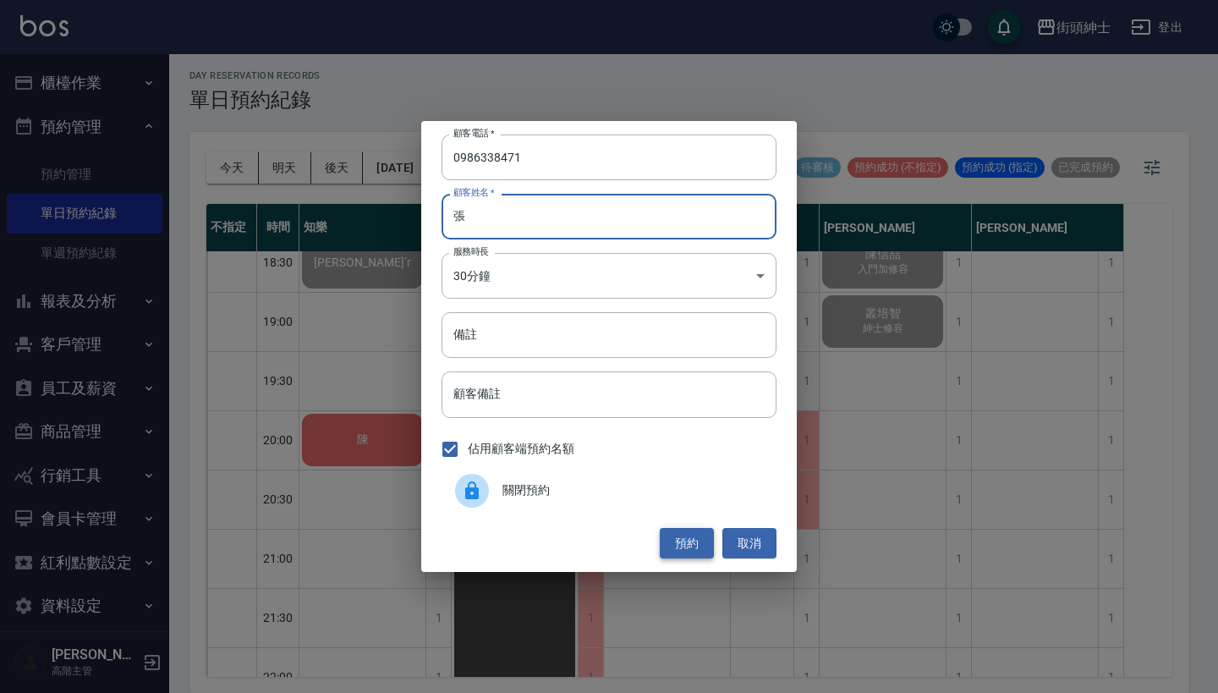
type input "張"
click at [676, 548] on button "預約" at bounding box center [687, 543] width 54 height 31
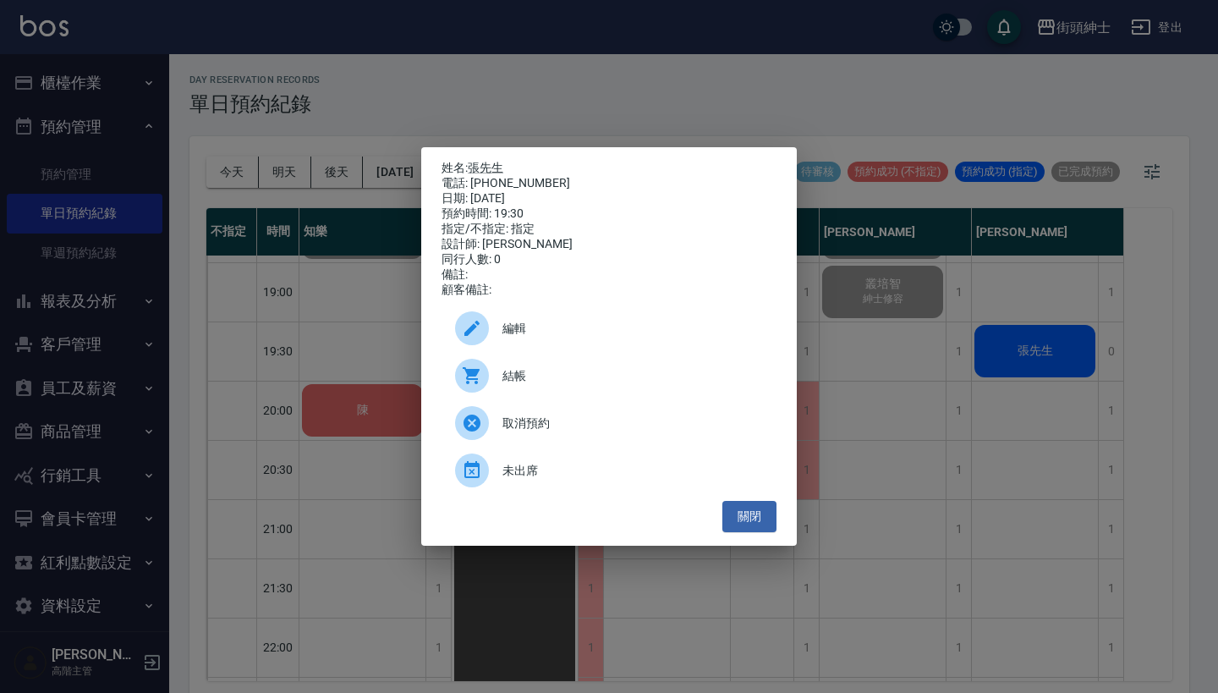
click at [601, 327] on div "編輯" at bounding box center [609, 328] width 335 height 47
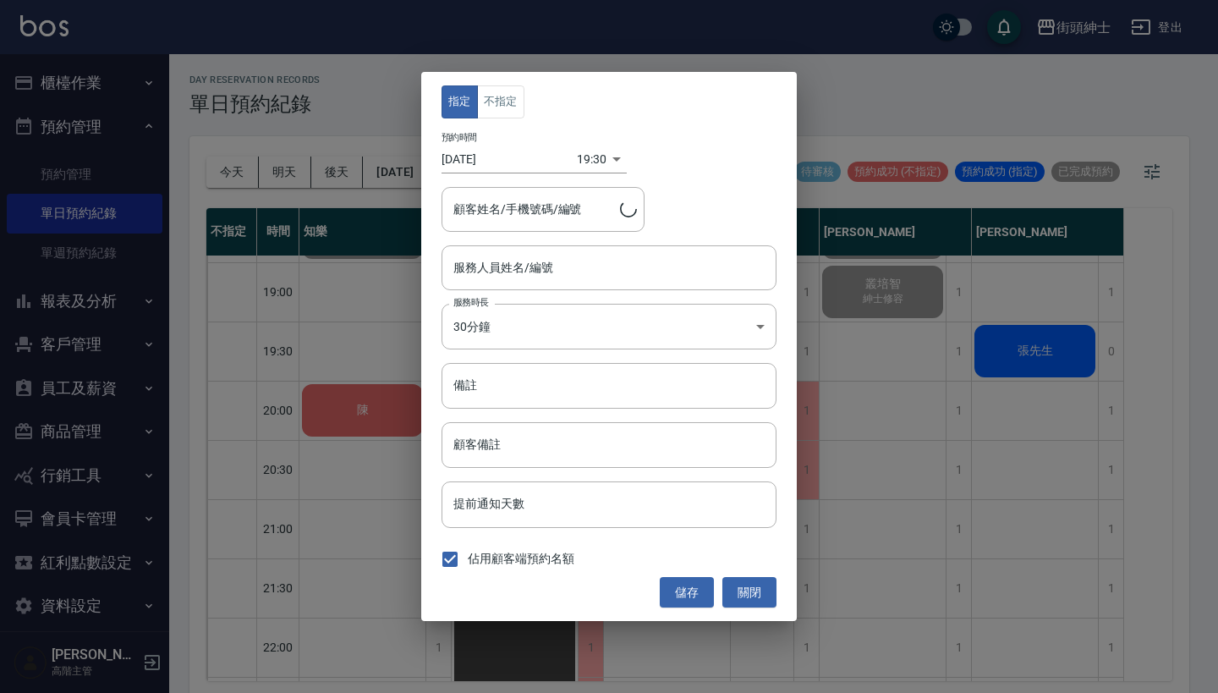
type input "eric(無代號)"
type input "張先生/0986338471"
click at [497, 107] on button "不指定" at bounding box center [500, 101] width 47 height 33
click at [678, 601] on button "儲存" at bounding box center [687, 592] width 54 height 31
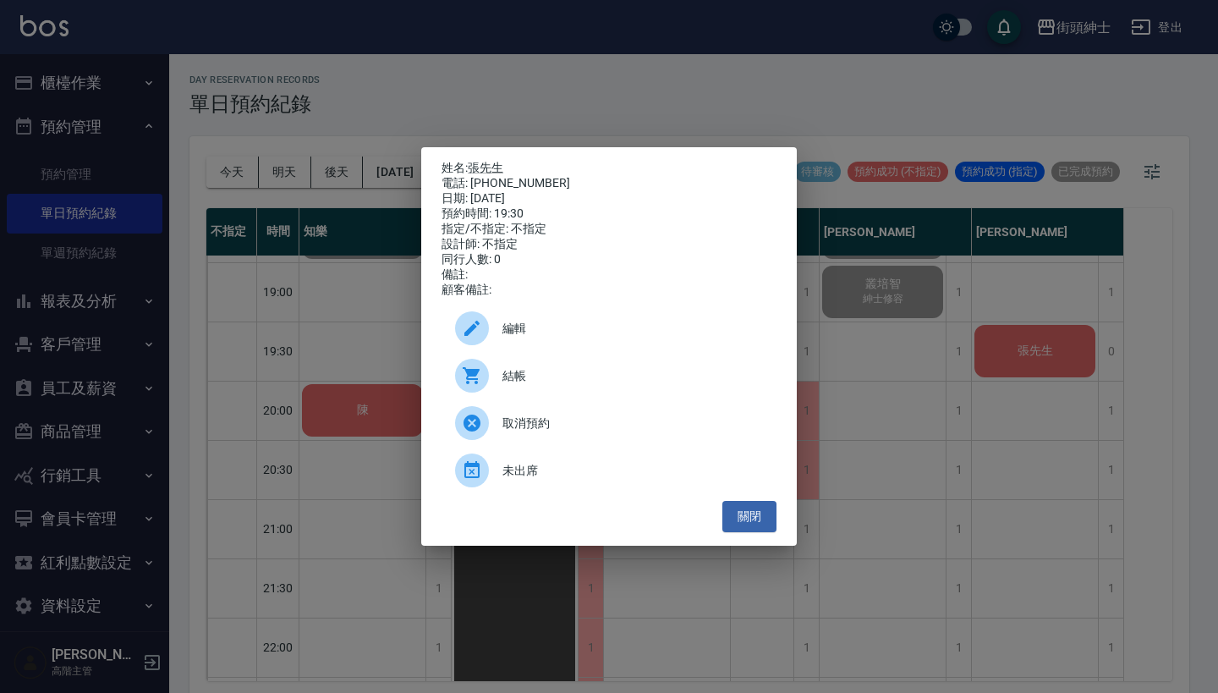
click at [590, 399] on div "結帳" at bounding box center [609, 375] width 335 height 47
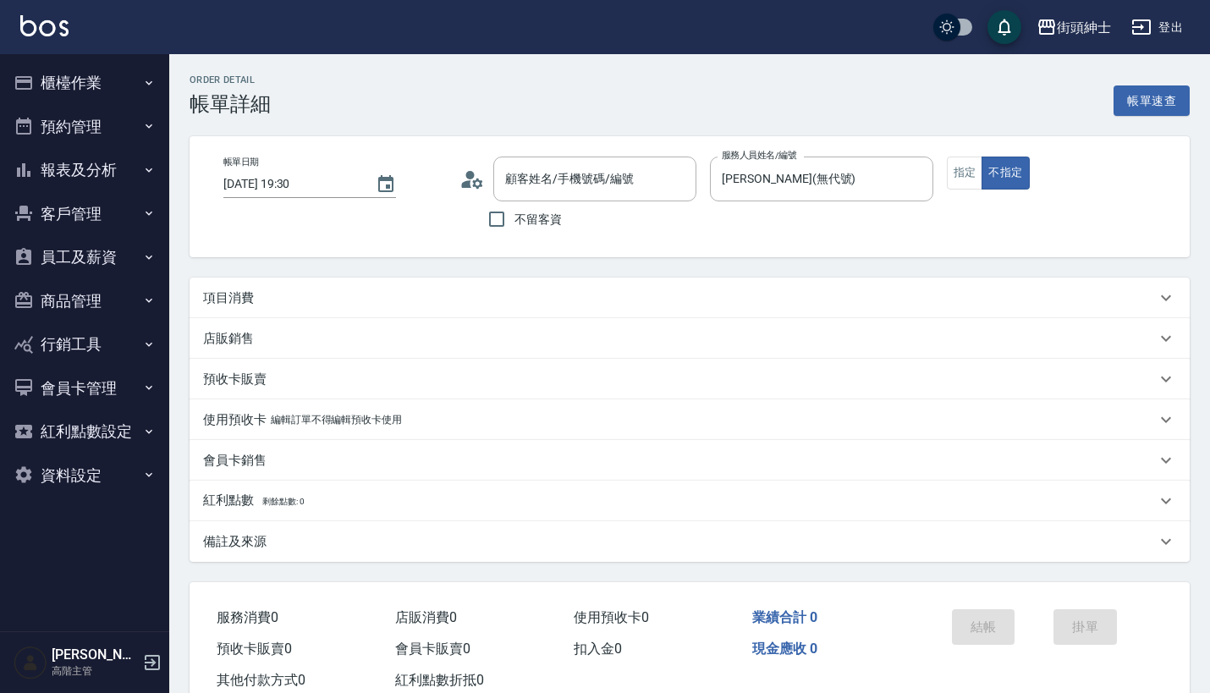
drag, startPoint x: 0, startPoint y: 0, endPoint x: 399, endPoint y: 281, distance: 488.1
click at [393, 286] on div "項目消費" at bounding box center [689, 297] width 1000 height 41
type input "[PERSON_NAME]先生/0986338471/null"
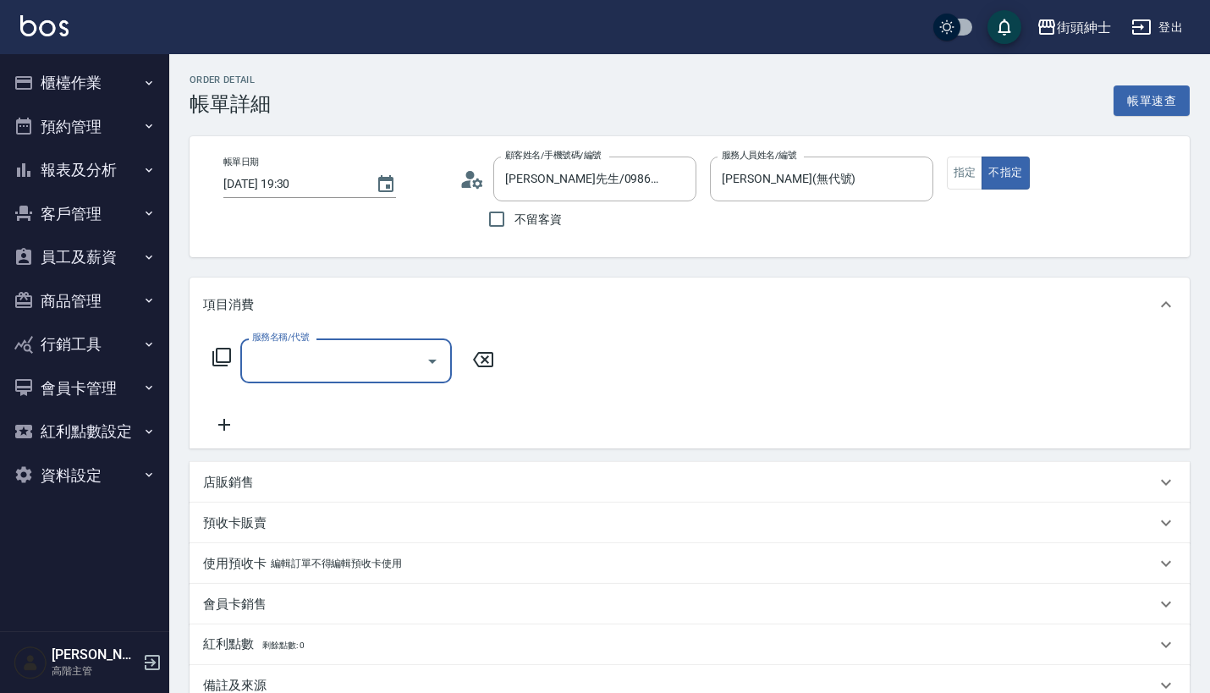
click at [327, 343] on div "服務名稱/代號" at bounding box center [345, 360] width 211 height 45
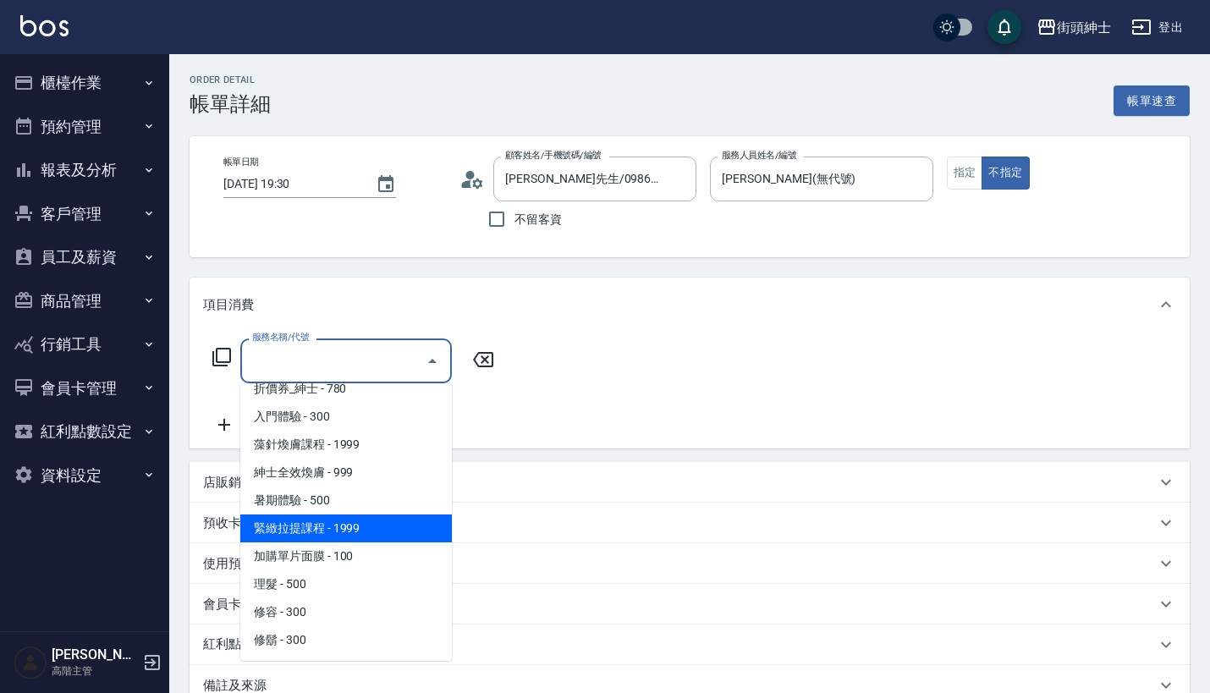
scroll to position [71, 0]
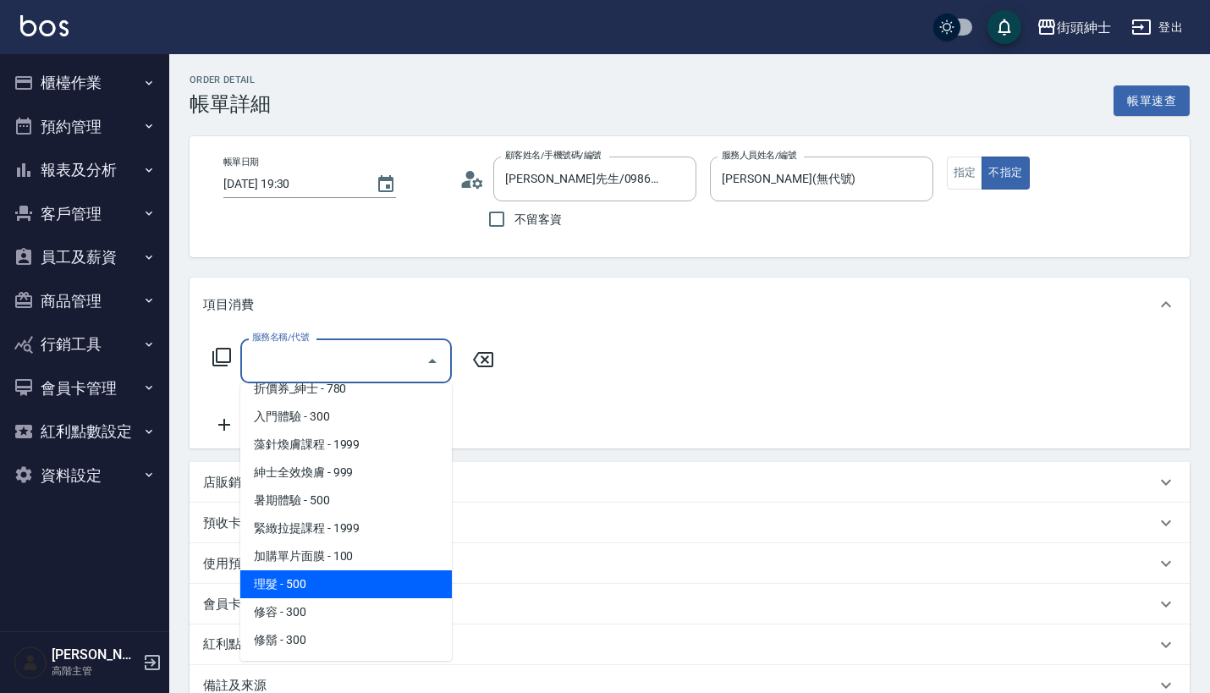
click at [322, 571] on span "理髮 - 500" at bounding box center [345, 584] width 211 height 28
type input "理髮(A02)"
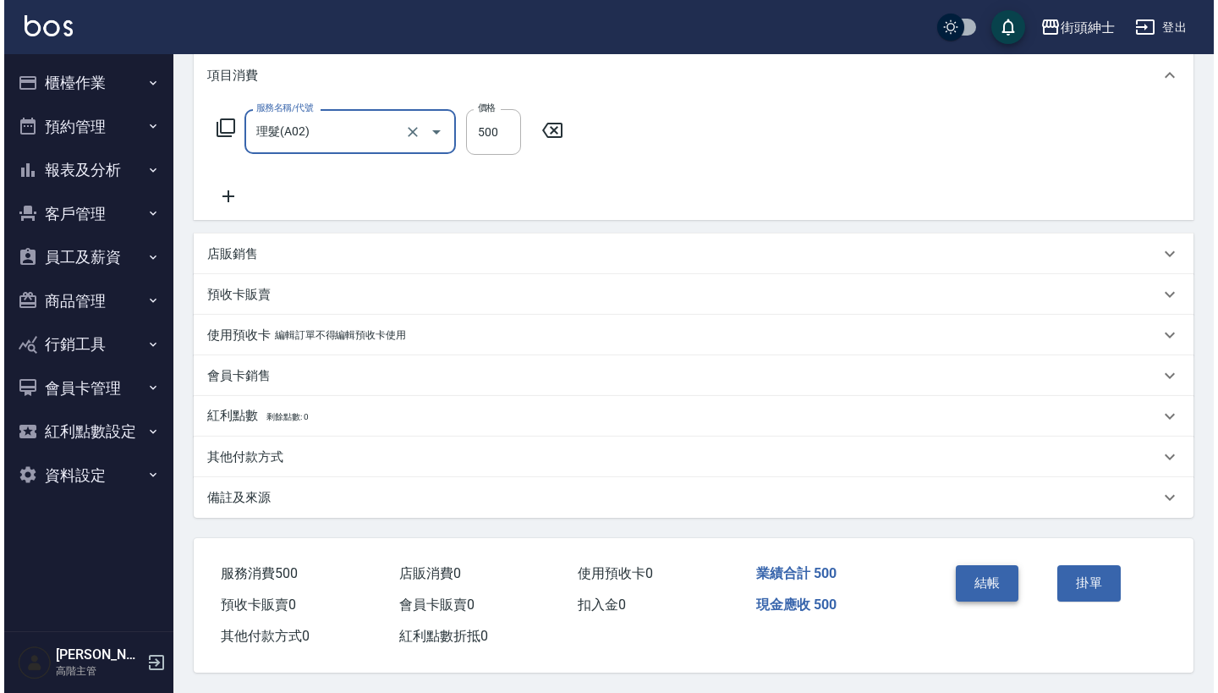
scroll to position [237, 0]
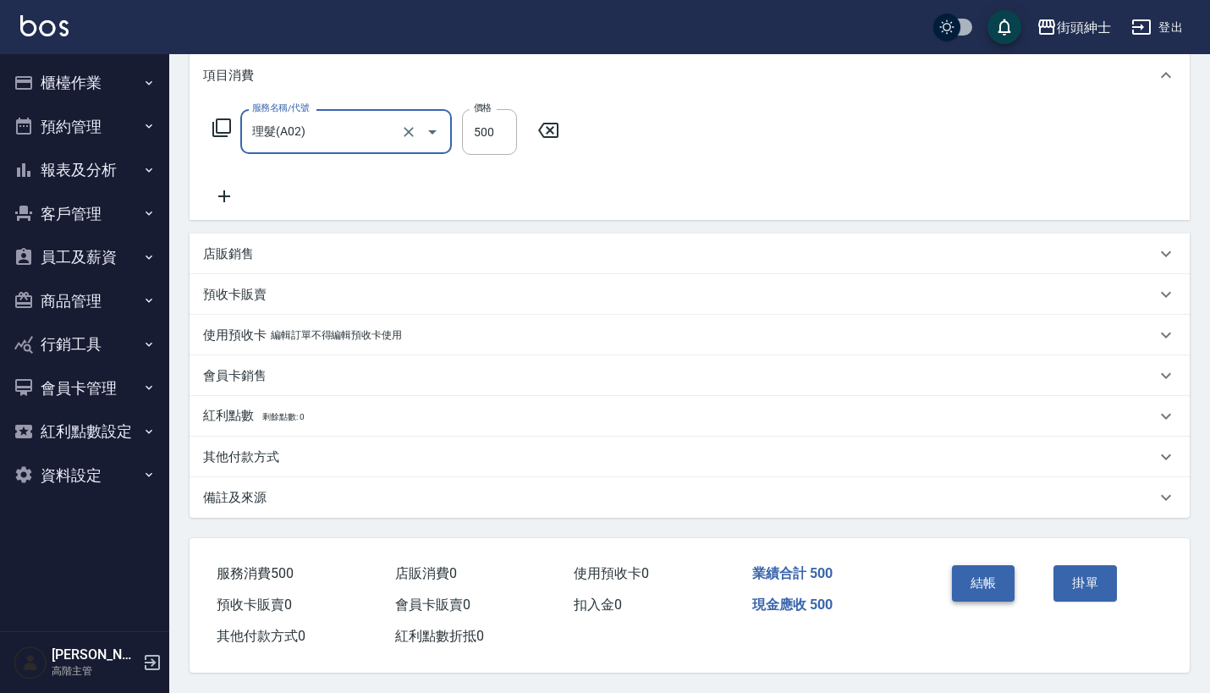
click at [1002, 571] on button "結帳" at bounding box center [983, 583] width 63 height 36
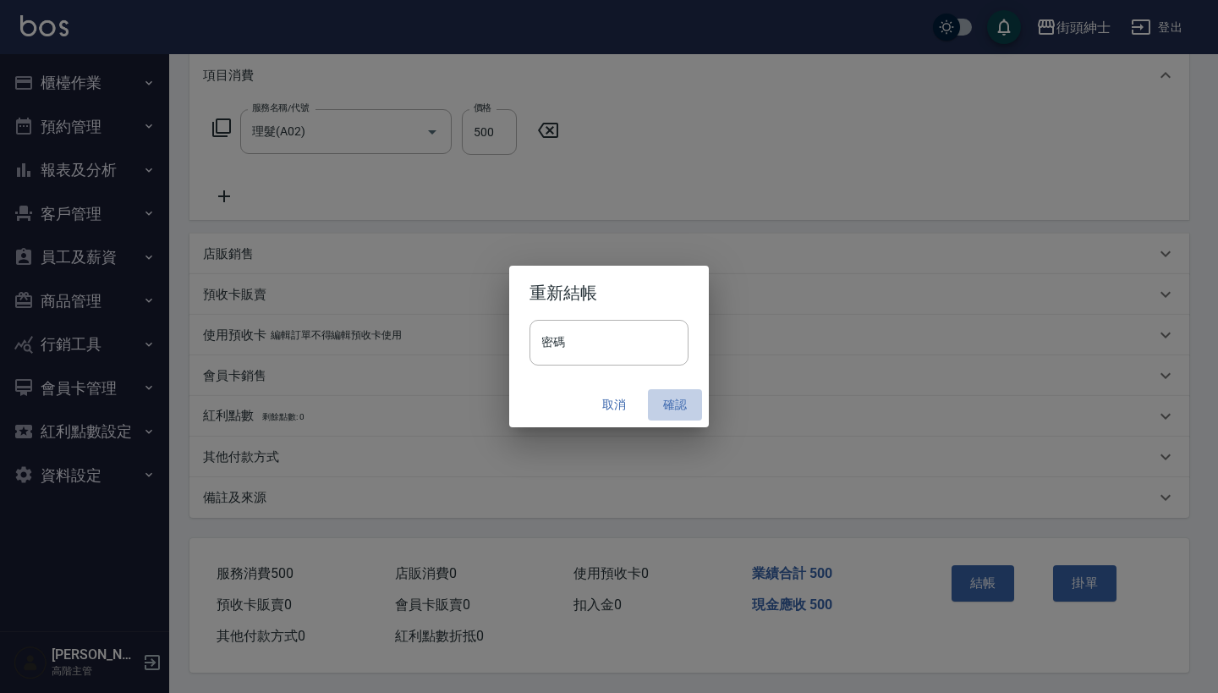
click at [676, 396] on button "確認" at bounding box center [675, 404] width 54 height 31
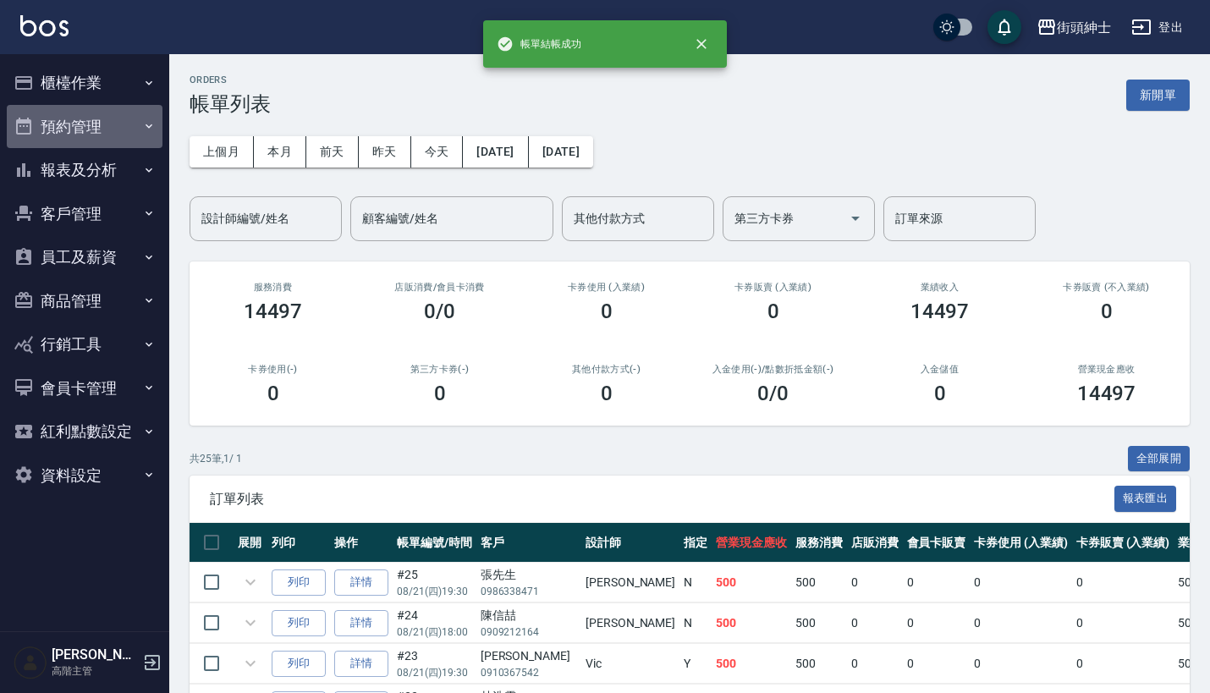
click at [123, 120] on button "預約管理" at bounding box center [85, 127] width 156 height 44
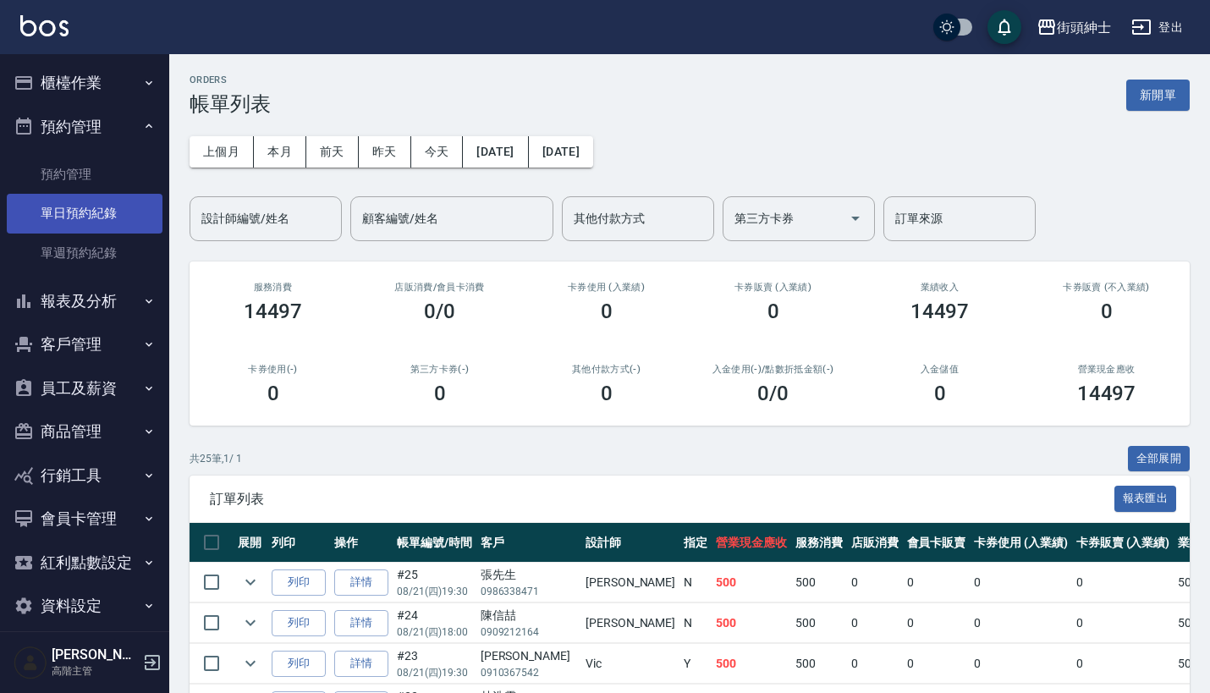
click at [124, 211] on link "單日預約紀錄" at bounding box center [85, 213] width 156 height 39
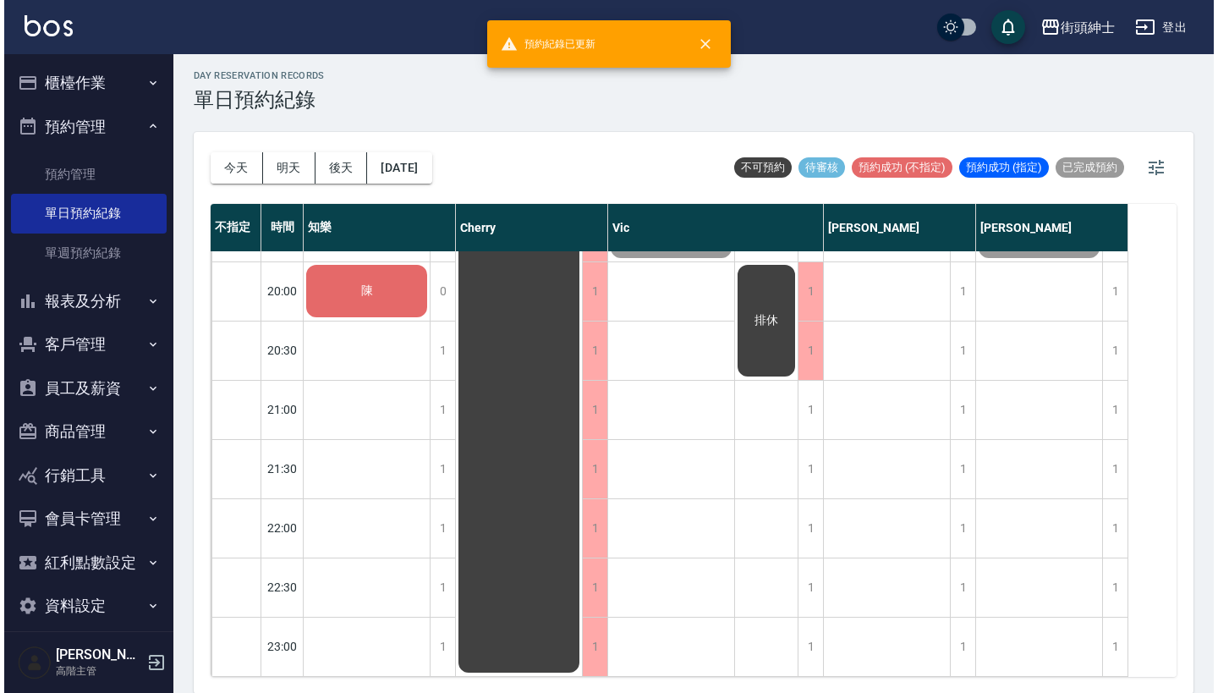
scroll to position [1306, 0]
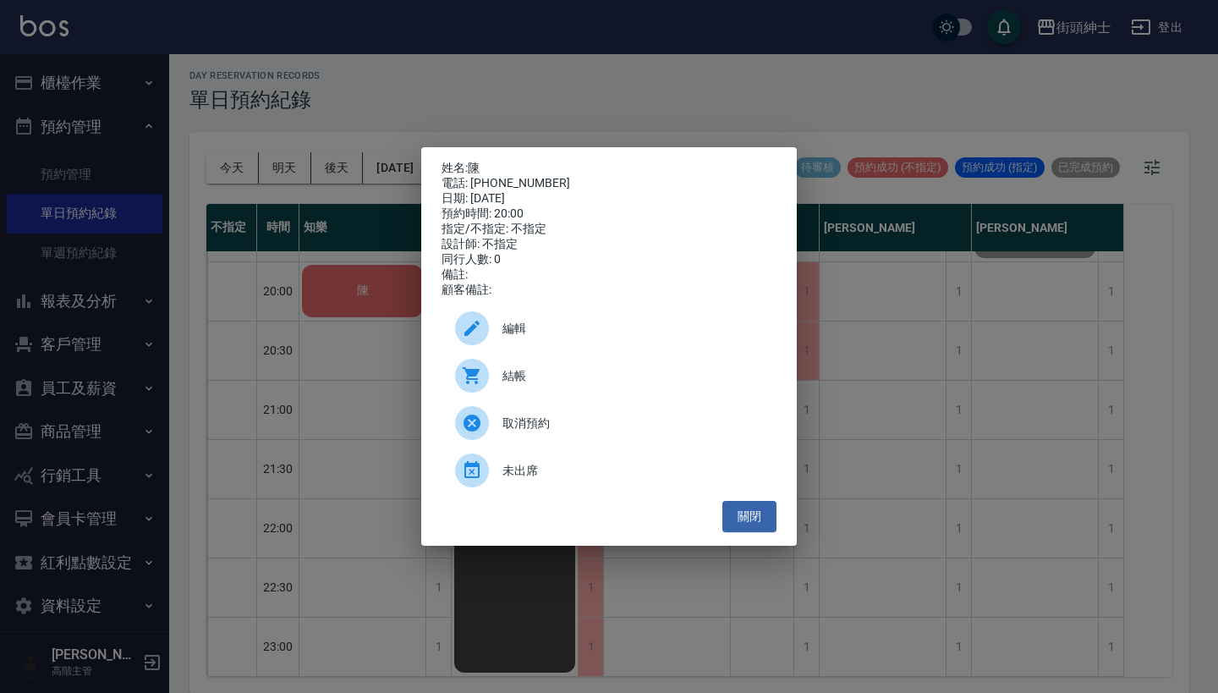
click at [490, 379] on div at bounding box center [478, 376] width 47 height 34
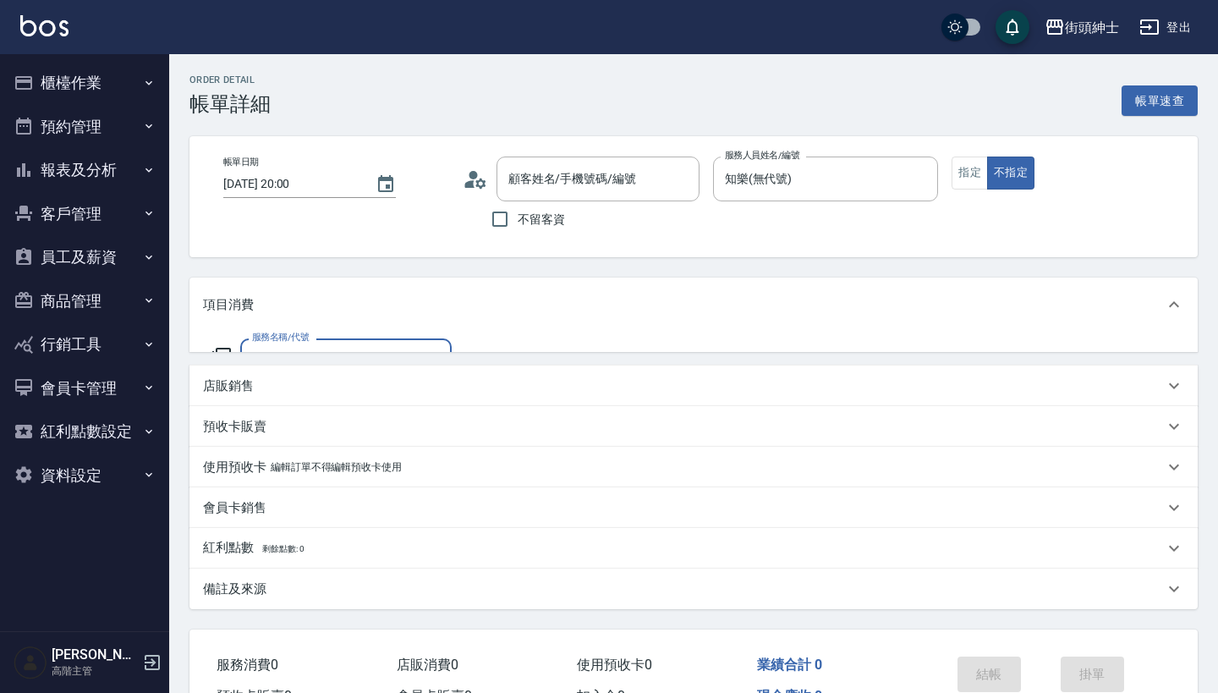
type input "陳/0970282111/null"
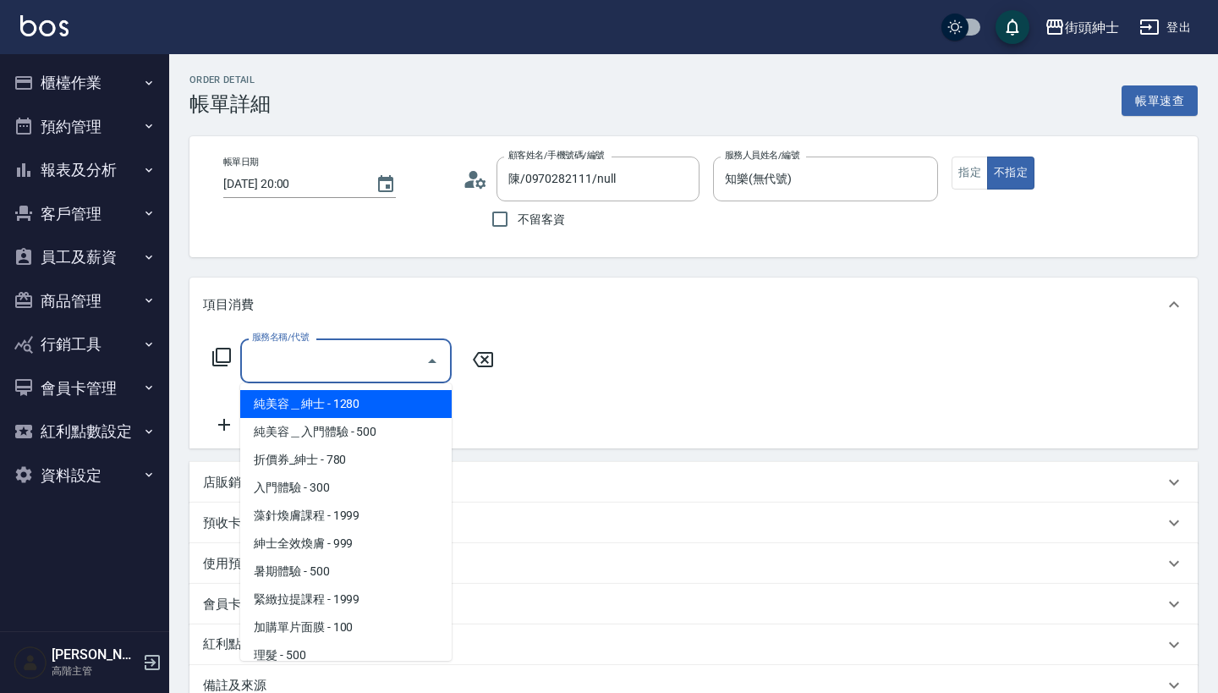
click at [325, 353] on input "服務名稱/代號" at bounding box center [333, 361] width 171 height 30
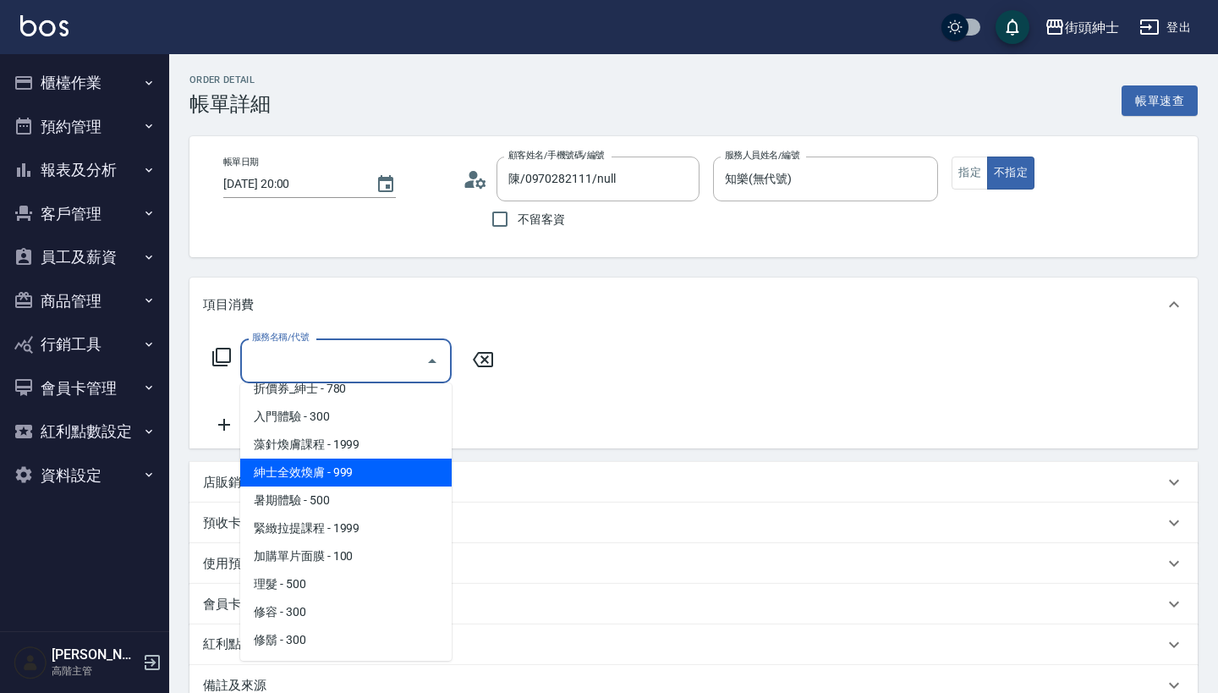
scroll to position [71, 0]
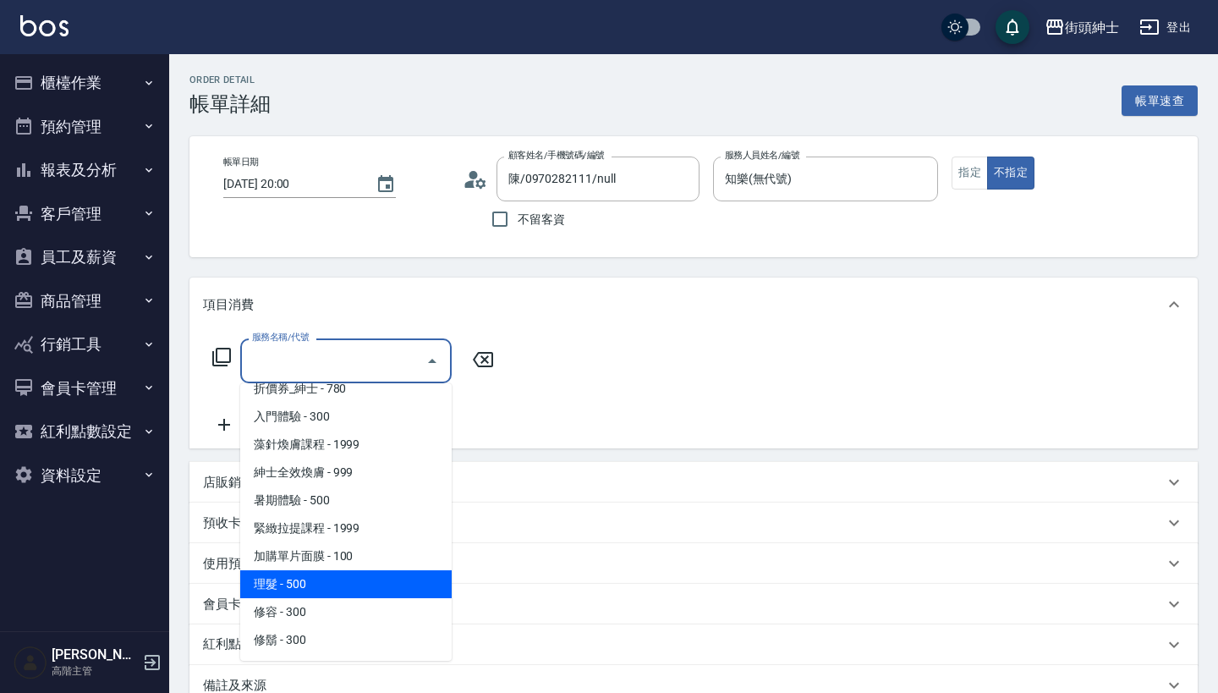
click at [353, 582] on span "理髮 - 500" at bounding box center [345, 584] width 211 height 28
type input "理髮(A02)"
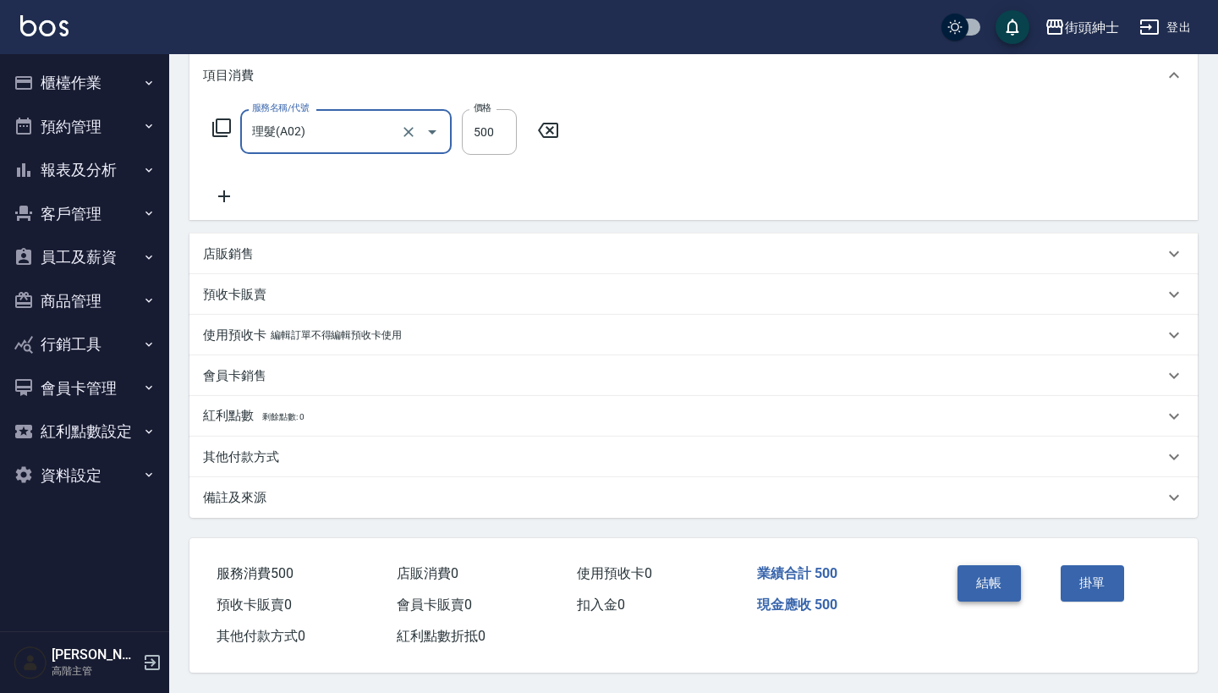
scroll to position [237, 0]
click at [980, 565] on button "結帳" at bounding box center [989, 583] width 63 height 36
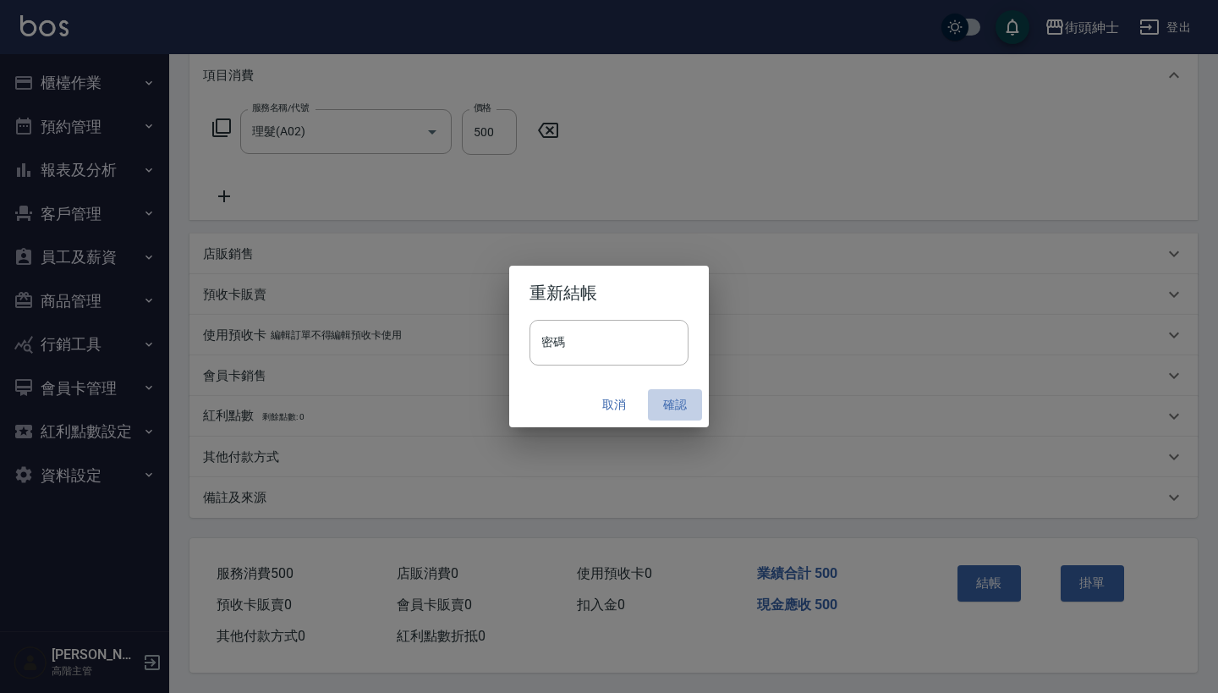
click at [683, 397] on button "確認" at bounding box center [675, 404] width 54 height 31
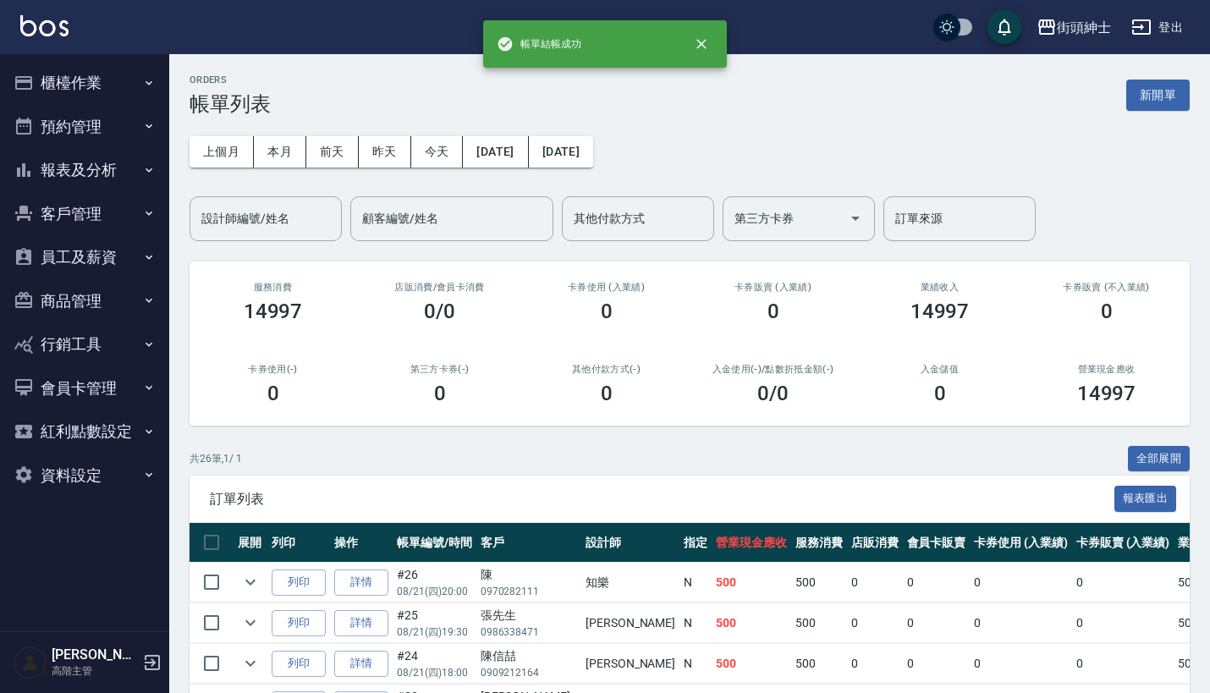
click at [121, 69] on button "櫃檯作業" at bounding box center [85, 83] width 156 height 44
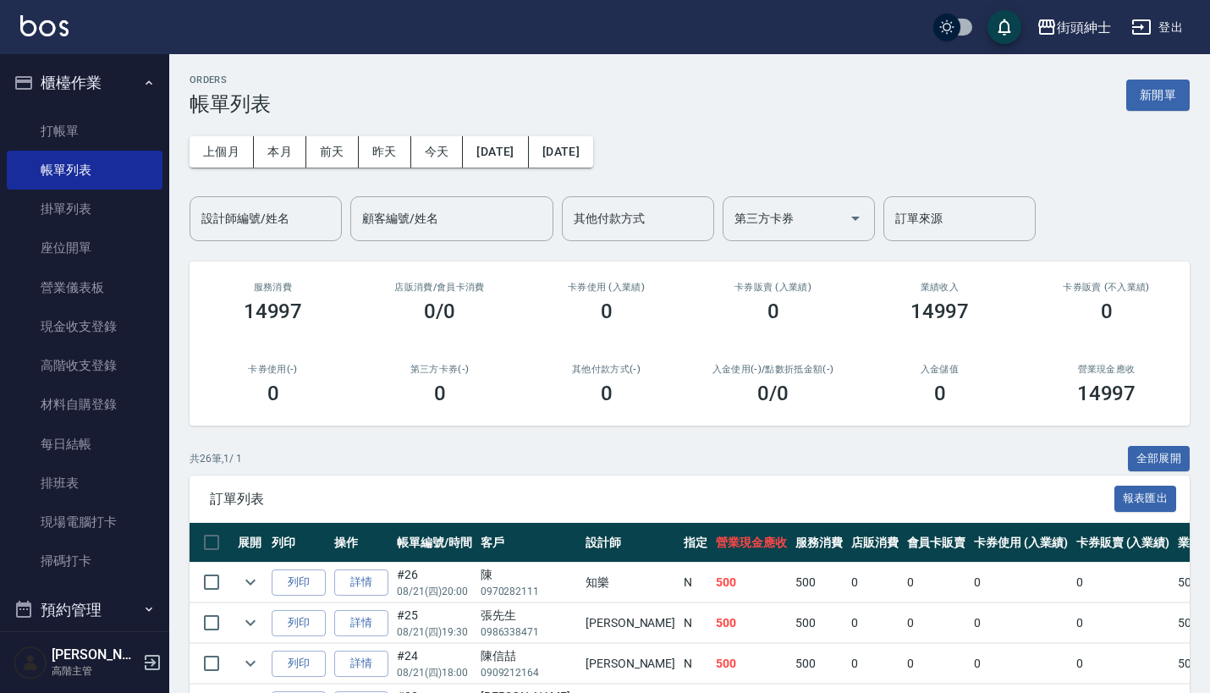
click at [125, 69] on button "櫃檯作業" at bounding box center [85, 83] width 156 height 44
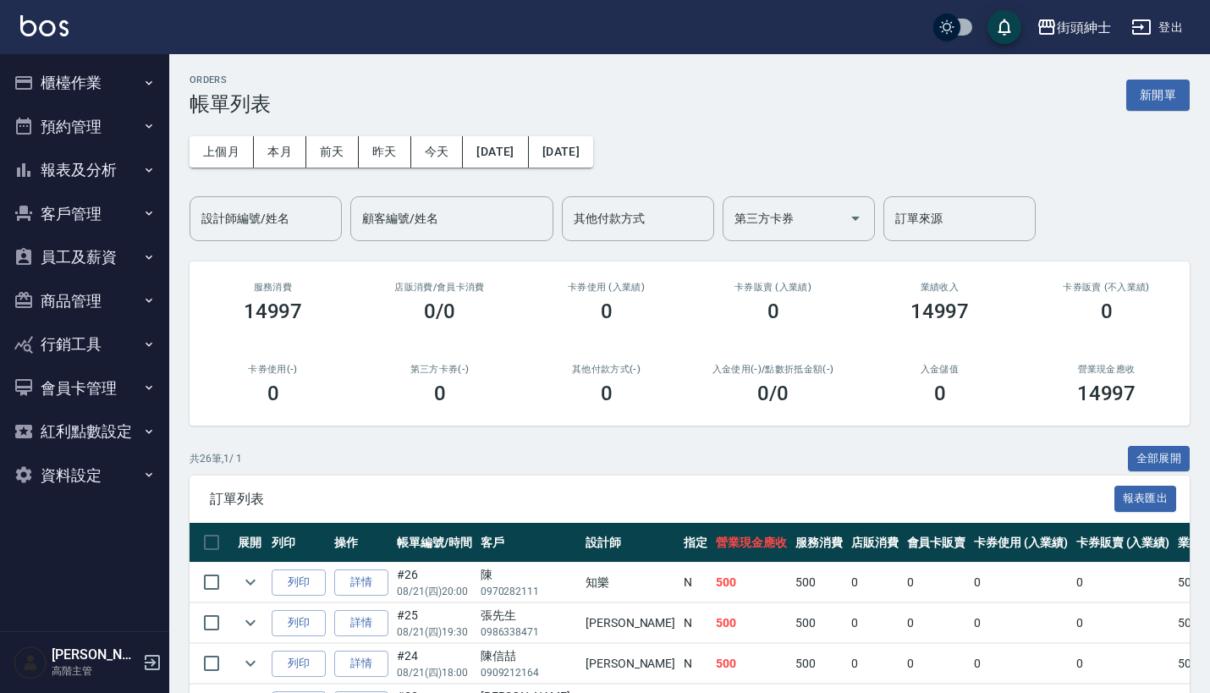
click at [129, 124] on button "預約管理" at bounding box center [85, 127] width 156 height 44
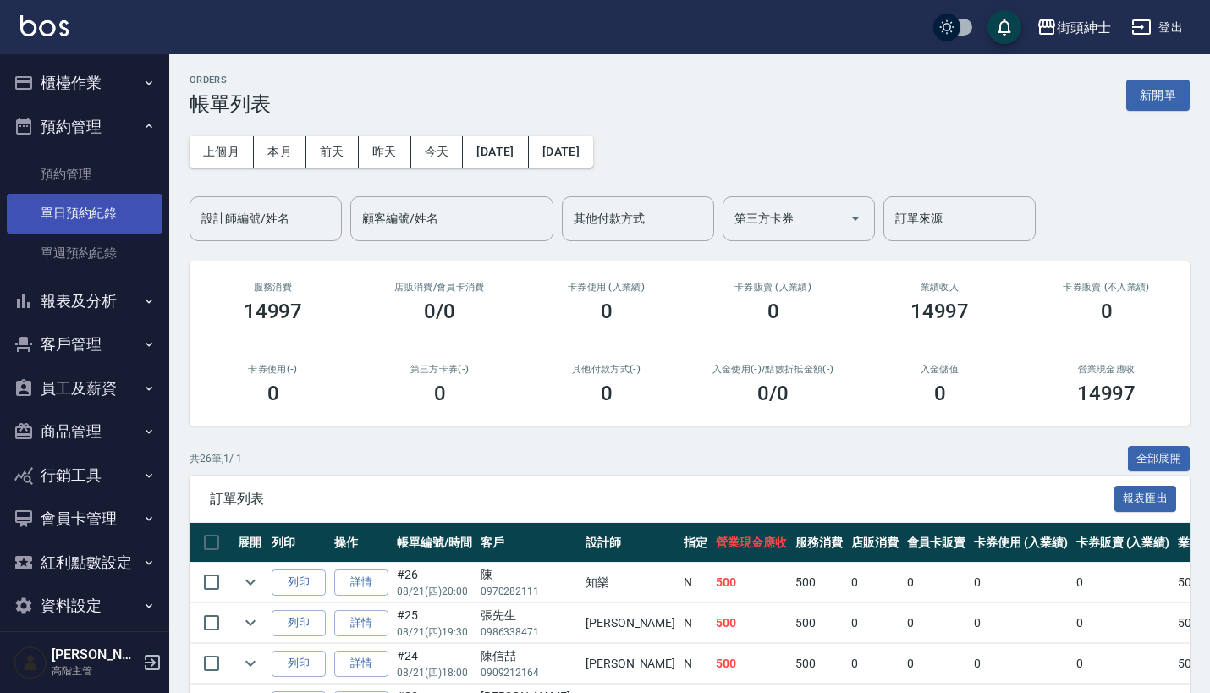
click at [118, 209] on link "單日預約紀錄" at bounding box center [85, 213] width 156 height 39
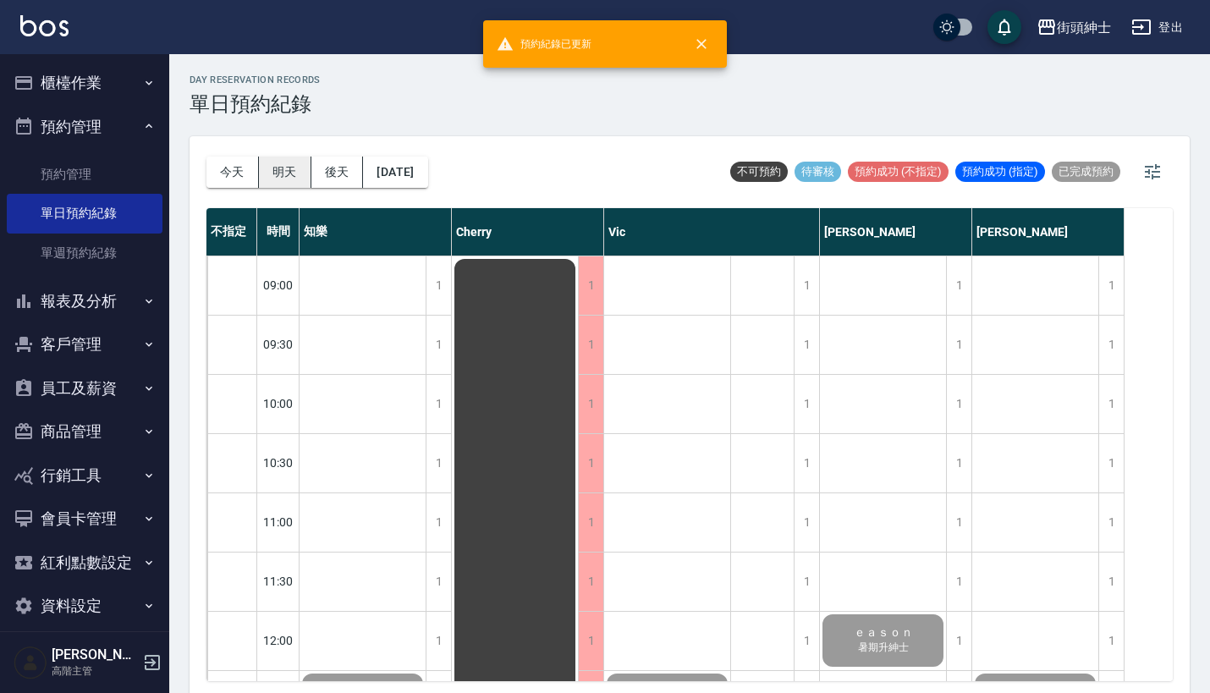
click at [288, 168] on button "明天" at bounding box center [285, 171] width 52 height 31
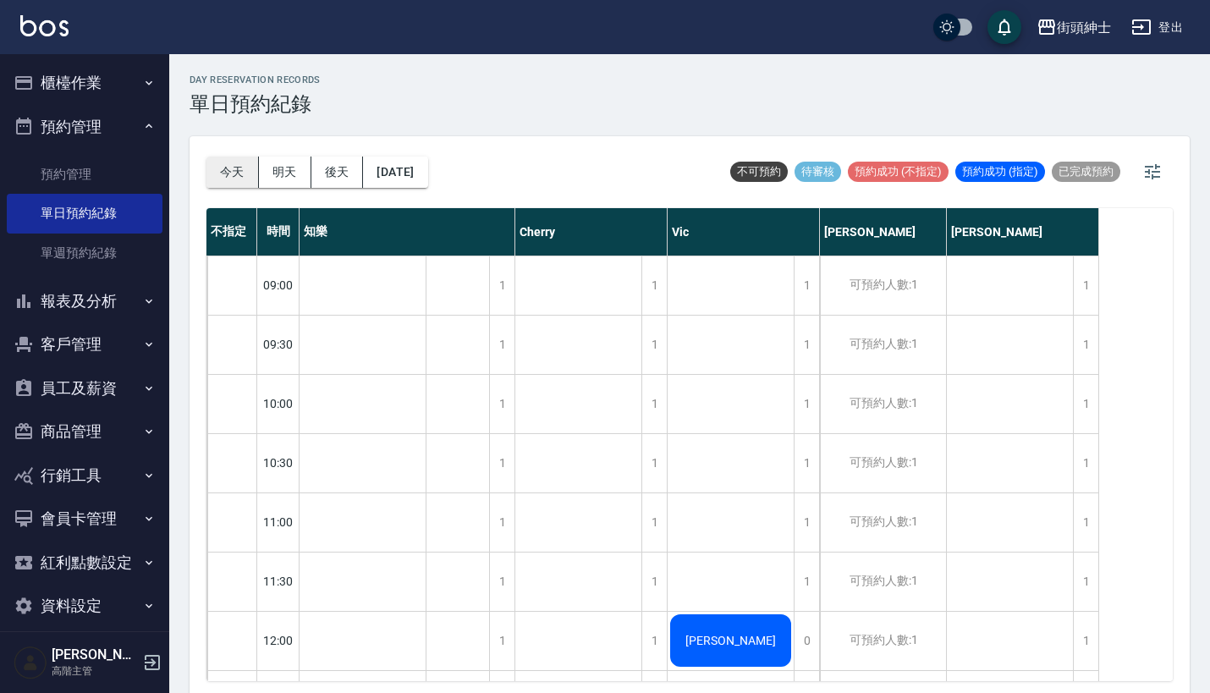
click at [226, 161] on button "今天" at bounding box center [232, 171] width 52 height 31
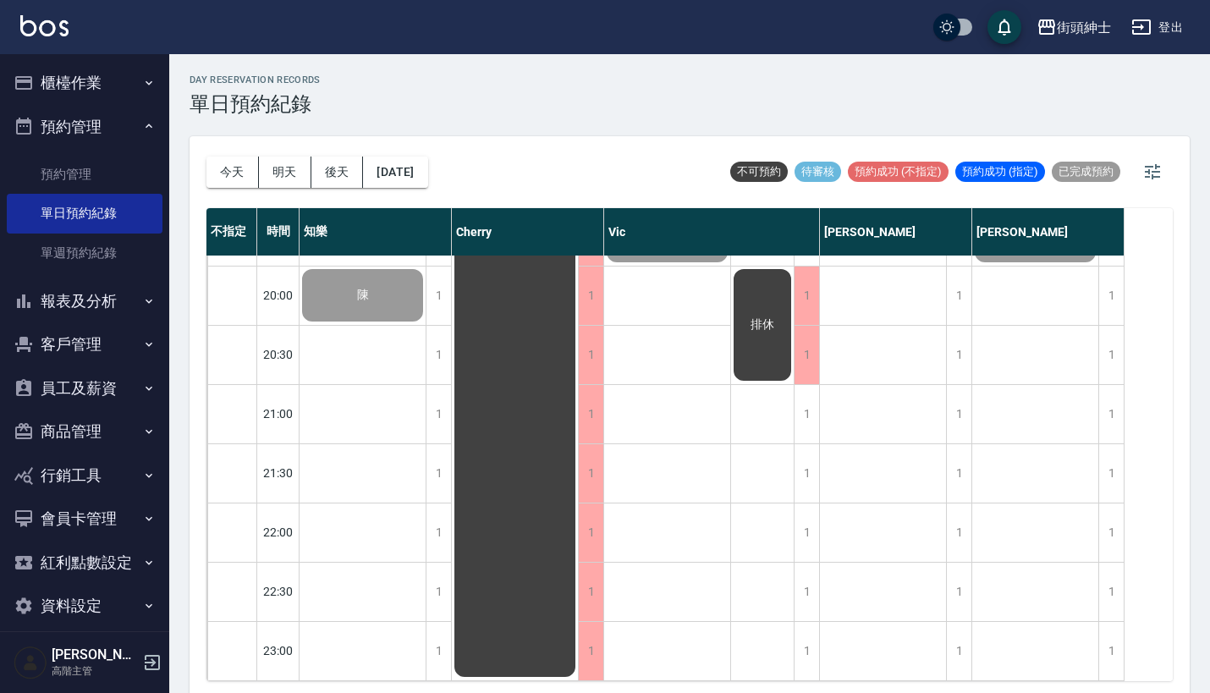
scroll to position [1306, 0]
click at [142, 85] on icon "button" at bounding box center [149, 83] width 14 height 14
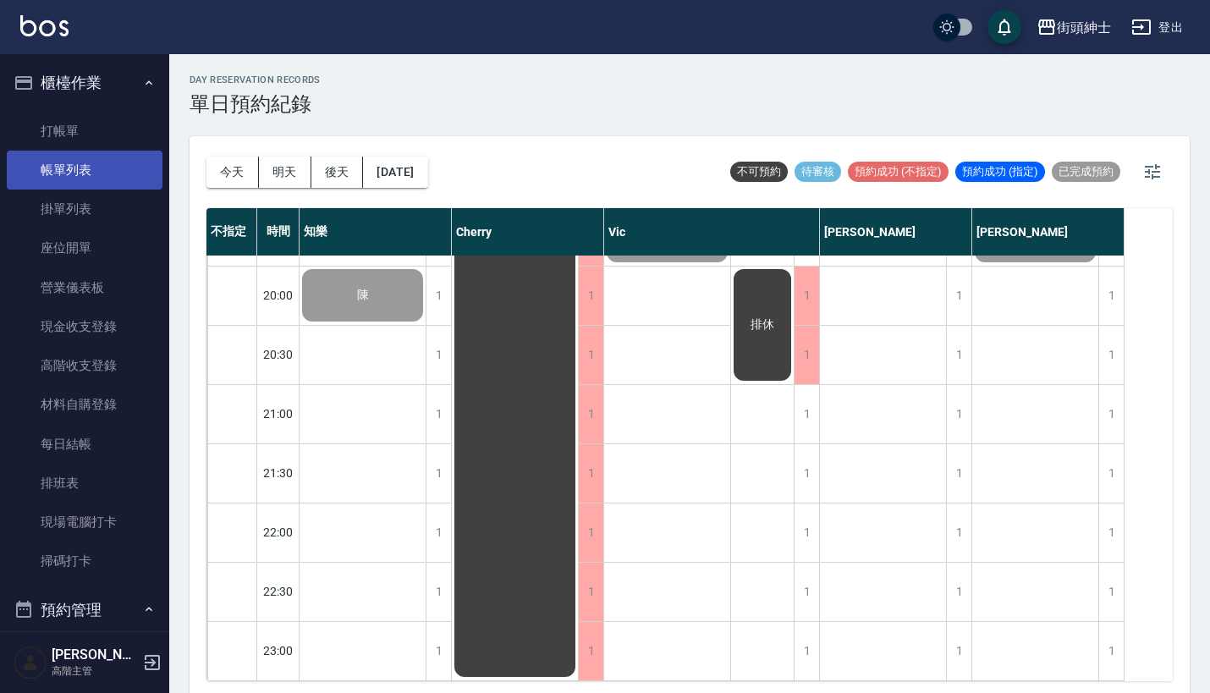
click at [113, 162] on link "帳單列表" at bounding box center [85, 170] width 156 height 39
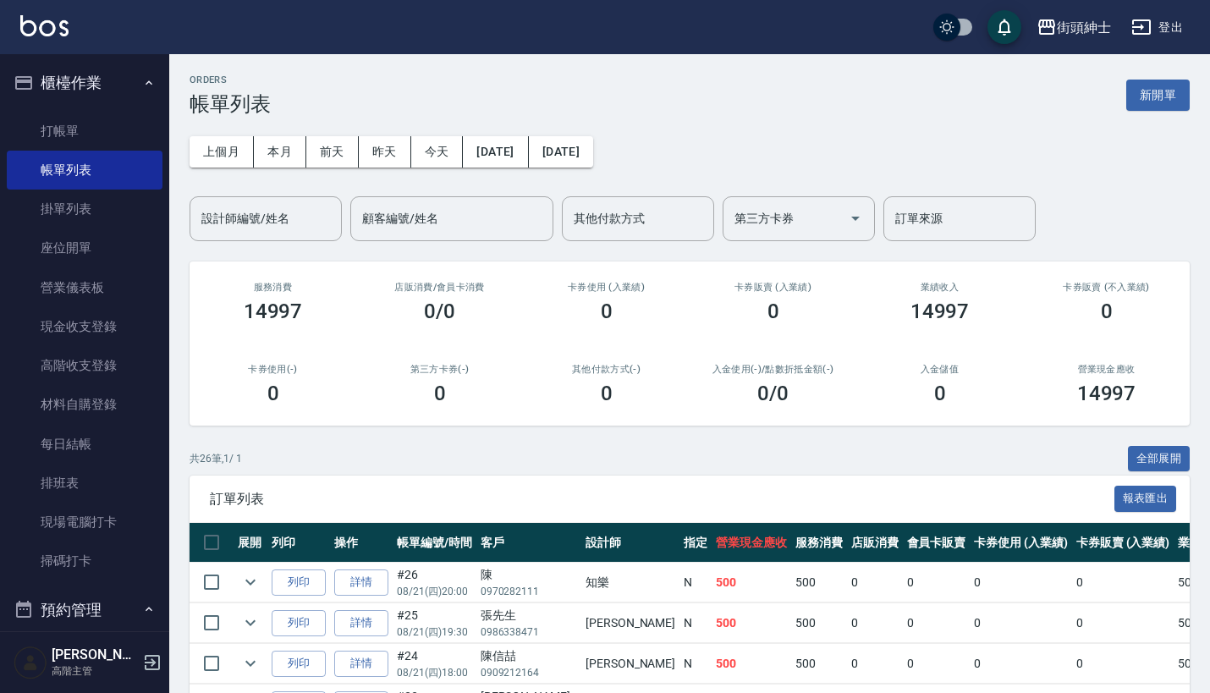
click at [140, 91] on button "櫃檯作業" at bounding box center [85, 83] width 156 height 44
